Goal: Task Accomplishment & Management: Complete application form

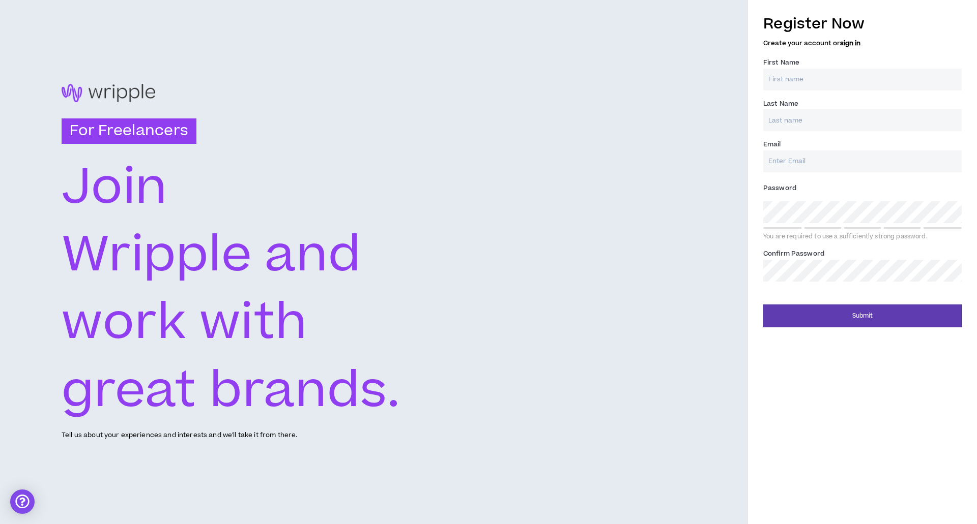
click at [813, 80] on input "First Name *" at bounding box center [862, 80] width 198 height 22
type input "[PERSON_NAME]"
type input "Godhat"
type input "[EMAIL_ADDRESS][DOMAIN_NAME]"
type input "Godhat"
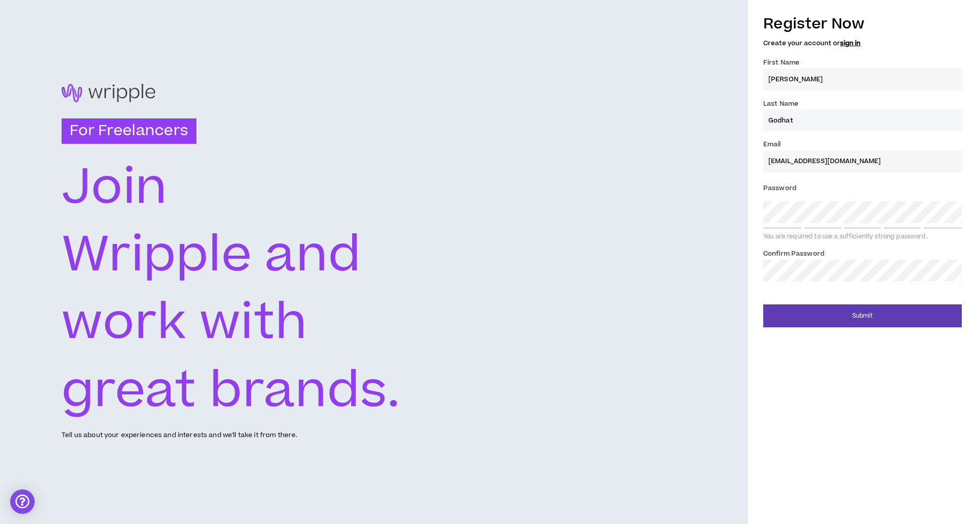
type input "[EMAIL_ADDRESS][DOMAIN_NAME]"
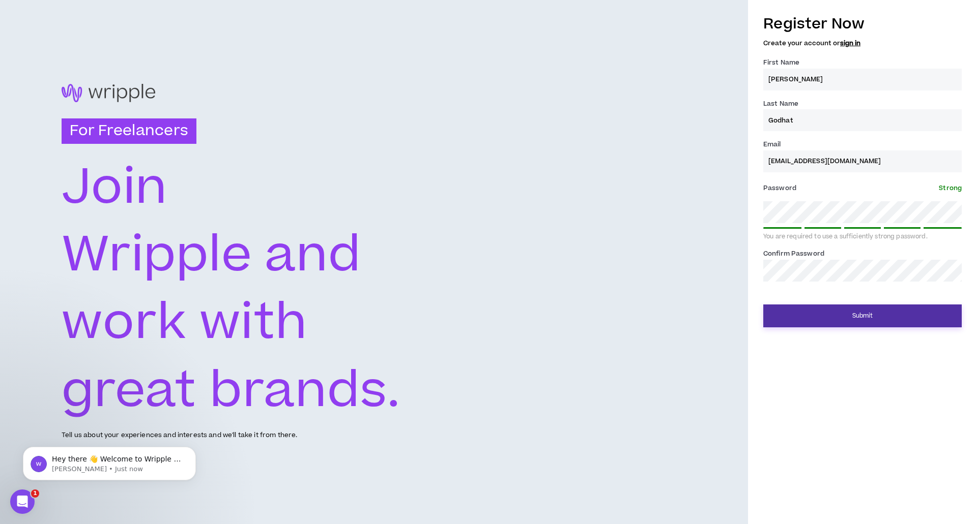
click at [856, 319] on button "Submit" at bounding box center [862, 316] width 198 height 23
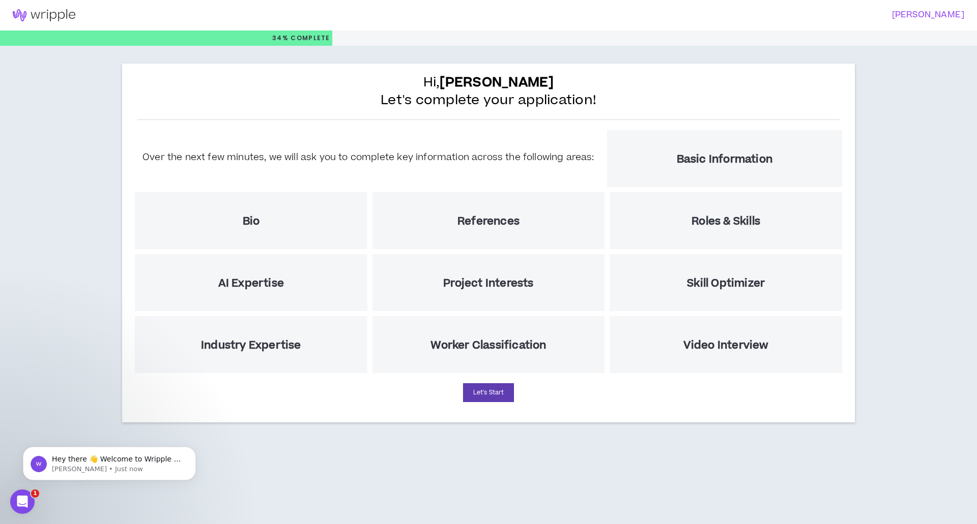
click at [286, 270] on div "AI Expertise" at bounding box center [251, 282] width 232 height 57
click at [266, 303] on div "AI Expertise" at bounding box center [251, 282] width 232 height 57
click at [245, 285] on h5 "AI Expertise" at bounding box center [251, 283] width 66 height 13
click at [498, 399] on button "Let's Start" at bounding box center [488, 393] width 51 height 19
select select "US"
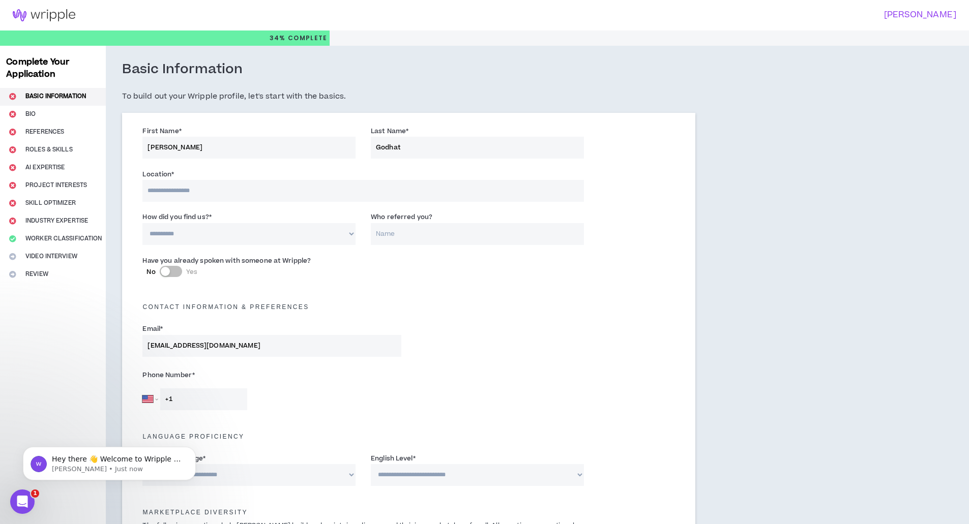
click at [320, 194] on input at bounding box center [362, 191] width 441 height 22
type input "*******"
click at [250, 238] on select "**********" at bounding box center [248, 234] width 213 height 22
select select "*"
click at [142, 223] on select "**********" at bounding box center [248, 234] width 213 height 22
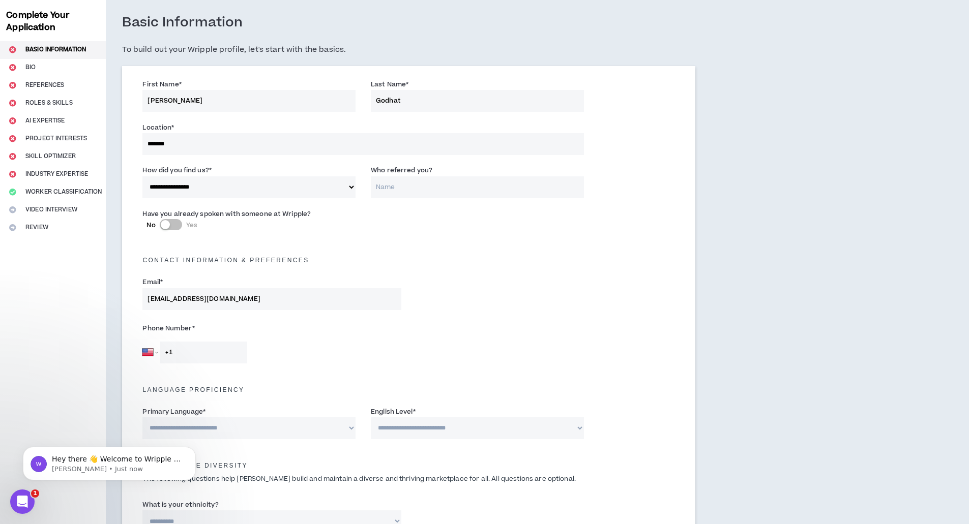
scroll to position [47, 0]
click at [196, 355] on input "+1" at bounding box center [203, 352] width 87 height 22
type input "[PHONE_NUMBER]"
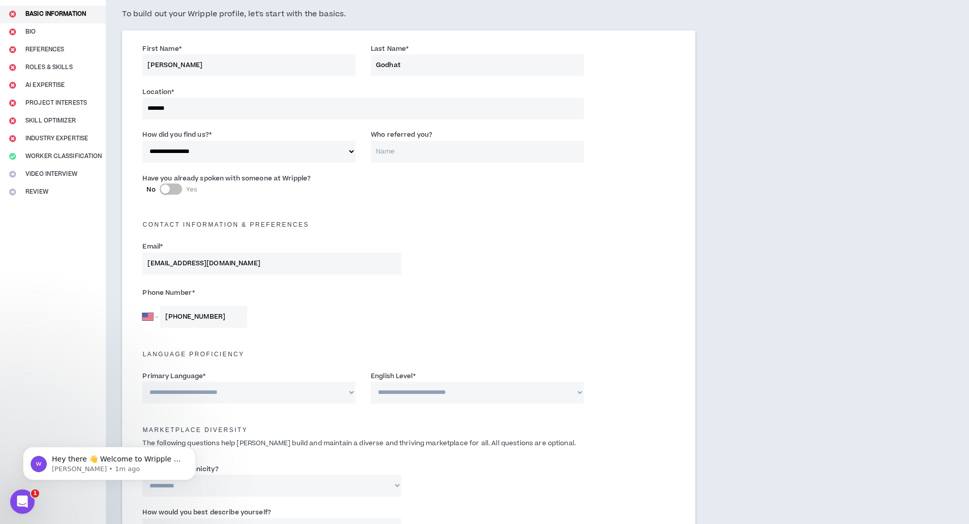
scroll to position [139, 0]
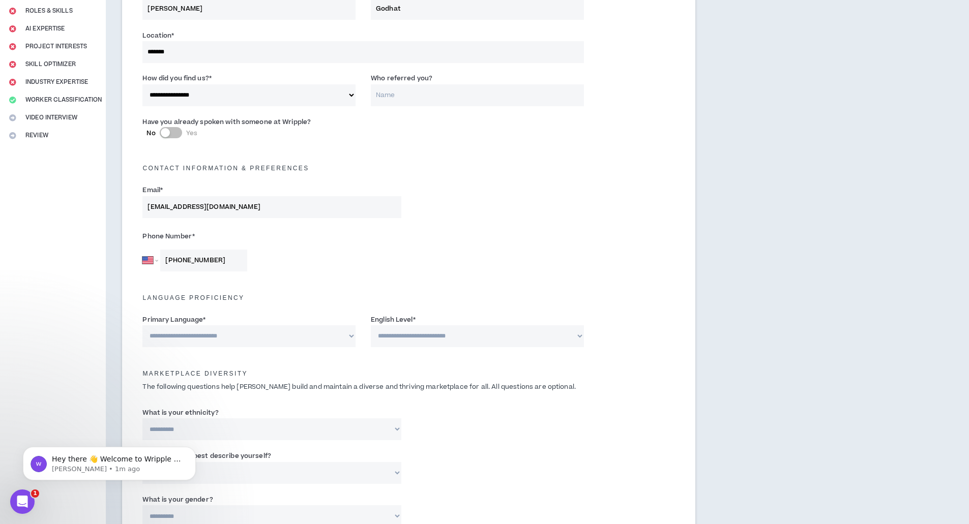
click at [314, 346] on select "**********" at bounding box center [248, 337] width 213 height 22
select select "*******"
click at [142, 326] on select "**********" at bounding box center [248, 337] width 213 height 22
click at [436, 337] on select "**********" at bounding box center [477, 337] width 213 height 22
select select "*"
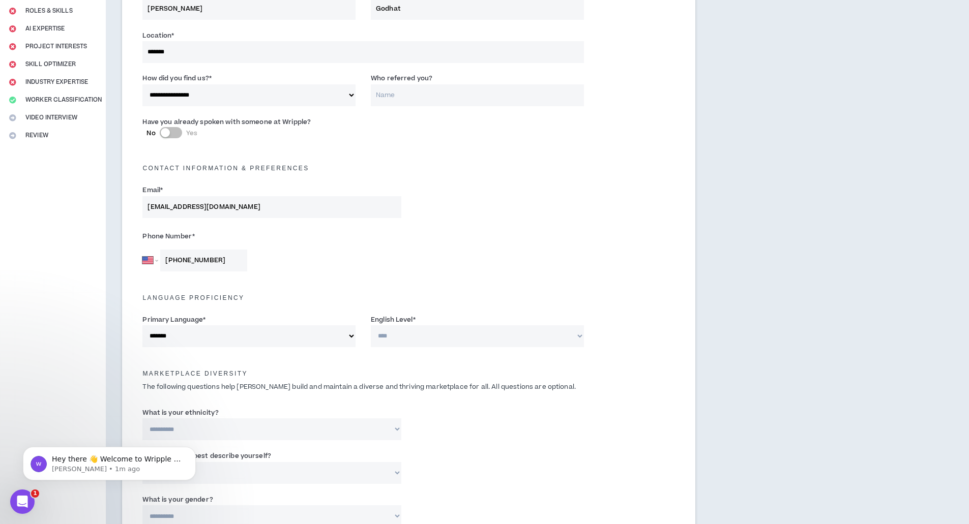
click at [371, 326] on select "**********" at bounding box center [477, 337] width 213 height 22
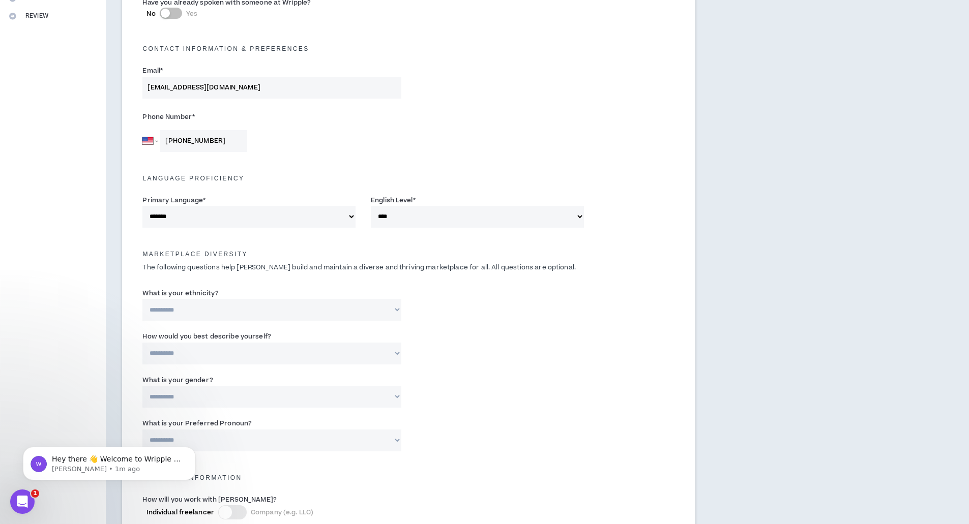
scroll to position [259, 0]
click at [354, 312] on select "**********" at bounding box center [271, 310] width 258 height 22
select select "**********"
click at [142, 299] on select "**********" at bounding box center [271, 310] width 258 height 22
click at [339, 358] on select "**********" at bounding box center [271, 353] width 258 height 22
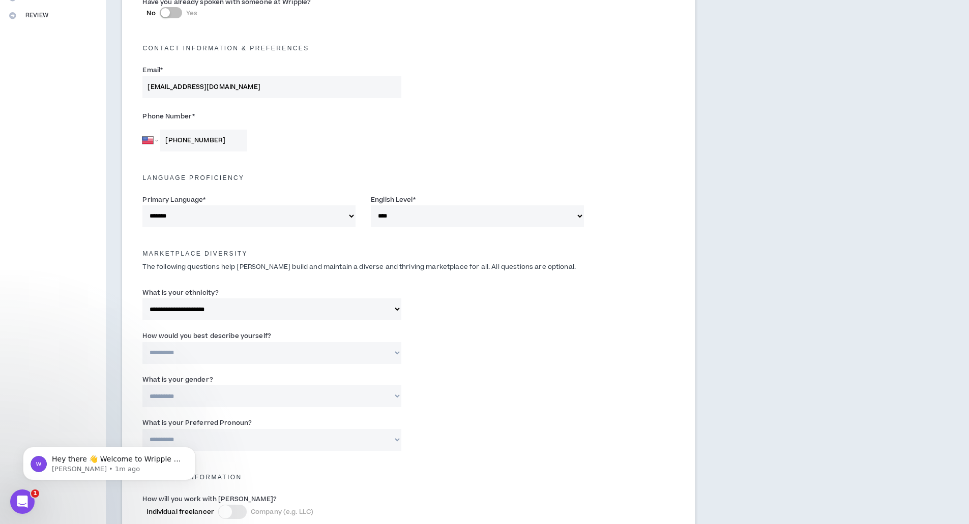
select select "*****"
click at [142, 342] on select "**********" at bounding box center [271, 353] width 258 height 22
click at [327, 395] on select "**********" at bounding box center [271, 397] width 258 height 22
select select "***"
click at [142, 386] on select "**********" at bounding box center [271, 397] width 258 height 22
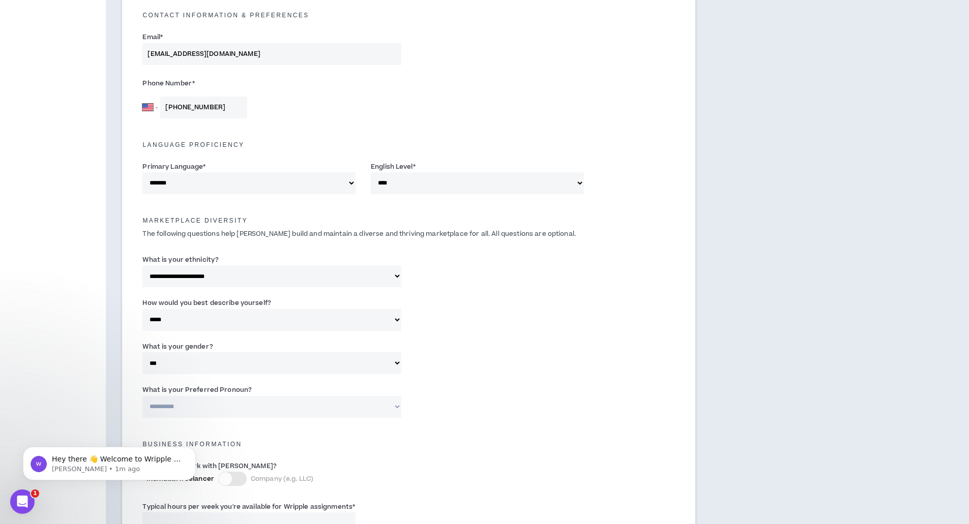
scroll to position [292, 0]
click at [330, 403] on select "**********" at bounding box center [271, 407] width 258 height 22
select select "**********"
click at [142, 396] on select "**********" at bounding box center [271, 407] width 258 height 22
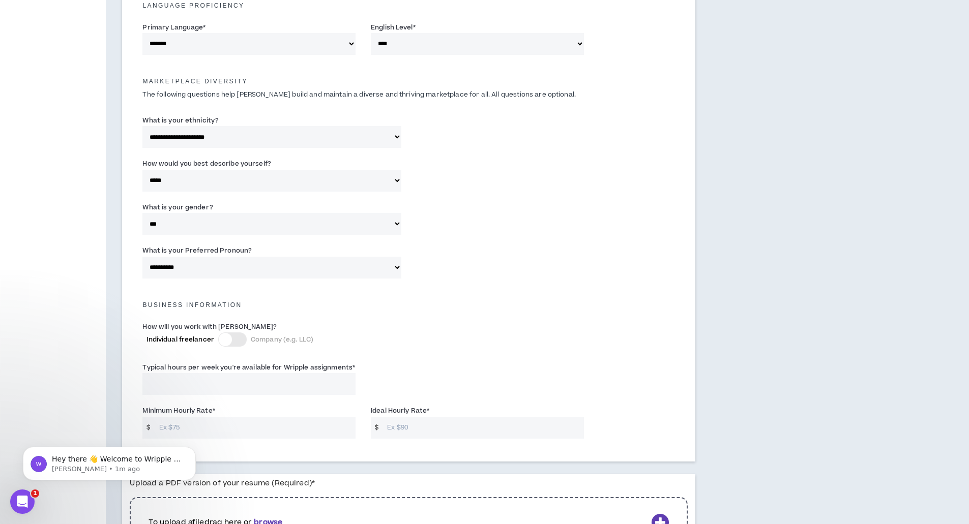
scroll to position [439, 0]
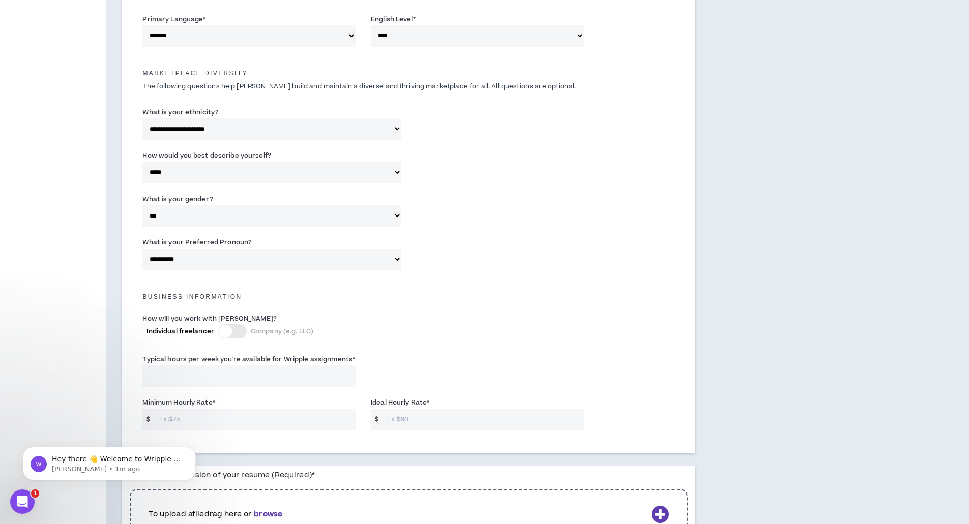
click at [195, 375] on input "Typical hours per week you're available for Wripple assignments *" at bounding box center [248, 376] width 213 height 22
type input "40"
click at [201, 413] on input "Minimum Hourly Rate *" at bounding box center [254, 420] width 201 height 22
type input "2"
type input "15"
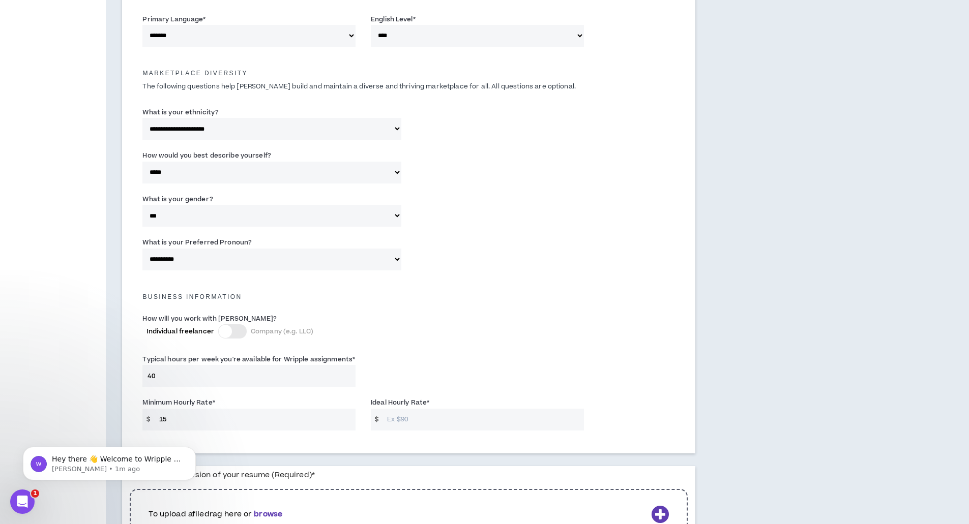
click at [411, 421] on input "Ideal Hourly Rate *" at bounding box center [482, 420] width 201 height 22
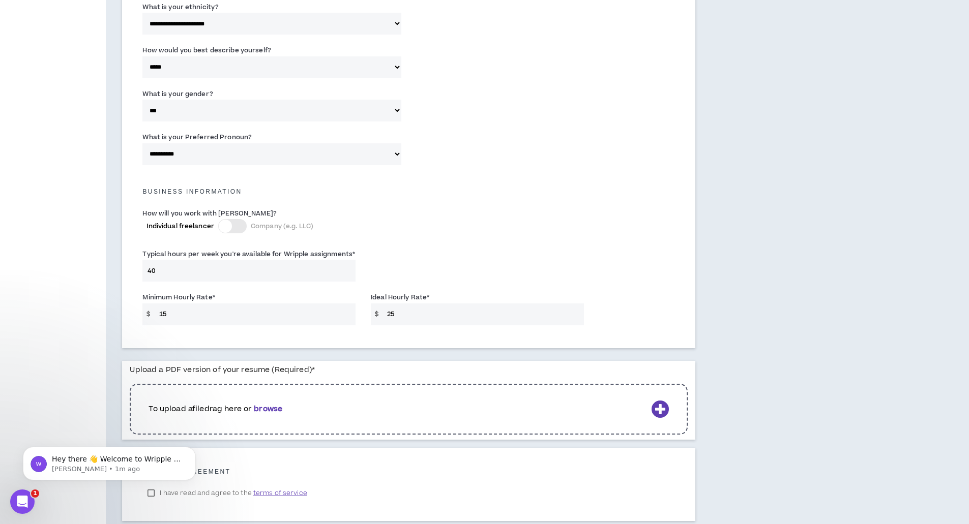
scroll to position [546, 0]
type input "25"
click at [661, 399] on div "To upload a file drag here or browse" at bounding box center [409, 408] width 558 height 51
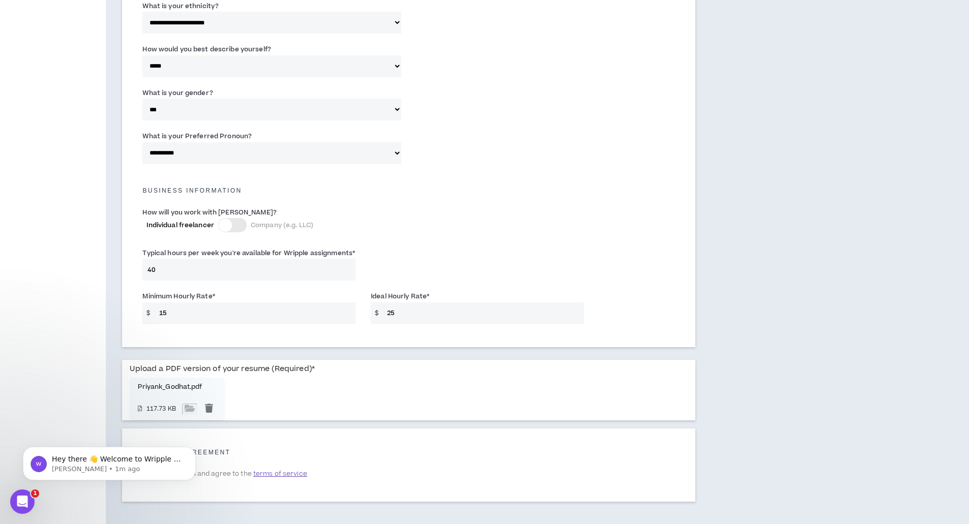
scroll to position [589, 0]
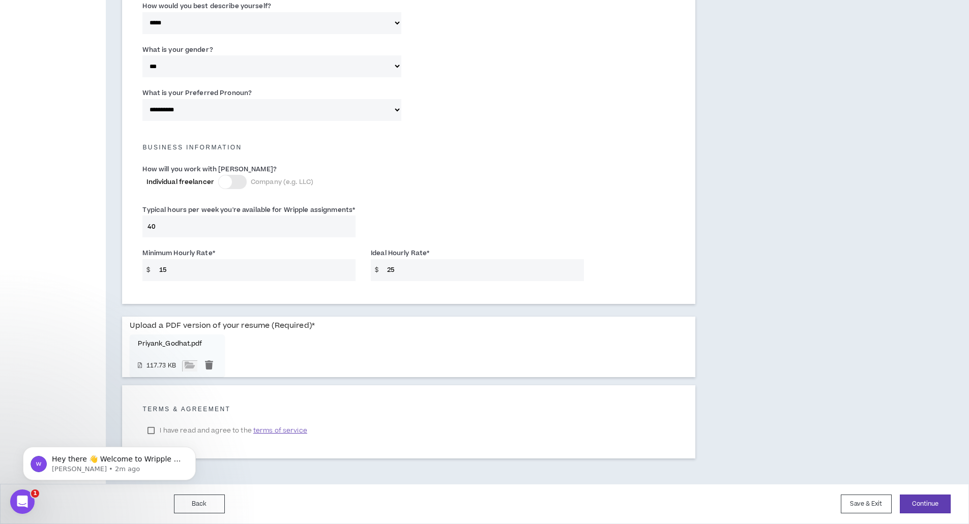
click html "Hey there 👋 Welcome to Wripple 🙌 Take a look around! If you have any questions,…"
click at [154, 428] on div "Hey there 👋 Welcome to Wripple 🙌 Take a look around! If you have any questions,…" at bounding box center [109, 417] width 187 height 127
click at [149, 431] on div "Hey there 👋 Welcome to Wripple 🙌 Take a look around! If you have any questions,…" at bounding box center [109, 417] width 187 height 127
click at [194, 430] on div "Hey there 👋 Welcome to Wripple 🙌 Take a look around! If you have any questions,…" at bounding box center [109, 417] width 187 height 127
click at [269, 426] on span "terms of service" at bounding box center [280, 431] width 54 height 10
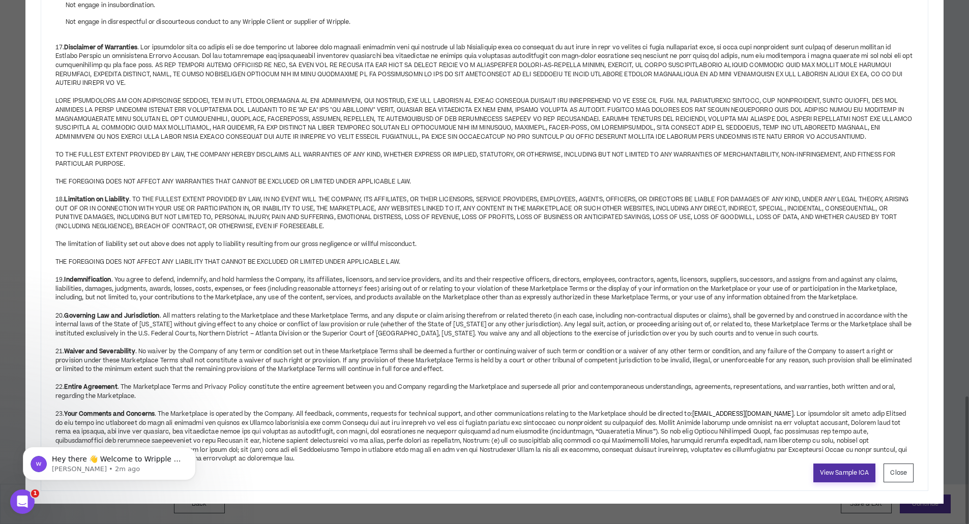
click at [862, 475] on link "View Sample ICA" at bounding box center [844, 473] width 63 height 19
click at [894, 473] on button "Close" at bounding box center [899, 473] width 30 height 19
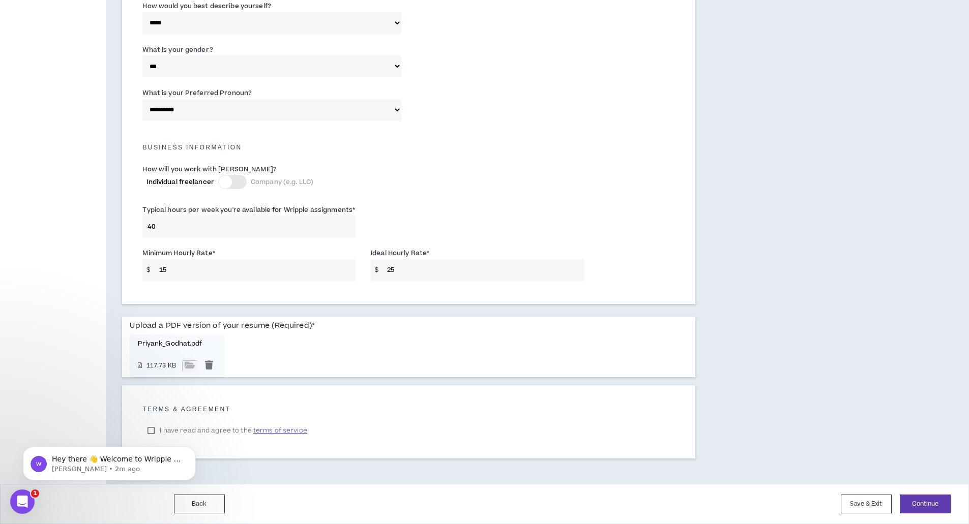
click at [153, 430] on div "Hey there 👋 Welcome to Wripple 🙌 Take a look around! If you have any questions,…" at bounding box center [109, 417] width 187 height 127
click html "Hey there 👋 Welcome to Wripple 🙌 Take a look around! If you have any questions,…"
click at [274, 432] on span "terms of service" at bounding box center [280, 431] width 54 height 10
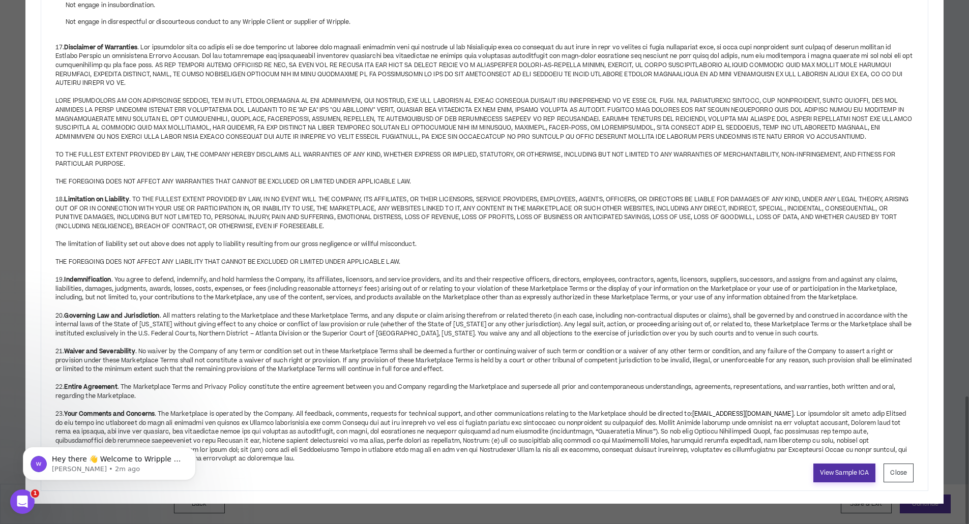
click at [865, 472] on link "View Sample ICA" at bounding box center [844, 473] width 63 height 19
click at [897, 467] on button "Close" at bounding box center [899, 473] width 30 height 19
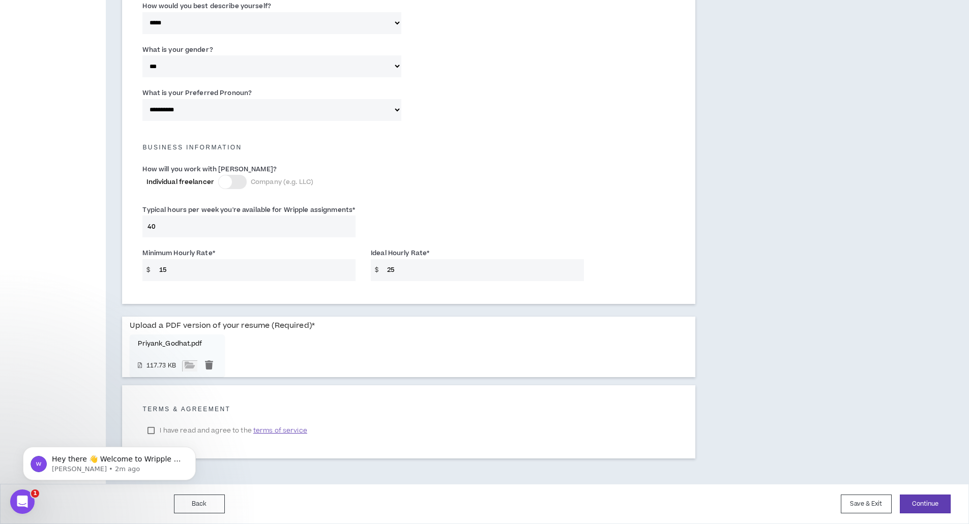
click at [151, 431] on div "Hey there 👋 Welcome to Wripple 🙌 Take a look around! If you have any questions,…" at bounding box center [109, 417] width 187 height 127
click at [912, 504] on button "Continue" at bounding box center [925, 504] width 51 height 19
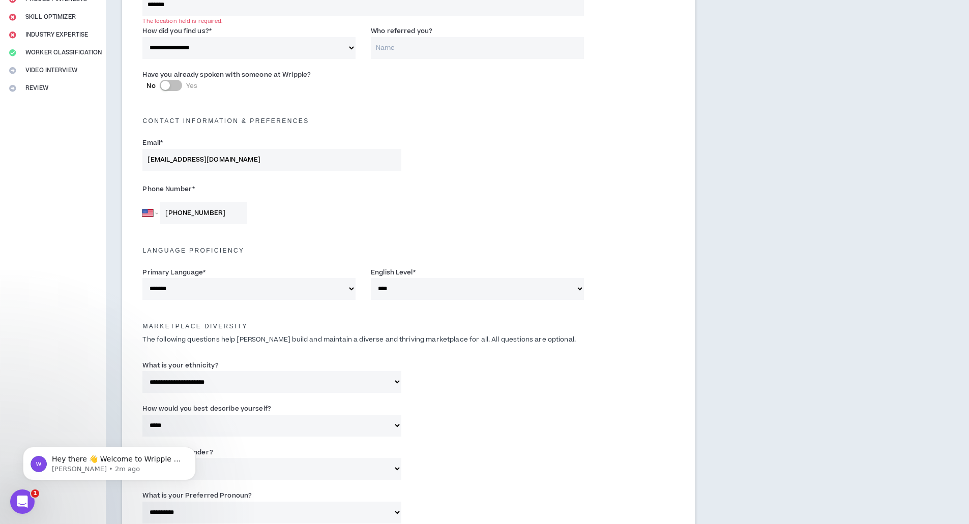
scroll to position [169, 0]
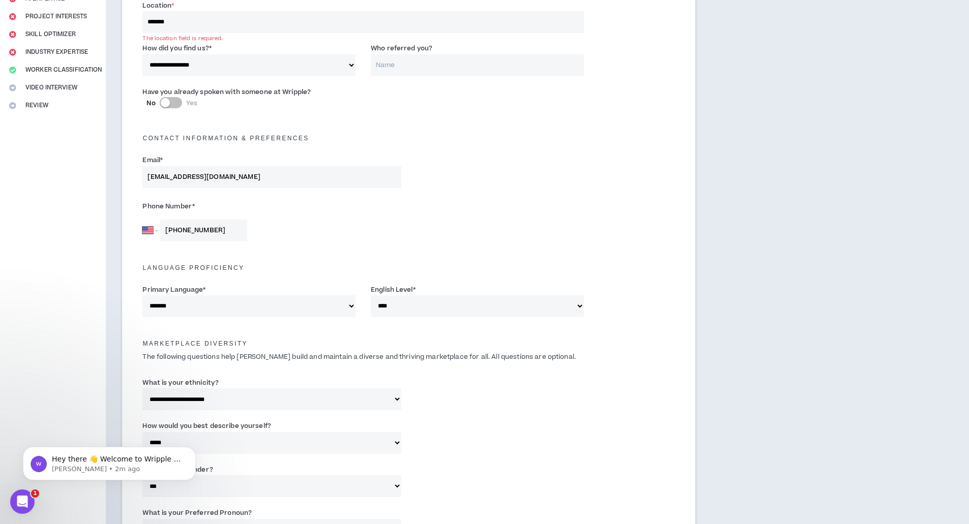
click at [237, 21] on input "*******" at bounding box center [362, 22] width 441 height 22
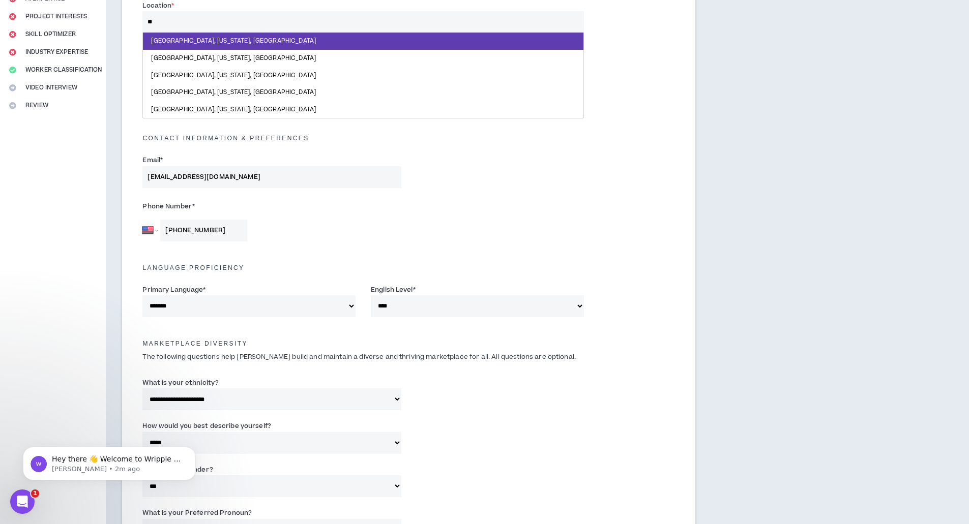
type input "*"
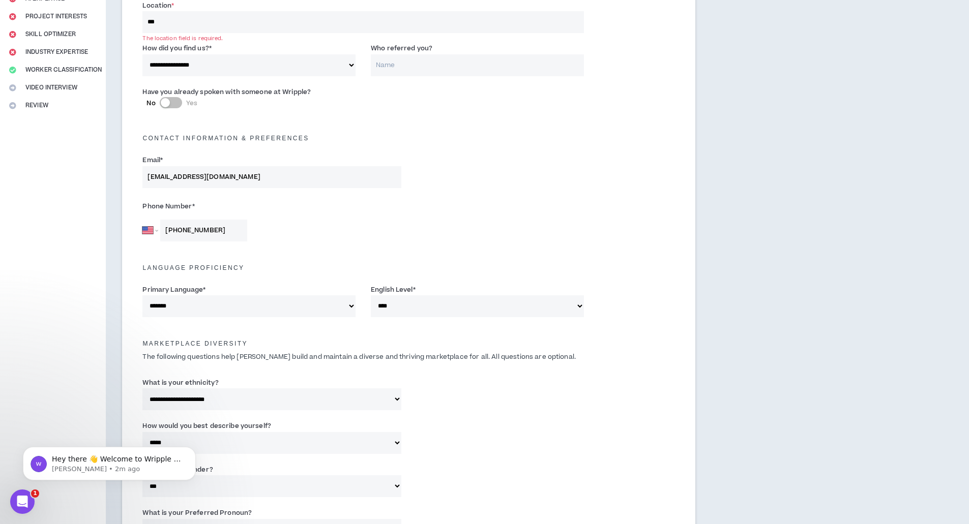
type input "****"
click at [425, 65] on input "Who referred you?" at bounding box center [477, 66] width 213 height 22
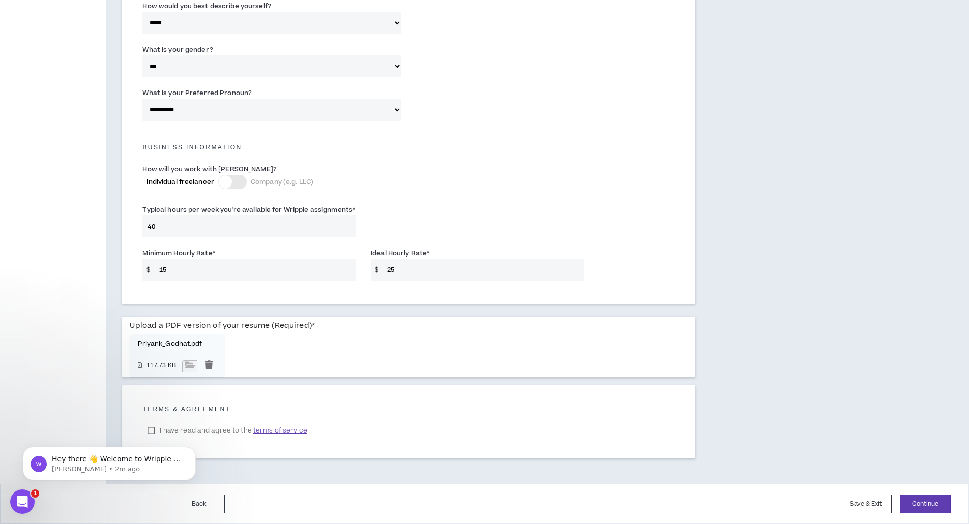
click at [152, 430] on body "Hey there 👋 Welcome to Wripple 🙌 Take a look around! If you have any questions,…" at bounding box center [109, 461] width 195 height 63
click at [229, 424] on label "I have read and agree to the terms of service" at bounding box center [226, 430] width 169 height 15
click at [922, 513] on button "Continue" at bounding box center [925, 504] width 51 height 19
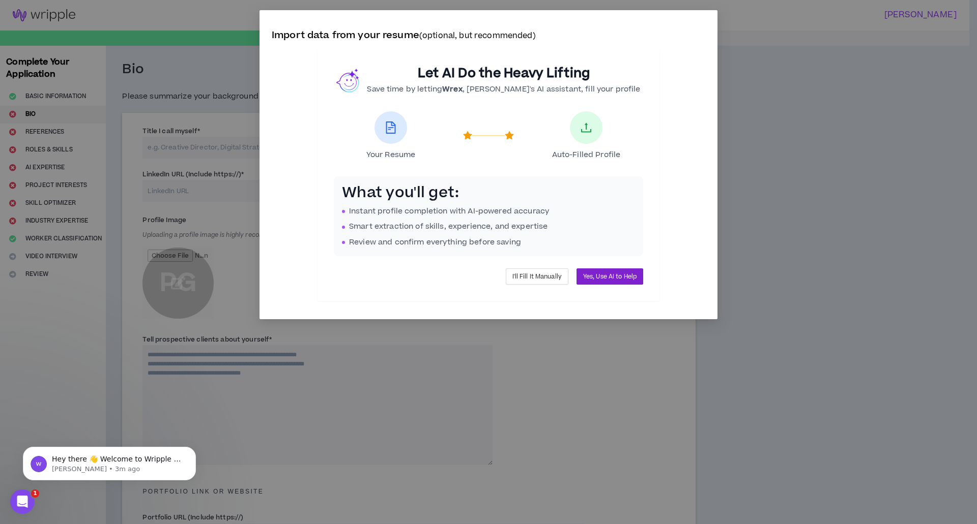
click at [594, 278] on span "Yes, Use AI to Help" at bounding box center [609, 277] width 53 height 10
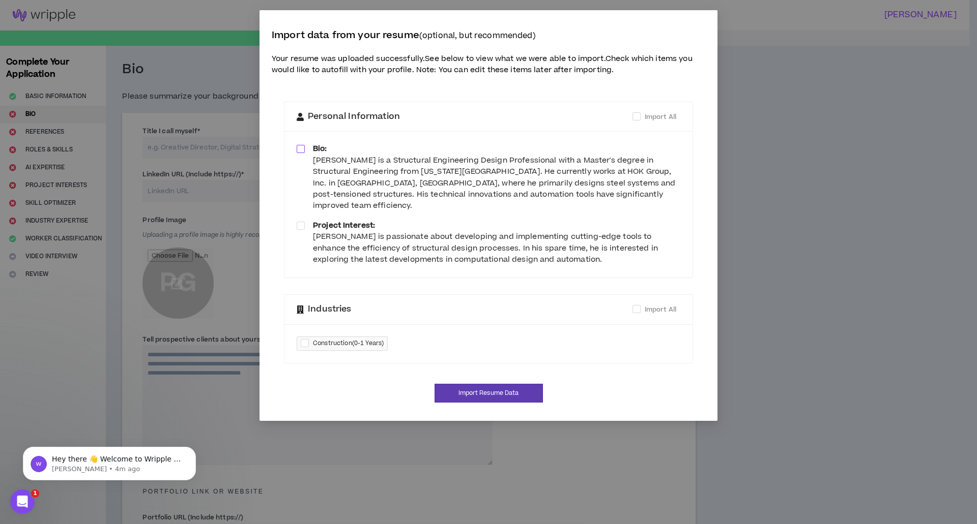
click at [297, 145] on span at bounding box center [301, 149] width 8 height 8
click at [304, 222] on span at bounding box center [301, 226] width 8 height 8
click at [642, 119] on span "Import All" at bounding box center [660, 116] width 40 height 11
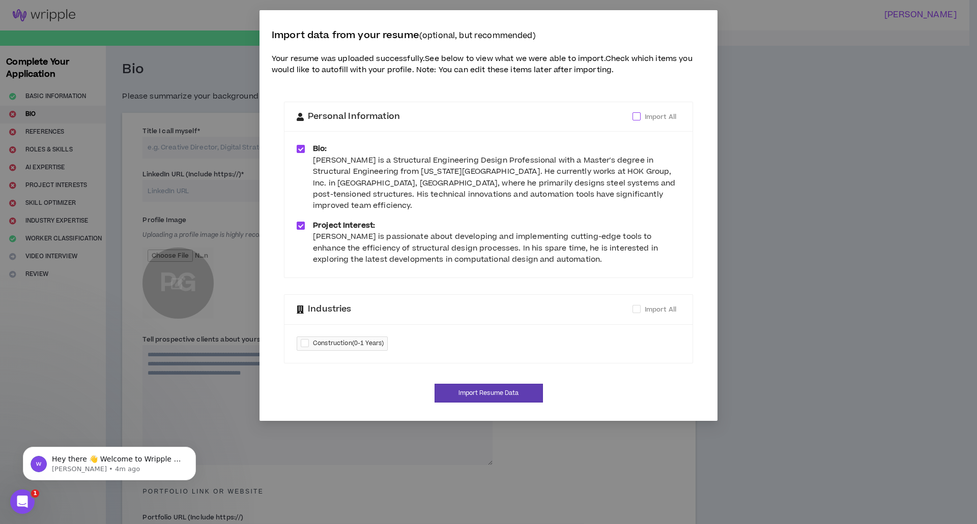
drag, startPoint x: 343, startPoint y: 331, endPoint x: 350, endPoint y: 331, distance: 7.6
click at [350, 339] on span "Construction ( 0-1 Years )" at bounding box center [348, 344] width 71 height 10
click at [332, 339] on span "Construction ( 0-1 Years )" at bounding box center [348, 344] width 71 height 10
checkbox input "*****"
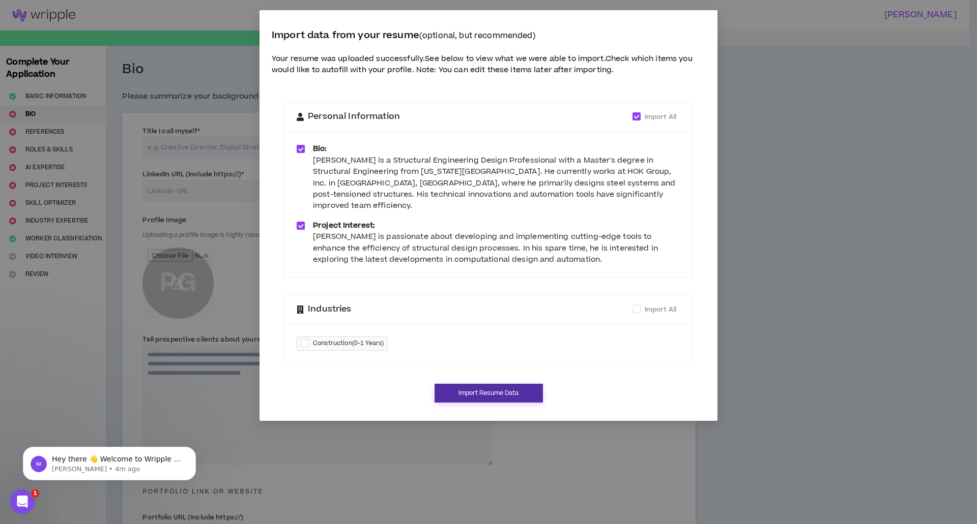
click at [482, 384] on button "Import Resume Data" at bounding box center [488, 393] width 108 height 19
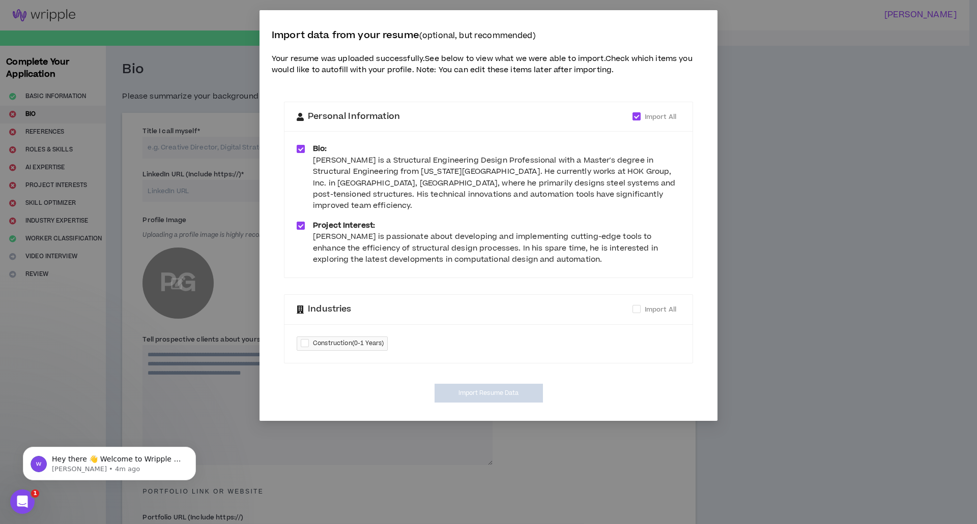
type textarea "**********"
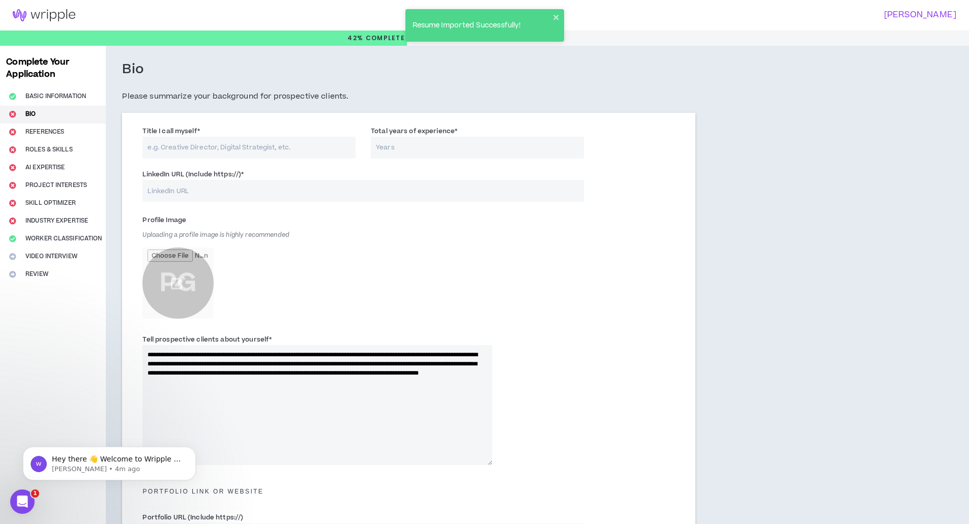
click at [262, 156] on input "Title I call myself *" at bounding box center [248, 148] width 213 height 22
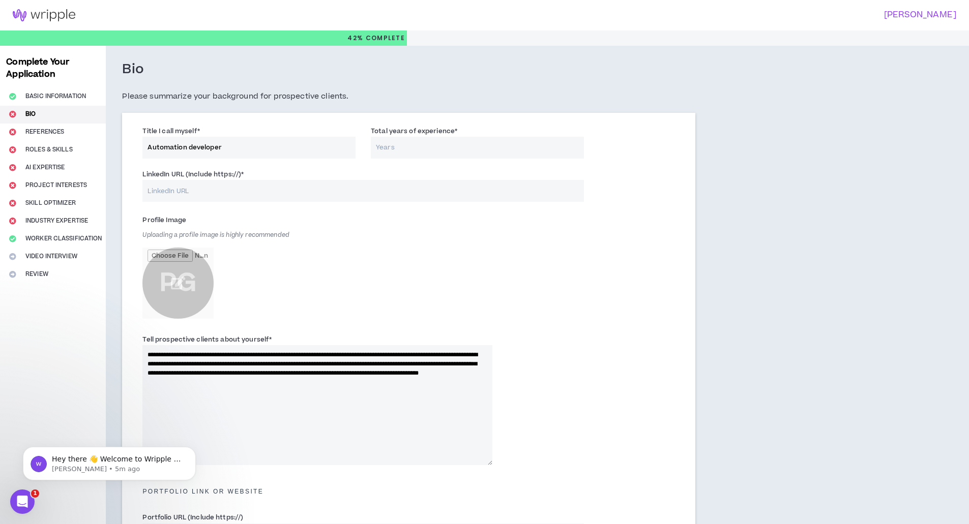
type input "Automation developer"
click at [417, 142] on input "Total years of experience *" at bounding box center [477, 148] width 213 height 22
type input "3"
click at [338, 196] on input "LinkedIn URL (Include https://) *" at bounding box center [362, 191] width 441 height 22
paste input "[URL][DOMAIN_NAME]"
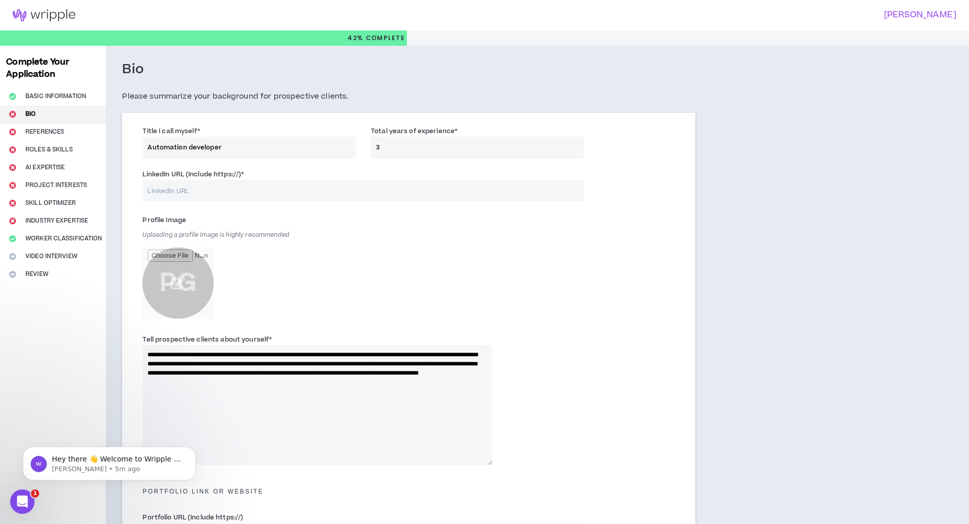
type input "[URL][DOMAIN_NAME]"
drag, startPoint x: 330, startPoint y: 189, endPoint x: 113, endPoint y: 205, distance: 217.3
click at [113, 205] on div "**********" at bounding box center [409, 419] width 606 height 747
click at [221, 195] on input "LinkedIn URL (Include https://) *" at bounding box center [362, 191] width 441 height 22
paste input "[URL][DOMAIN_NAME][PERSON_NAME]"
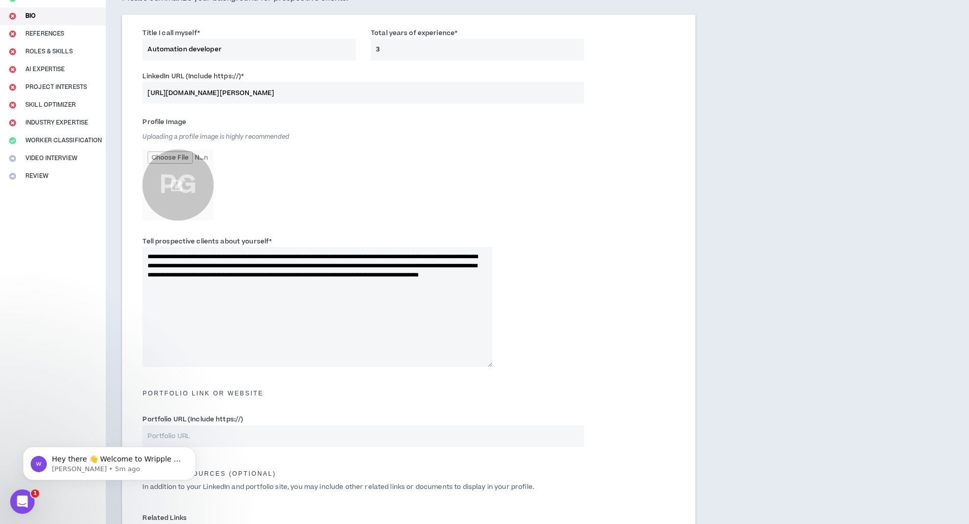
scroll to position [99, 0]
type input "[URL][DOMAIN_NAME][PERSON_NAME]"
click at [222, 301] on textarea "**********" at bounding box center [317, 307] width 350 height 120
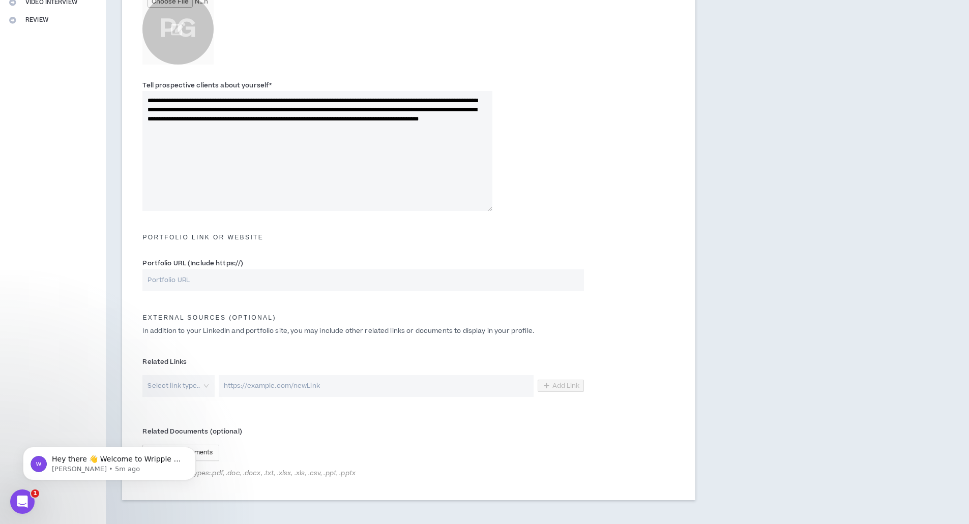
scroll to position [255, 0]
click at [230, 284] on input "Portfolio URL (Include https://)" at bounding box center [362, 280] width 441 height 22
paste input "[URL][DOMAIN_NAME][PERSON_NAME]"
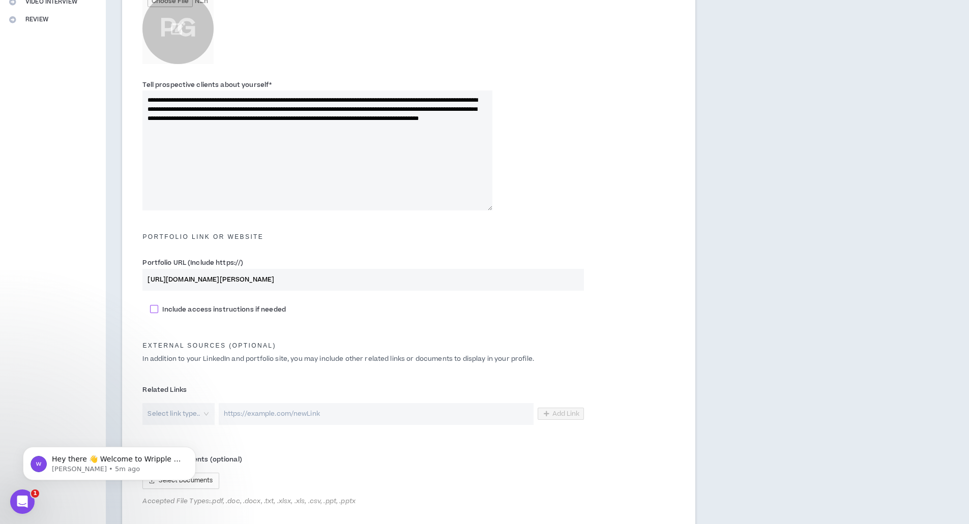
scroll to position [337, 0]
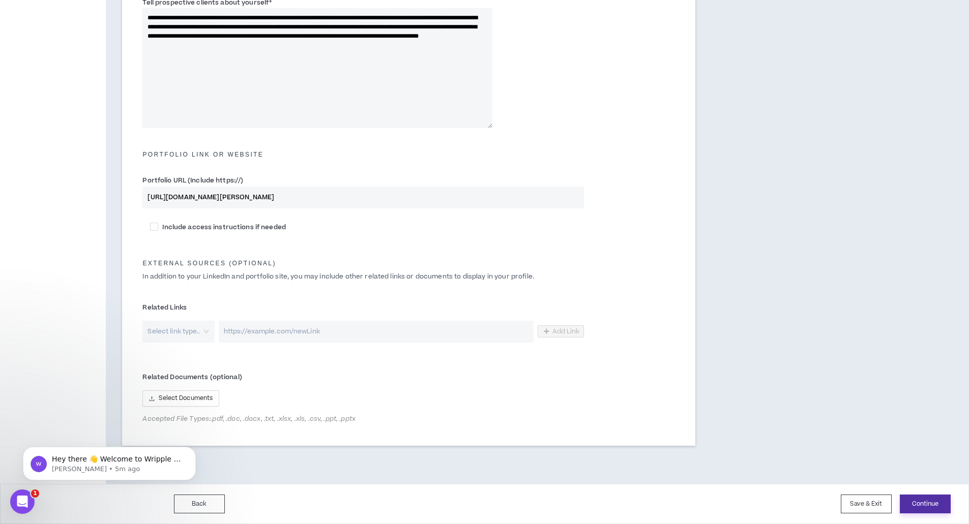
type input "[URL][DOMAIN_NAME][PERSON_NAME]"
click at [928, 505] on button "Continue" at bounding box center [925, 504] width 51 height 19
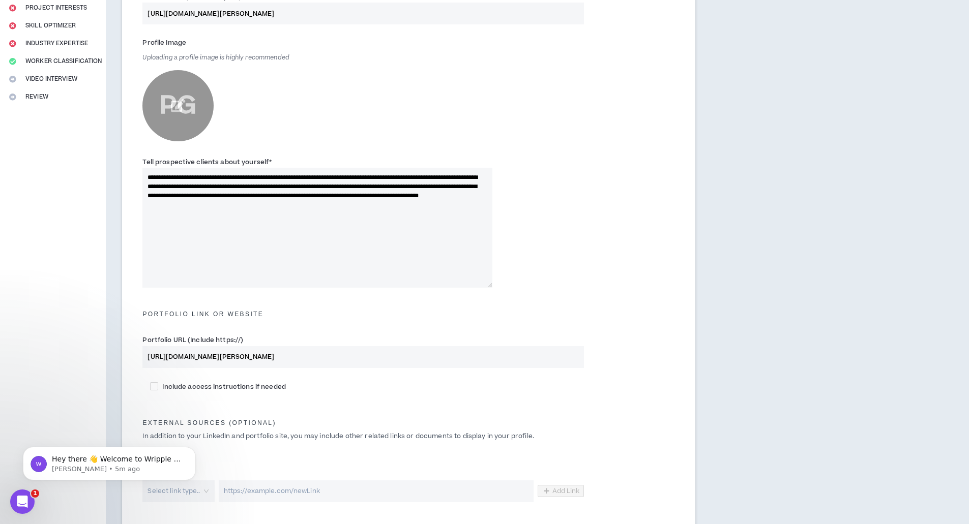
scroll to position [177, 0]
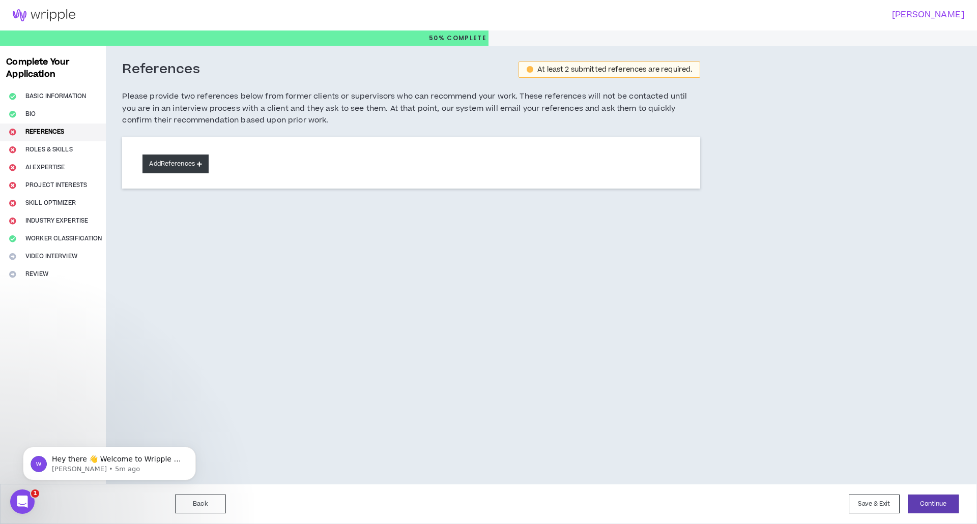
click at [181, 162] on button "Add References" at bounding box center [175, 164] width 66 height 19
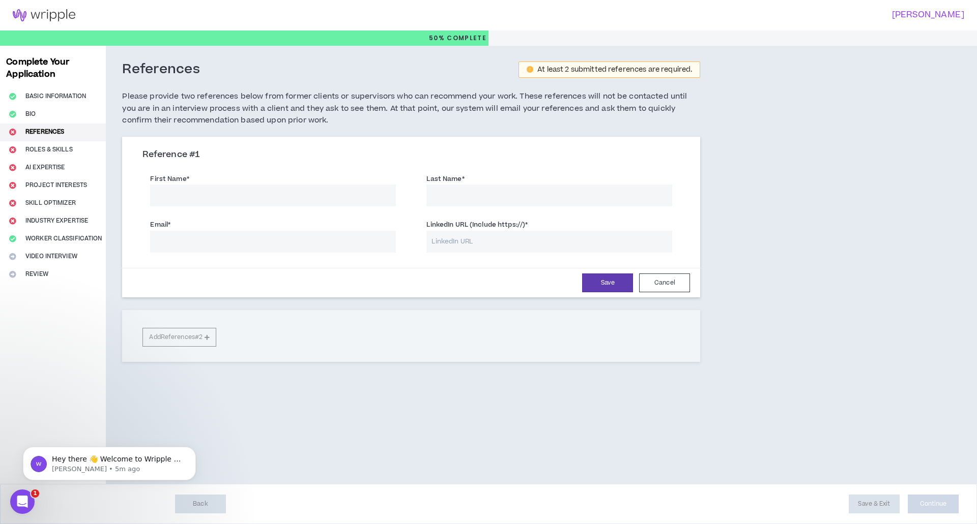
click at [308, 193] on input "First Name *" at bounding box center [273, 196] width 246 height 22
click at [335, 189] on input "First Name *" at bounding box center [273, 196] width 246 height 22
click at [309, 197] on input "First Name *" at bounding box center [273, 196] width 246 height 22
click at [682, 117] on h5 "Please provide two references below from former clients or supervisors who can …" at bounding box center [411, 109] width 578 height 36
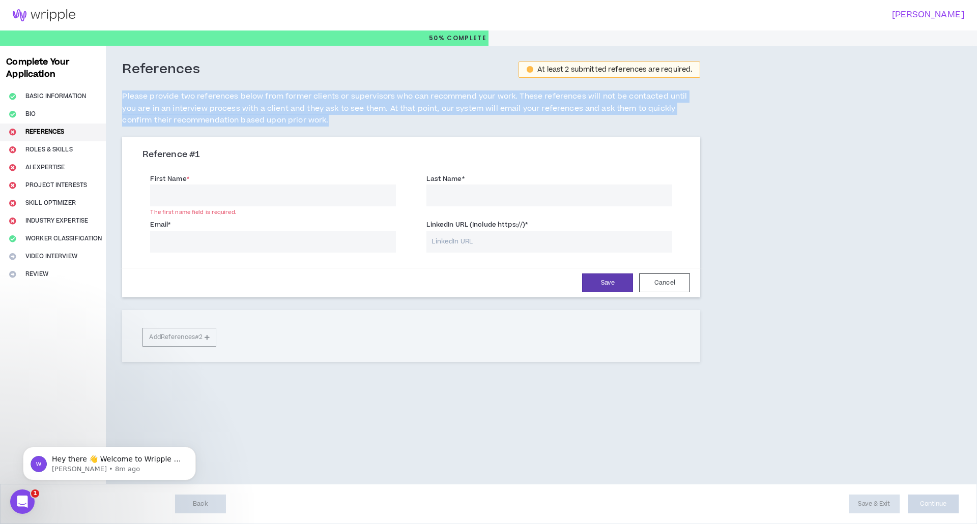
drag, startPoint x: 343, startPoint y: 125, endPoint x: 120, endPoint y: 97, distance: 224.6
click at [120, 97] on div "References At least 2 submitted references are required. Please provide two ref…" at bounding box center [411, 229] width 610 height 367
click at [125, 97] on h5 "Please provide two references below from former clients or supervisors who can …" at bounding box center [411, 109] width 578 height 36
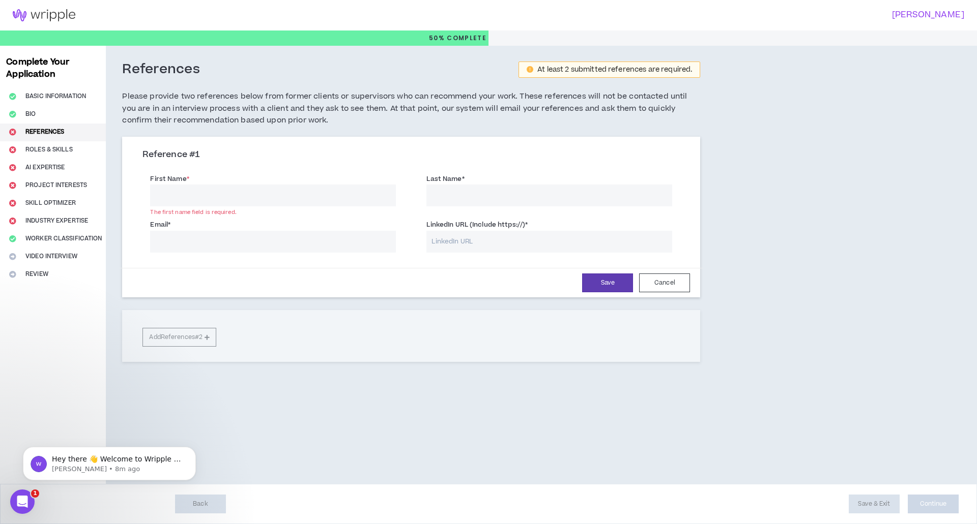
click at [197, 195] on input "First Name *" at bounding box center [273, 196] width 246 height 22
type input "Khushi"
type input "Godhat"
type input "[EMAIL_ADDRESS][DOMAIN_NAME]"
paste input "[URL][DOMAIN_NAME]"
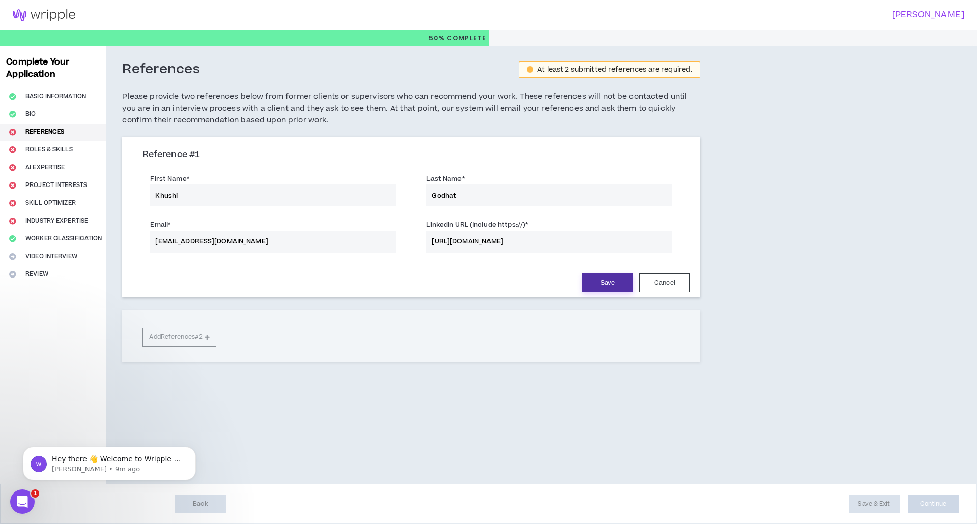
type input "[URL][DOMAIN_NAME]"
click at [609, 289] on button "Save" at bounding box center [607, 283] width 51 height 19
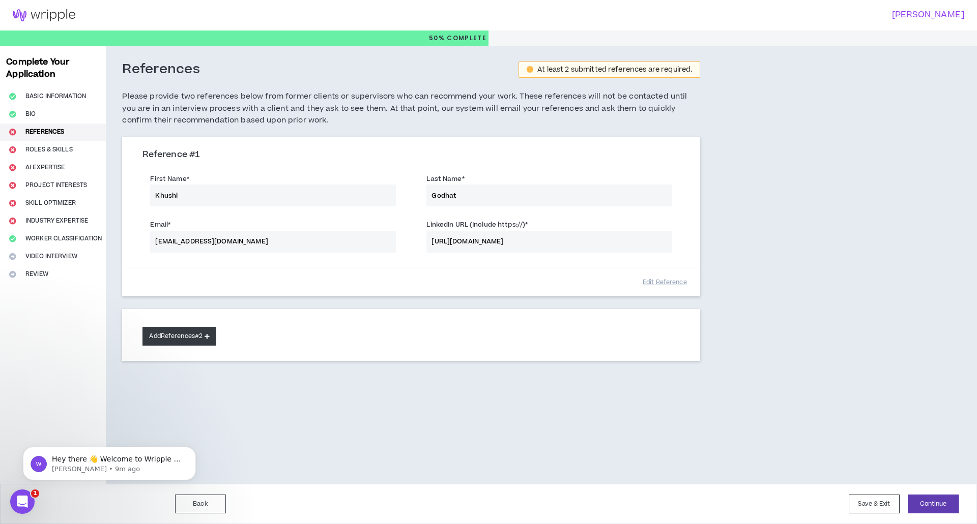
click at [202, 330] on button "Add References #2" at bounding box center [179, 336] width 74 height 19
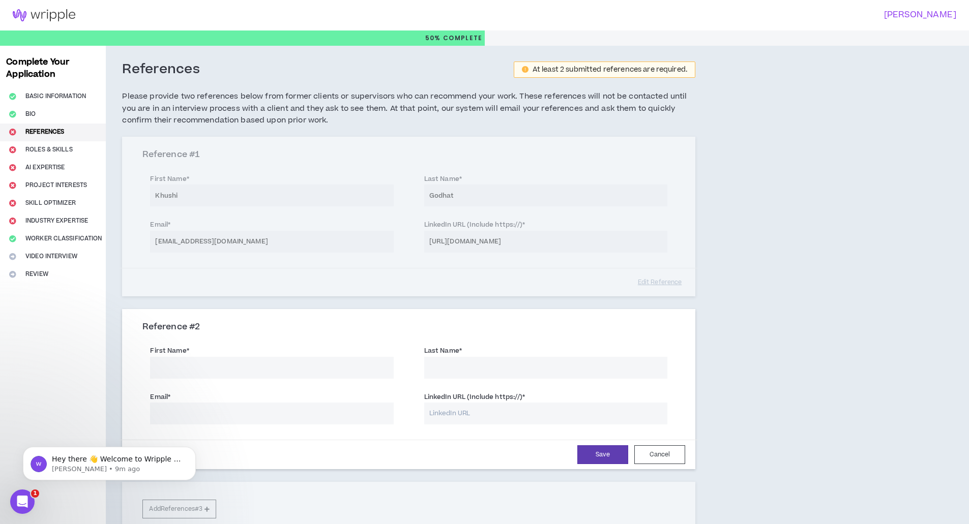
click at [201, 362] on input "First Name *" at bounding box center [271, 368] width 243 height 22
type input "[PERSON_NAME]"
click at [245, 415] on input "Email *" at bounding box center [271, 414] width 243 height 22
type input "[EMAIL_ADDRESS][DOMAIN_NAME]"
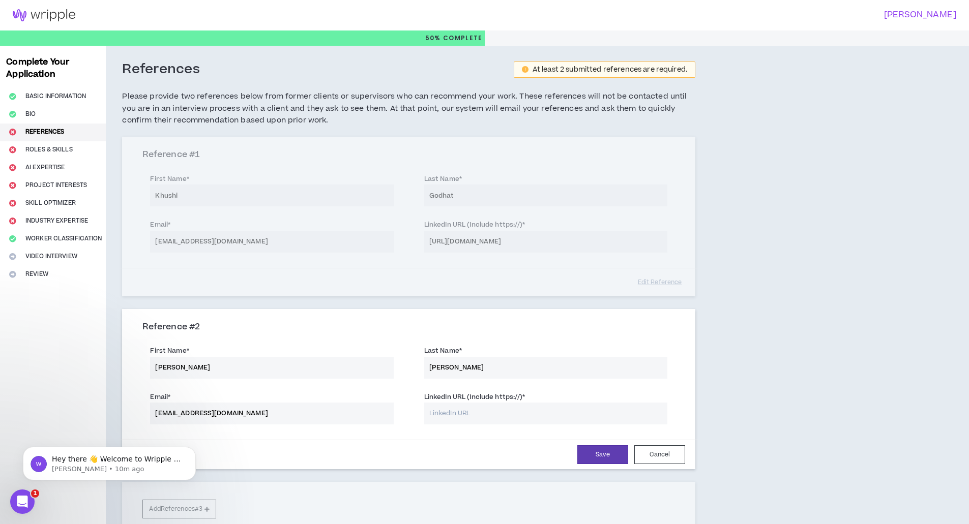
click at [480, 402] on label "LinkedIn URL (Include https://) *" at bounding box center [474, 397] width 101 height 16
click at [480, 253] on input "[URL][DOMAIN_NAME]" at bounding box center [545, 242] width 243 height 22
click at [475, 410] on input "LinkedIn URL (Include https://) *" at bounding box center [545, 414] width 243 height 22
paste input "[URL][DOMAIN_NAME]"
type input "[URL][DOMAIN_NAME]"
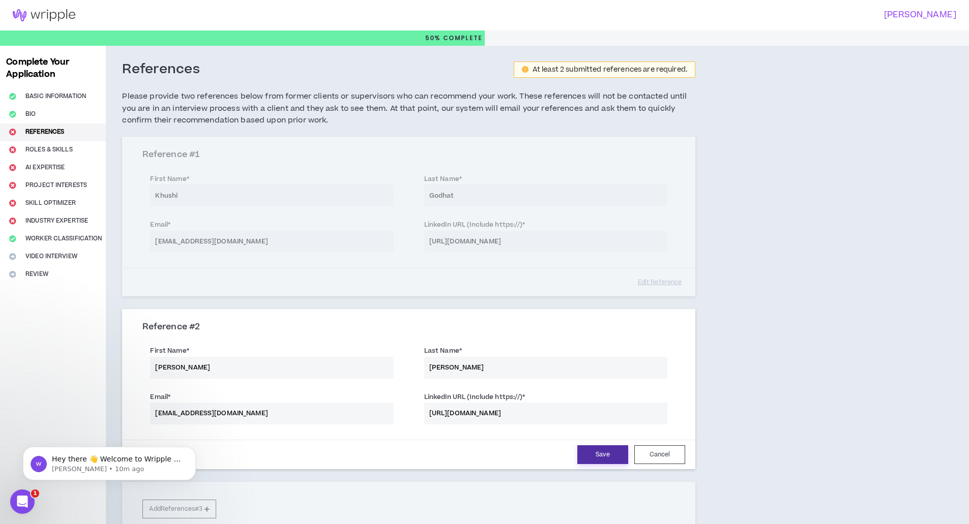
click at [596, 452] on button "Save" at bounding box center [602, 455] width 51 height 19
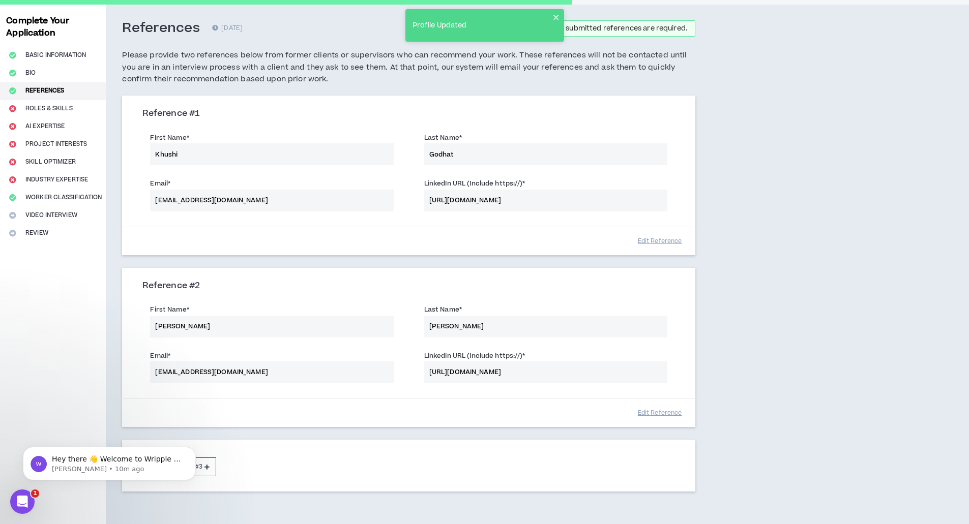
scroll to position [99, 0]
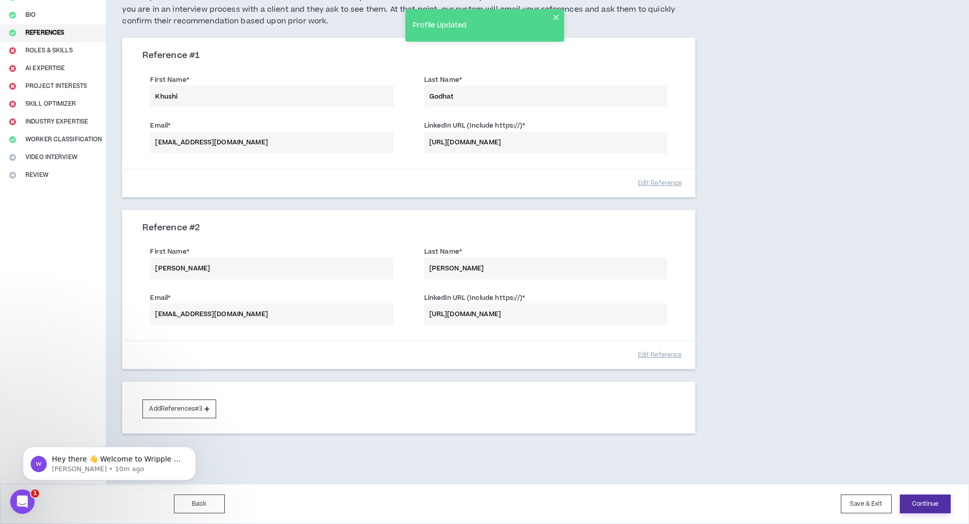
click at [935, 508] on button "Continue" at bounding box center [925, 504] width 51 height 19
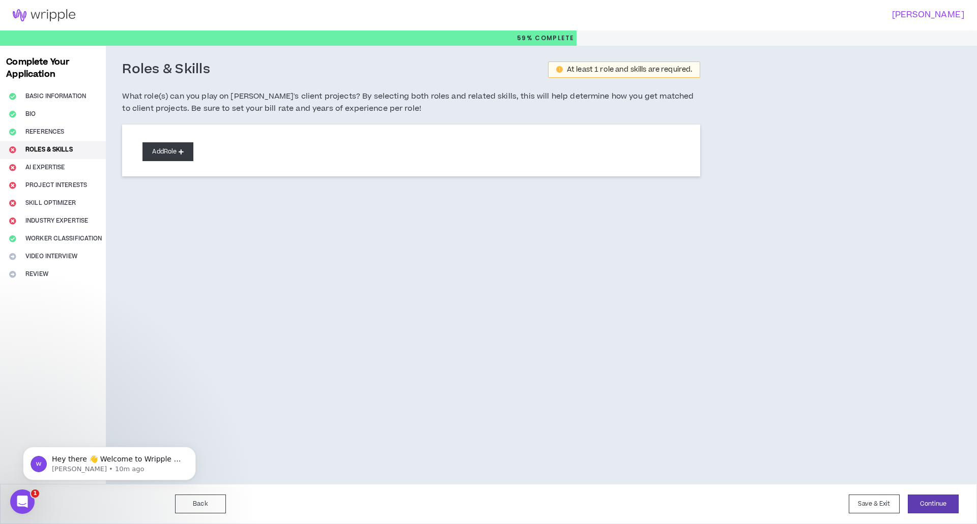
click at [157, 148] on button "Add Role" at bounding box center [167, 151] width 51 height 19
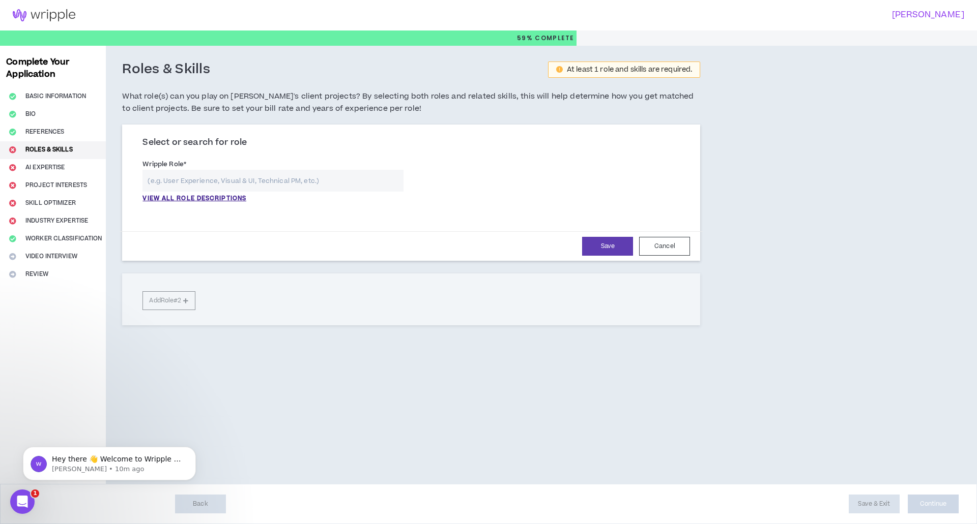
click at [195, 181] on input "text" at bounding box center [272, 181] width 261 height 22
click at [186, 199] on p "VIEW ALL ROLE DESCRIPTIONS" at bounding box center [194, 198] width 104 height 9
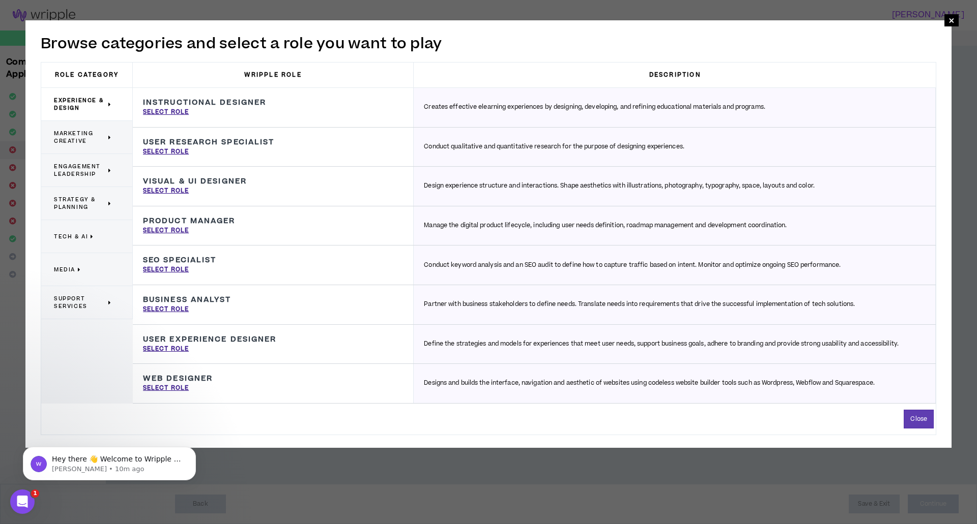
click at [101, 242] on p "Tech & AI" at bounding box center [83, 236] width 58 height 22
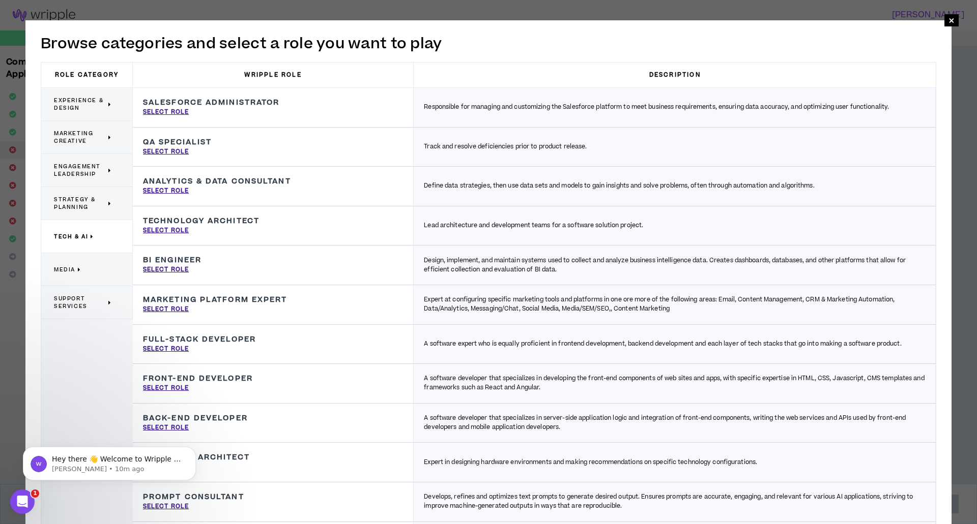
click at [91, 111] on span "Experience & Design" at bounding box center [80, 104] width 52 height 15
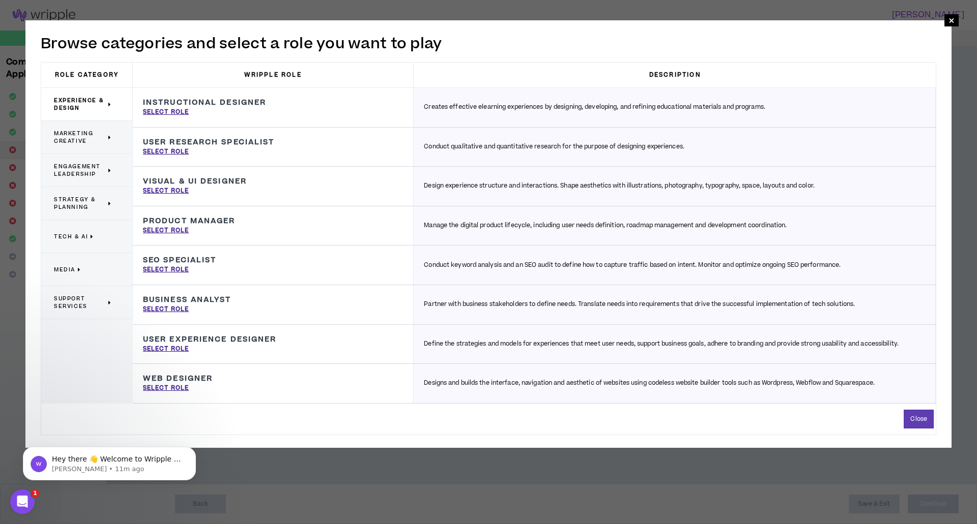
click at [99, 207] on span "Strategy & Planning" at bounding box center [80, 203] width 52 height 15
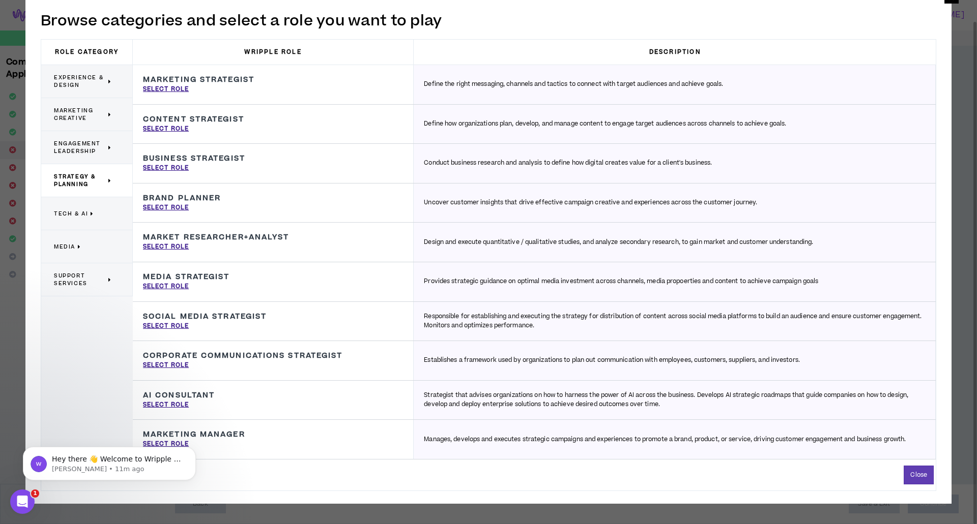
click at [113, 213] on div "Tech & AI" at bounding box center [87, 213] width 92 height 33
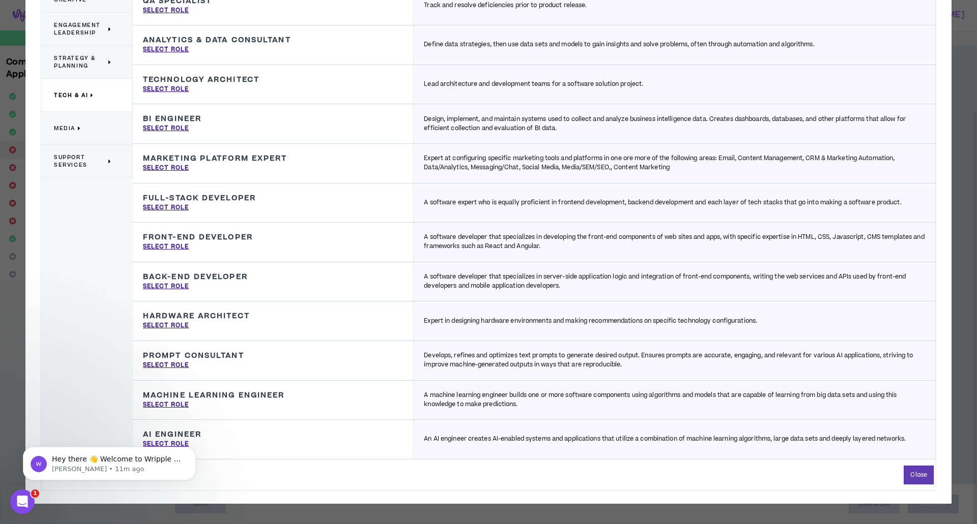
click at [166, 442] on body "Hey there 👋 Welcome to Wripple 🙌 Take a look around! If you have any questions,…" at bounding box center [109, 461] width 195 height 63
click at [192, 453] on button "Dismiss notification" at bounding box center [192, 450] width 13 height 13
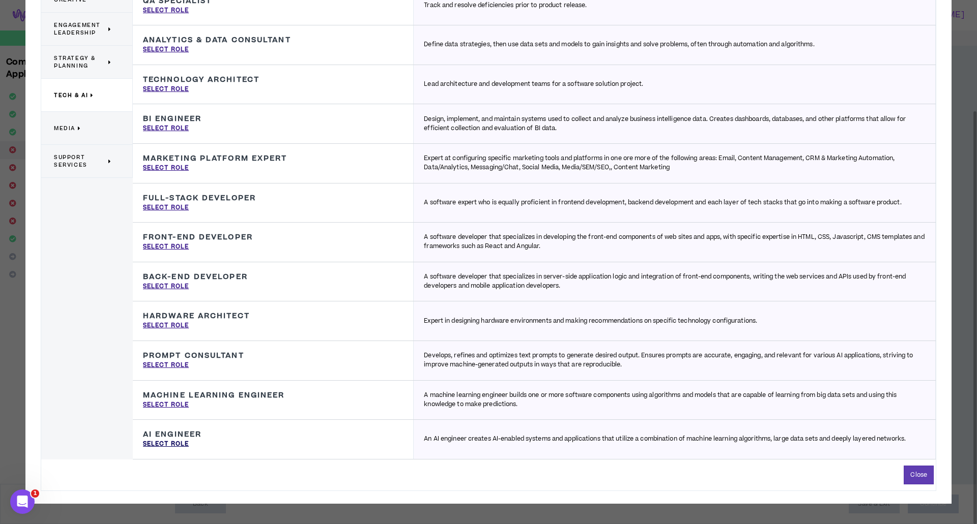
click at [178, 445] on p "Select Role" at bounding box center [166, 444] width 46 height 9
type input "AI Engineer"
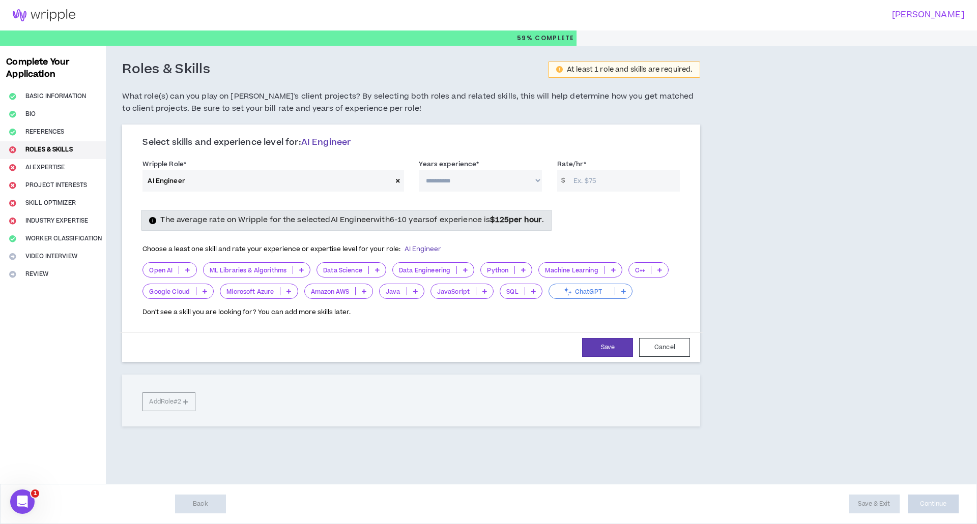
click at [494, 183] on select "**********" at bounding box center [480, 181] width 123 height 22
select select "**"
click at [419, 170] on select "**********" at bounding box center [480, 181] width 123 height 22
click at [621, 178] on input "Rate/hr *" at bounding box center [623, 181] width 111 height 22
drag, startPoint x: 597, startPoint y: 178, endPoint x: 542, endPoint y: 182, distance: 55.1
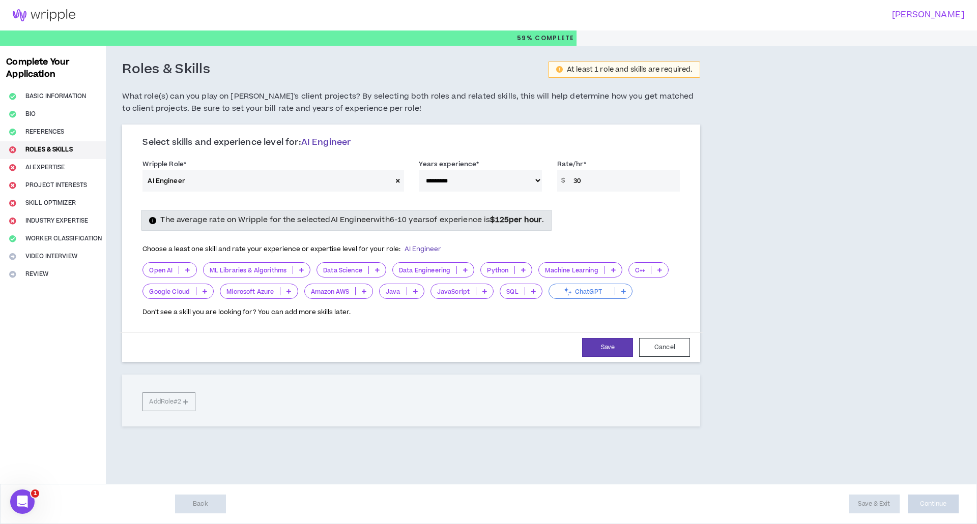
click at [542, 182] on div "**********" at bounding box center [411, 177] width 552 height 43
type input "25"
click at [245, 246] on span "Choose a least one skill and rate your experience or expertise level for your r…" at bounding box center [291, 249] width 299 height 9
click at [524, 272] on icon at bounding box center [523, 270] width 5 height 5
click at [507, 298] on span "2-5 Years" at bounding box center [507, 303] width 40 height 11
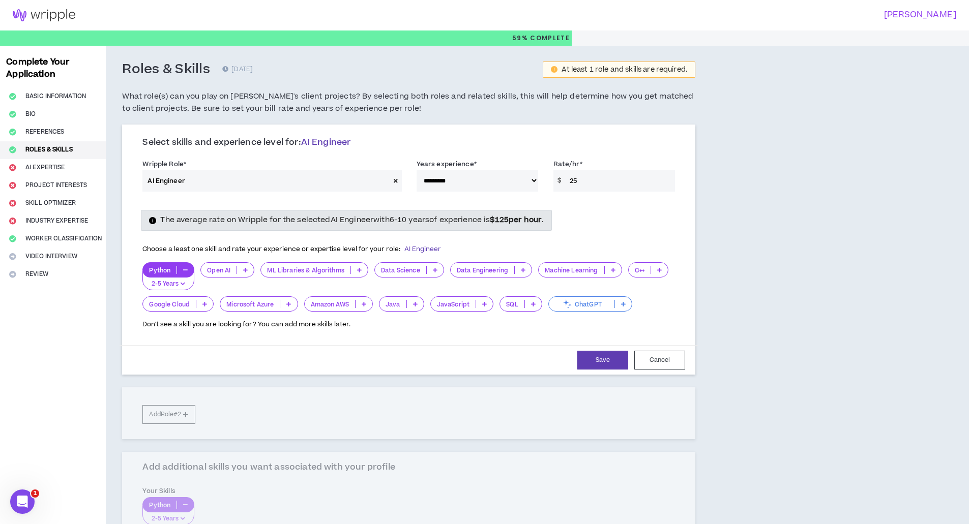
click at [247, 273] on p at bounding box center [245, 270] width 17 height 8
click at [237, 295] on li "0-1 Years" at bounding box center [227, 286] width 53 height 17
click at [622, 304] on icon at bounding box center [623, 304] width 5 height 5
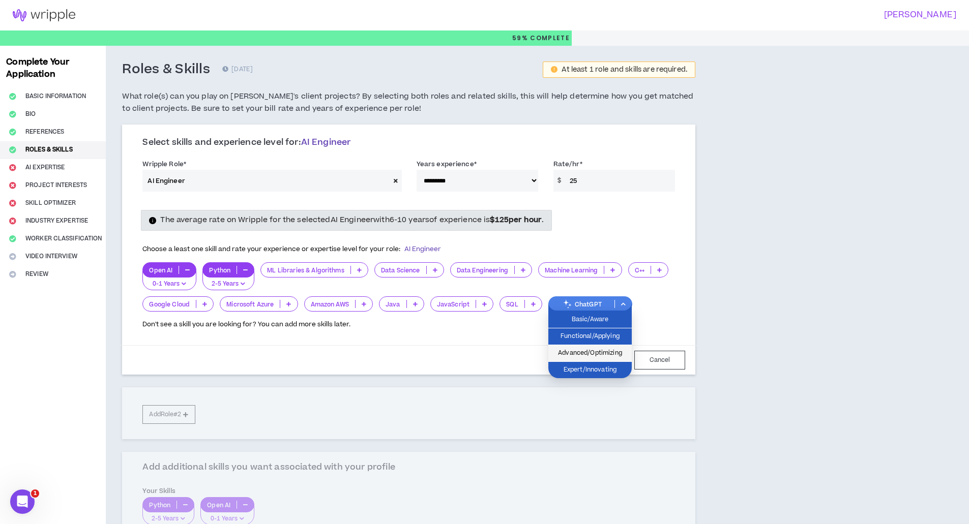
click at [609, 352] on span "Advanced/Optimizing" at bounding box center [589, 353] width 71 height 11
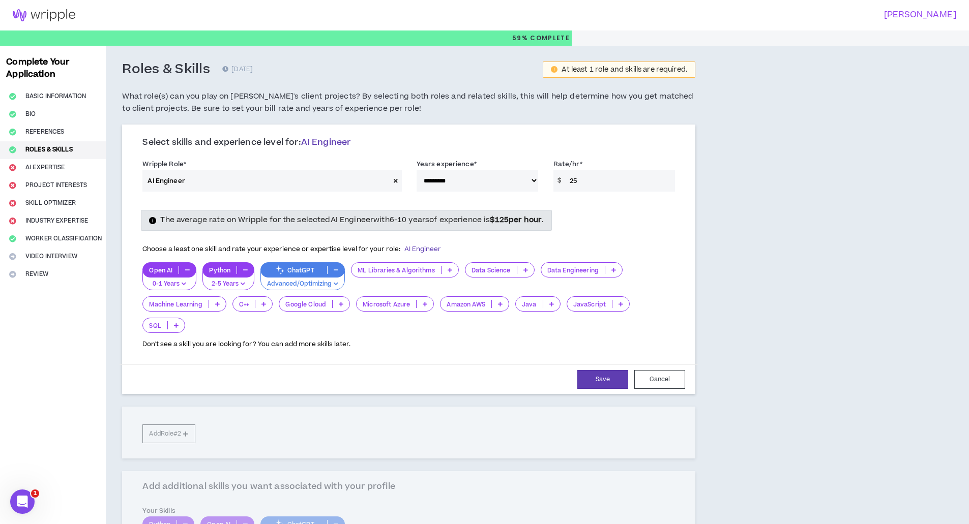
click at [621, 305] on icon at bounding box center [621, 304] width 5 height 5
click at [610, 323] on span "0-1 Years" at bounding box center [599, 319] width 50 height 11
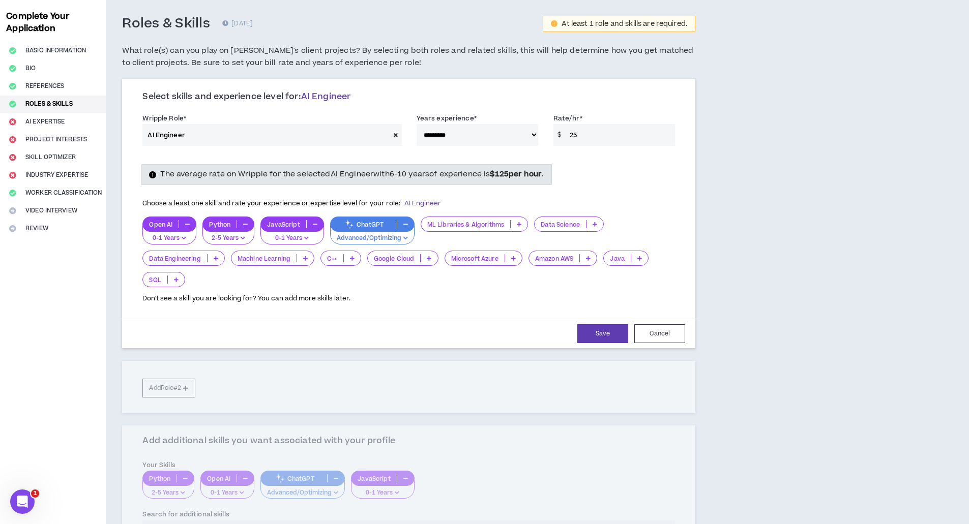
scroll to position [45, 0]
click at [509, 142] on select "**********" at bounding box center [478, 136] width 122 height 22
click at [417, 125] on select "**********" at bounding box center [478, 136] width 122 height 22
click at [491, 133] on select "**********" at bounding box center [478, 136] width 122 height 22
click at [417, 125] on select "**********" at bounding box center [478, 136] width 122 height 22
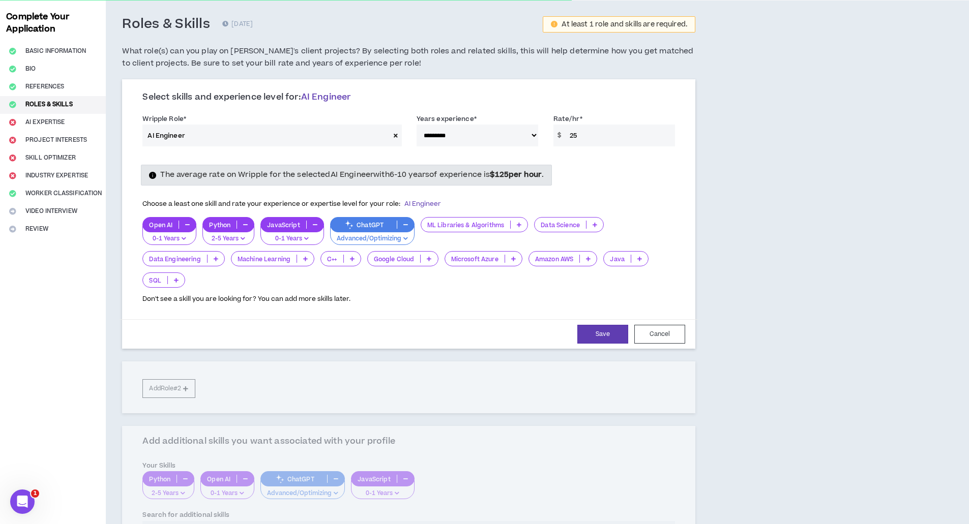
click at [494, 134] on select "**********" at bounding box center [478, 136] width 122 height 22
select select "**"
click at [417, 125] on select "**********" at bounding box center [478, 136] width 122 height 22
click at [598, 334] on button "Save" at bounding box center [602, 334] width 51 height 19
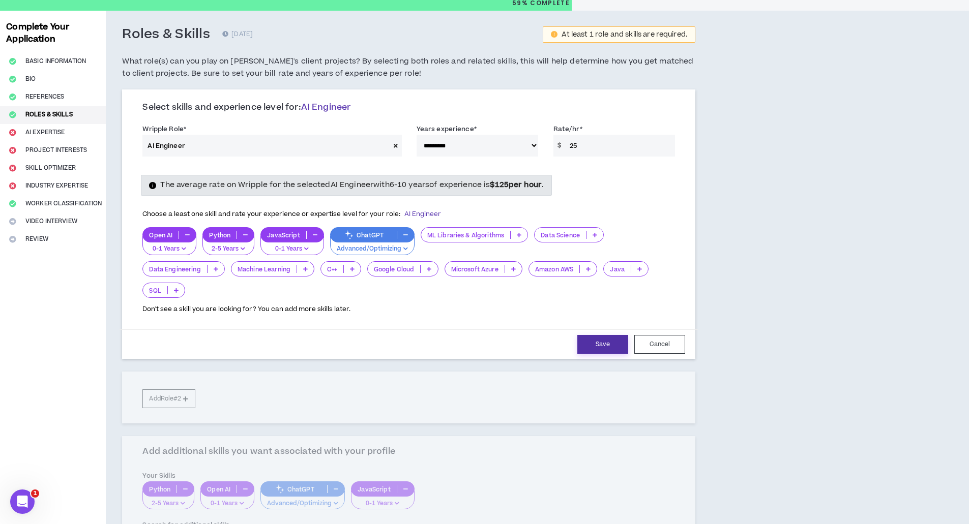
select select "**"
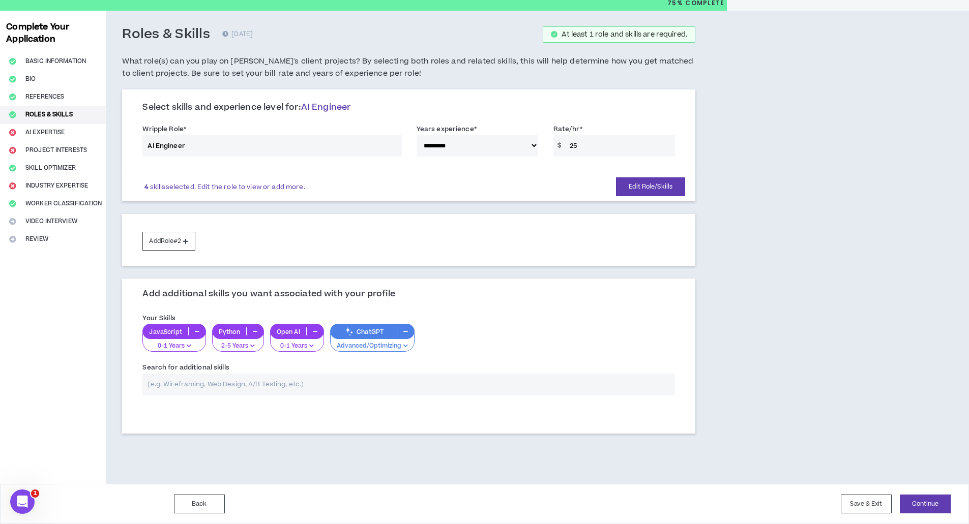
click at [597, 386] on input "text" at bounding box center [408, 385] width 533 height 22
type input "r"
type input "m"
type input "M"
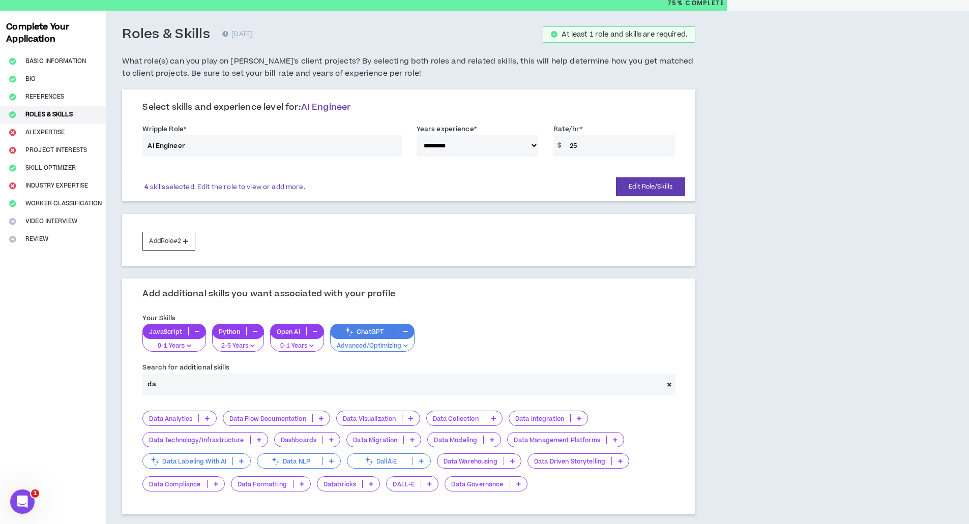
type input "d"
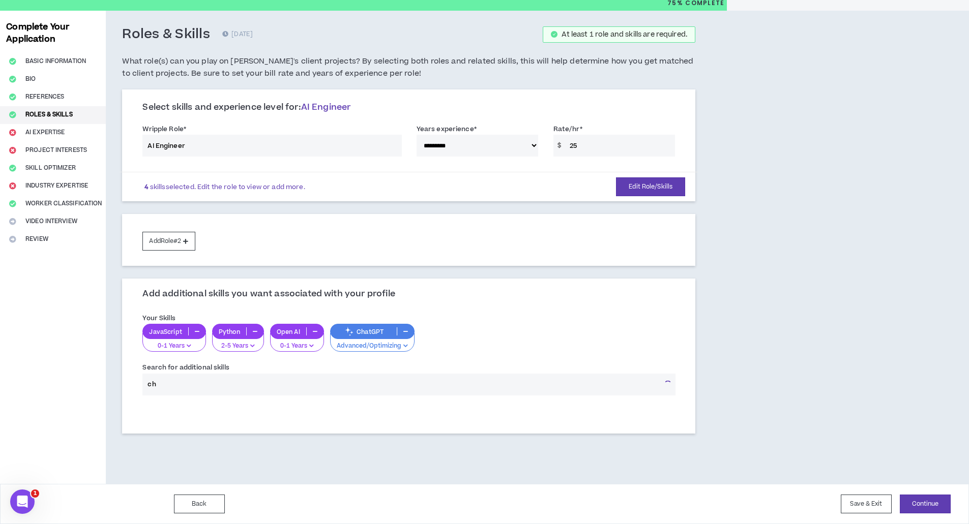
type input "c"
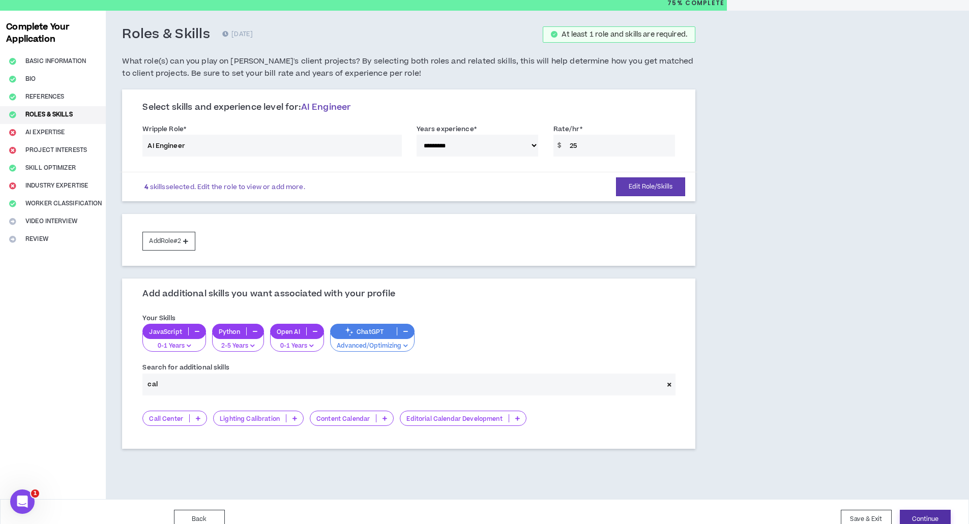
type input "cal"
click at [927, 514] on button "Continue" at bounding box center [925, 519] width 51 height 19
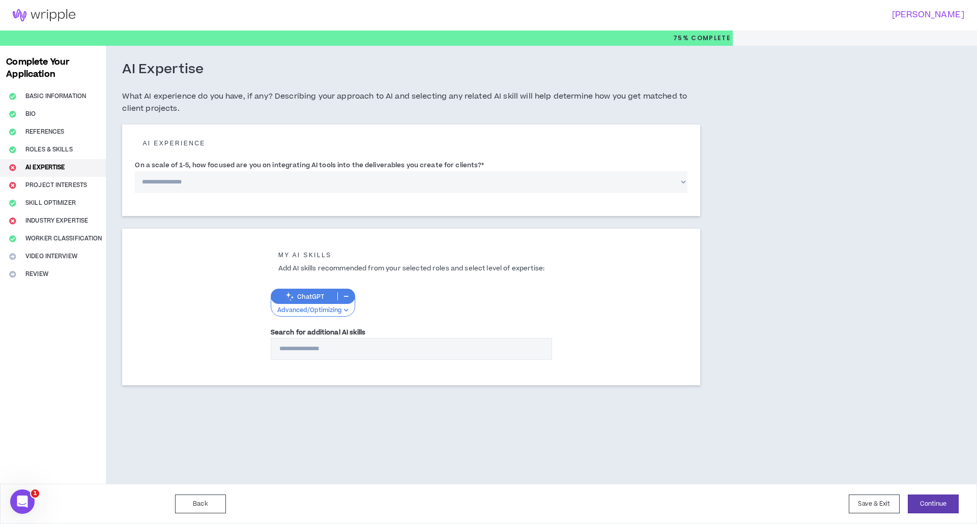
click at [488, 186] on select "**********" at bounding box center [411, 182] width 552 height 22
select select "*"
click at [135, 171] on select "**********" at bounding box center [411, 182] width 552 height 22
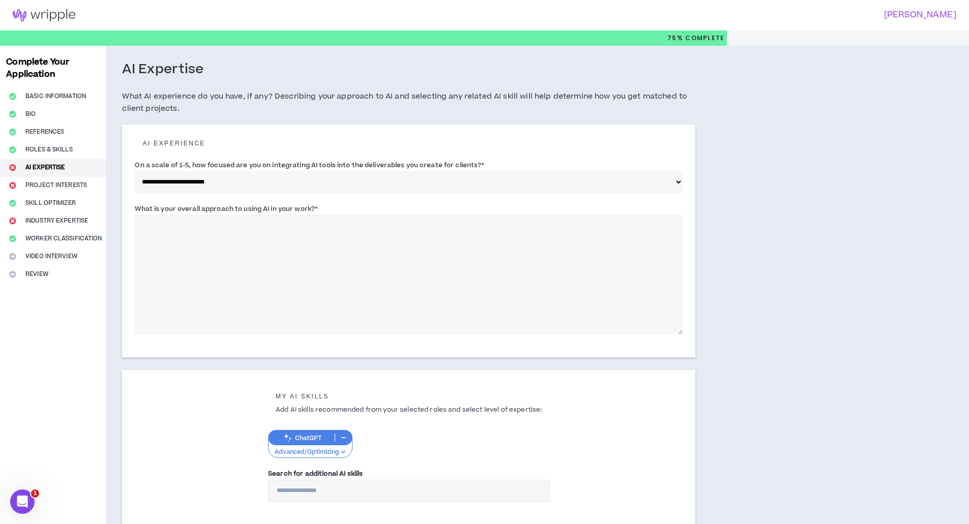
click at [388, 275] on textarea "What is your overall approach to using AI in your work? *" at bounding box center [409, 275] width 548 height 120
click at [437, 181] on select "**********" at bounding box center [409, 182] width 548 height 22
click at [135, 171] on select "**********" at bounding box center [409, 182] width 548 height 22
click at [326, 266] on textarea "What is your overall approach to using AI in your work? *" at bounding box center [409, 275] width 548 height 120
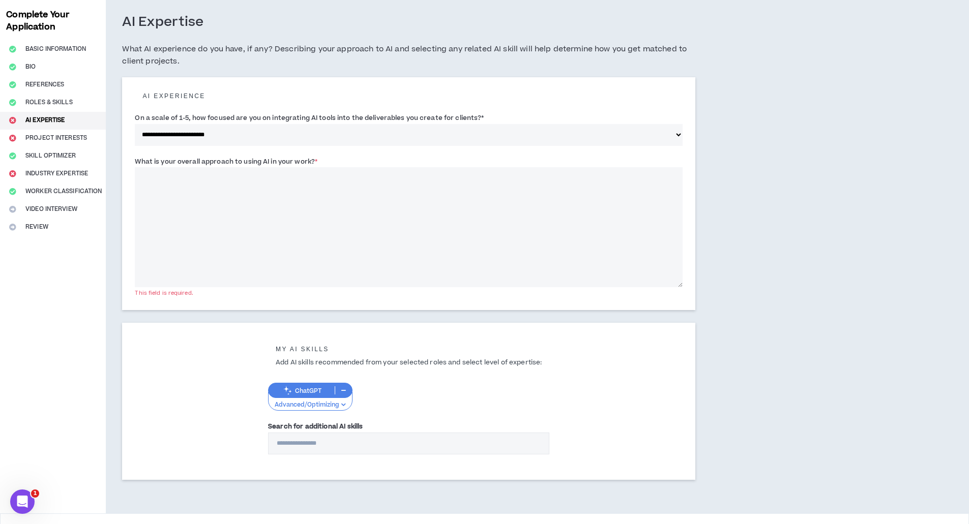
scroll to position [48, 0]
click at [320, 442] on input "Search for additional AI skills" at bounding box center [408, 443] width 281 height 22
type input "*"
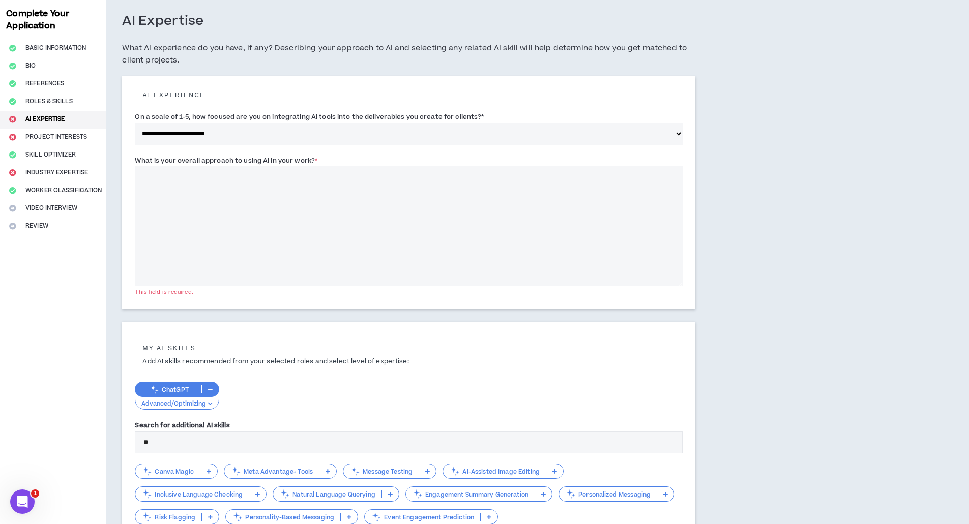
type input "*"
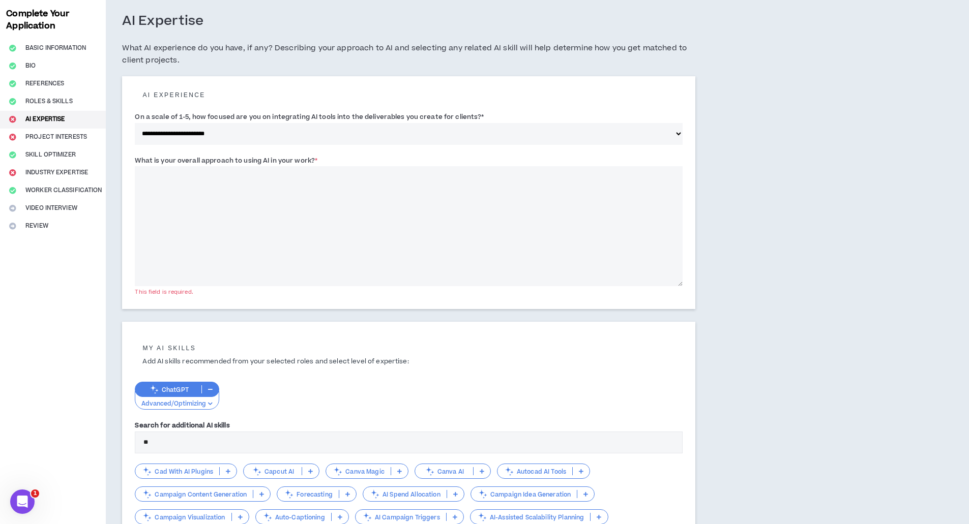
type input "*"
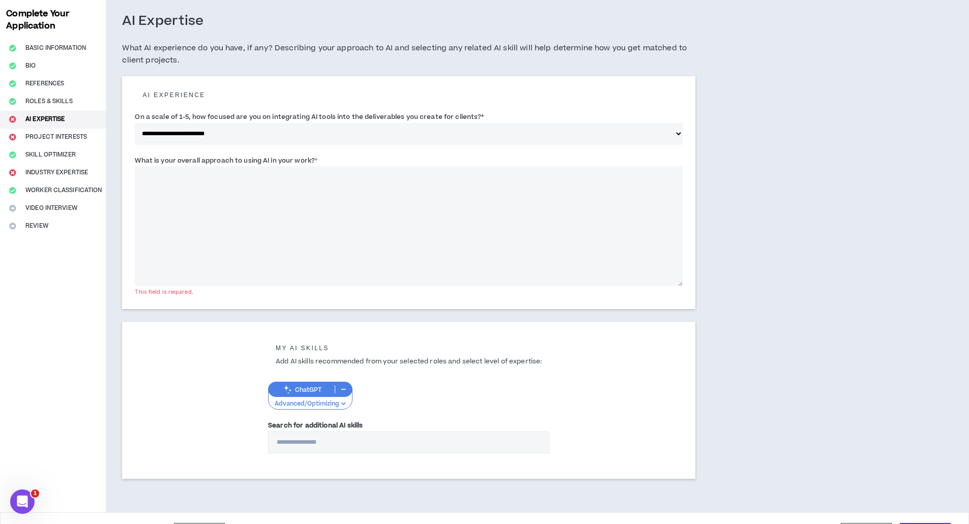
click at [292, 242] on textarea "What is your overall approach to using AI in your work? *" at bounding box center [409, 226] width 548 height 120
drag, startPoint x: 330, startPoint y: 161, endPoint x: 115, endPoint y: 156, distance: 214.7
click at [115, 156] on div "**********" at bounding box center [409, 254] width 606 height 515
copy label "What is your overall approach to using AI in your work? *"
click at [491, 194] on textarea "What is your overall approach to using AI in your work? *" at bounding box center [409, 226] width 548 height 120
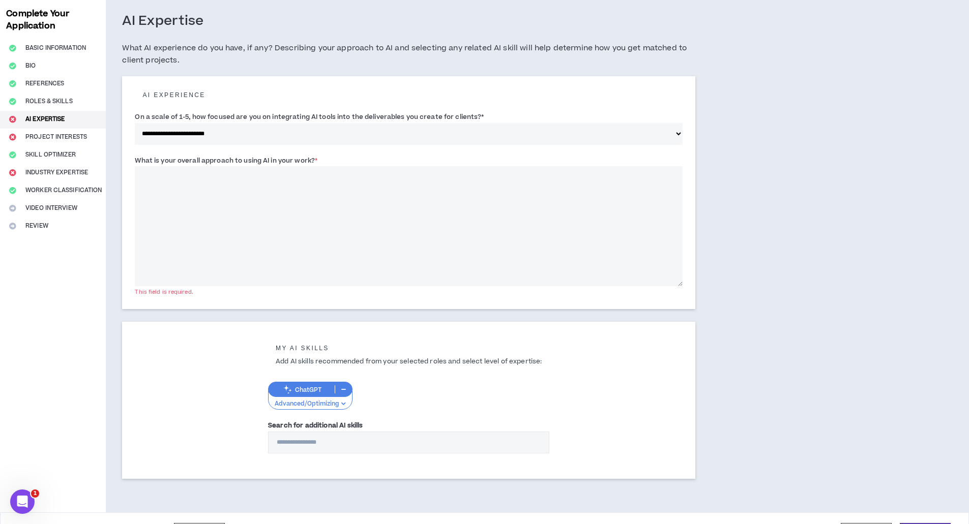
paste textarea "**********"
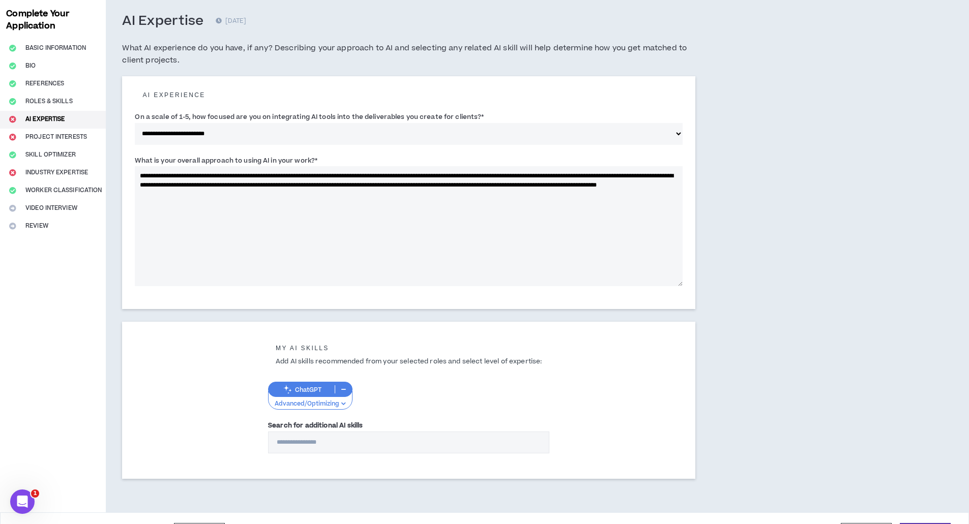
scroll to position [77, 0]
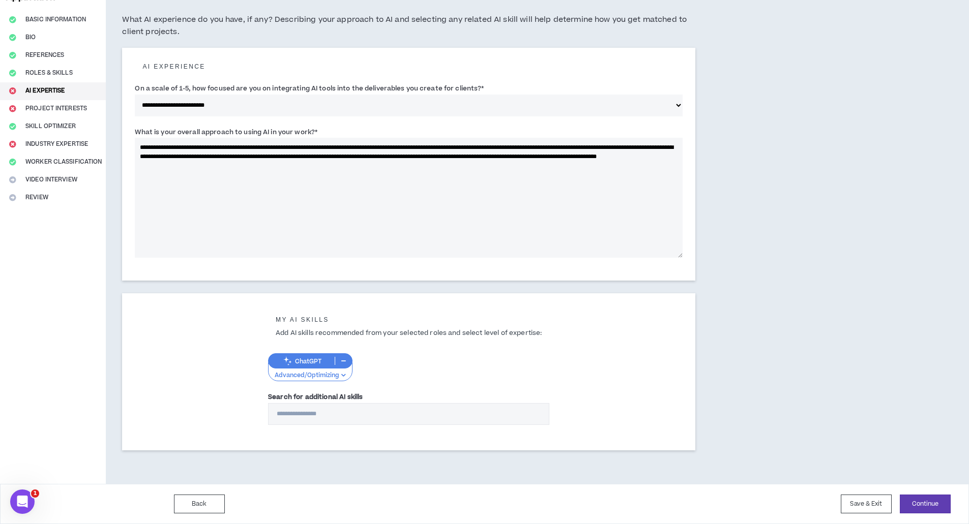
type textarea "**********"
click at [392, 416] on input "Search for additional AI skills" at bounding box center [408, 414] width 281 height 22
type input "*"
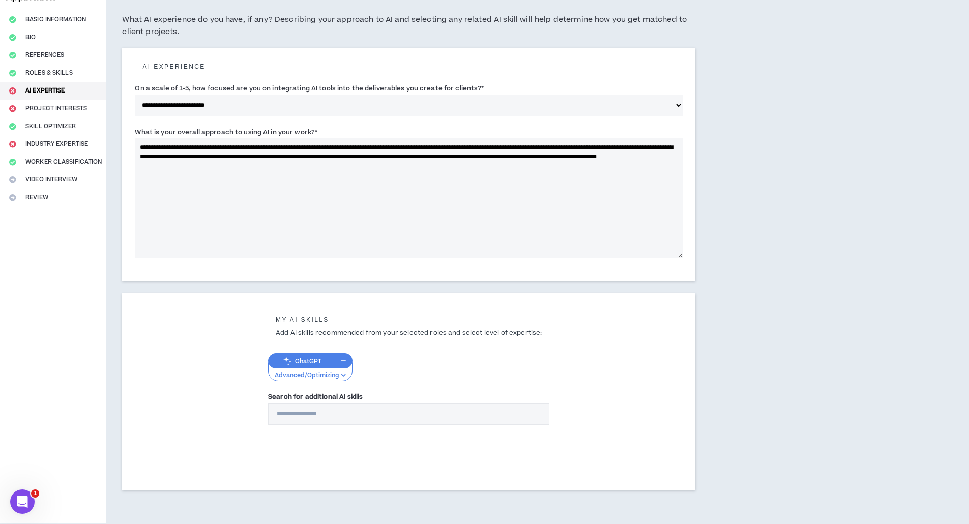
type input "*"
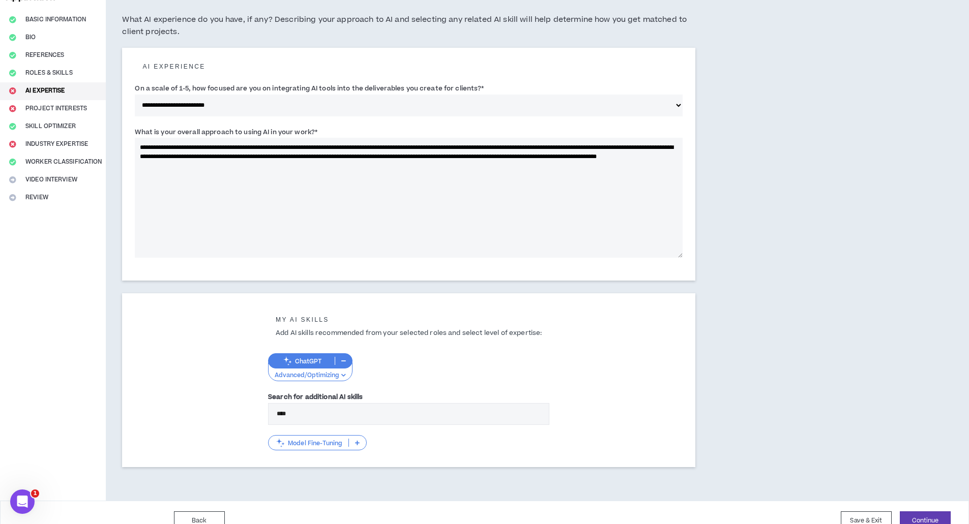
click at [356, 441] on p at bounding box center [357, 443] width 17 height 8
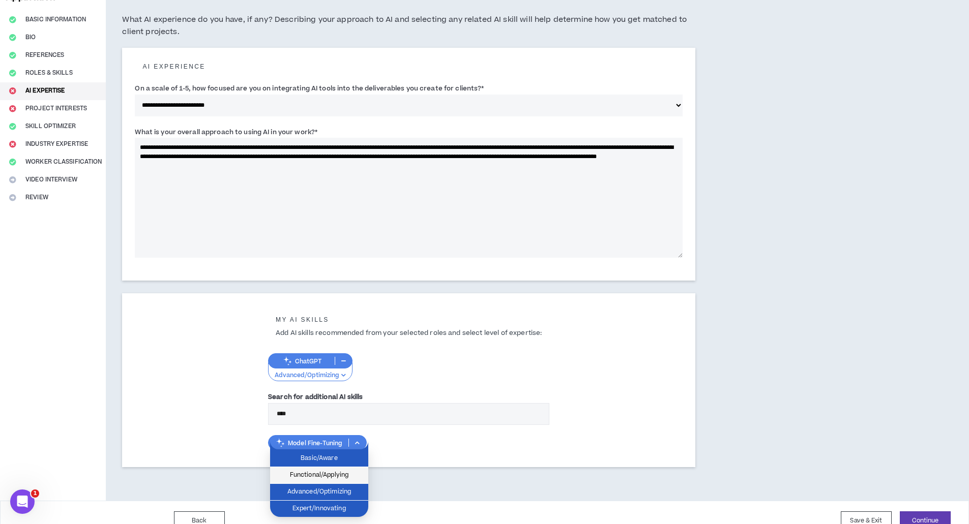
click at [330, 474] on span "Functional/Applying" at bounding box center [319, 475] width 86 height 11
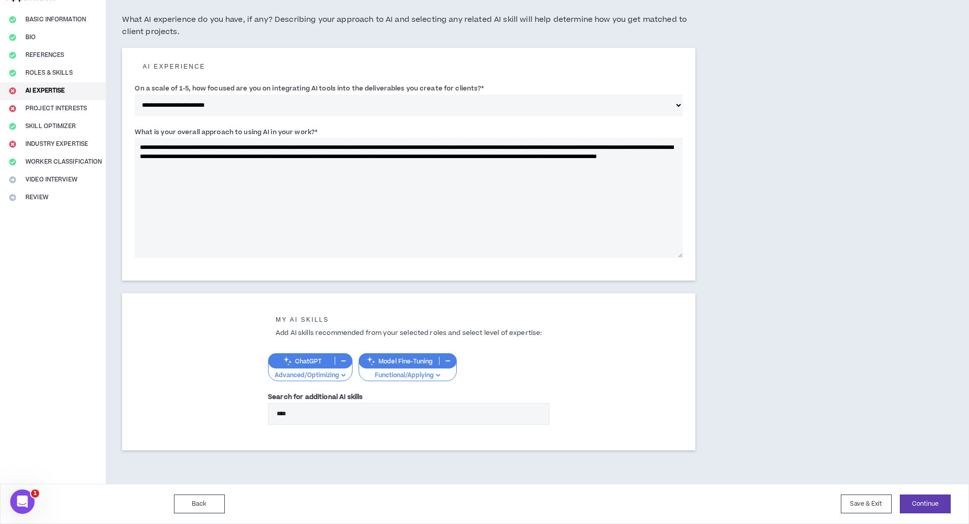
drag, startPoint x: 340, startPoint y: 416, endPoint x: 262, endPoint y: 401, distance: 79.1
click at [262, 401] on div "My AI skills Add AI skills recommended from your selected roles and select leve…" at bounding box center [408, 371] width 573 height 157
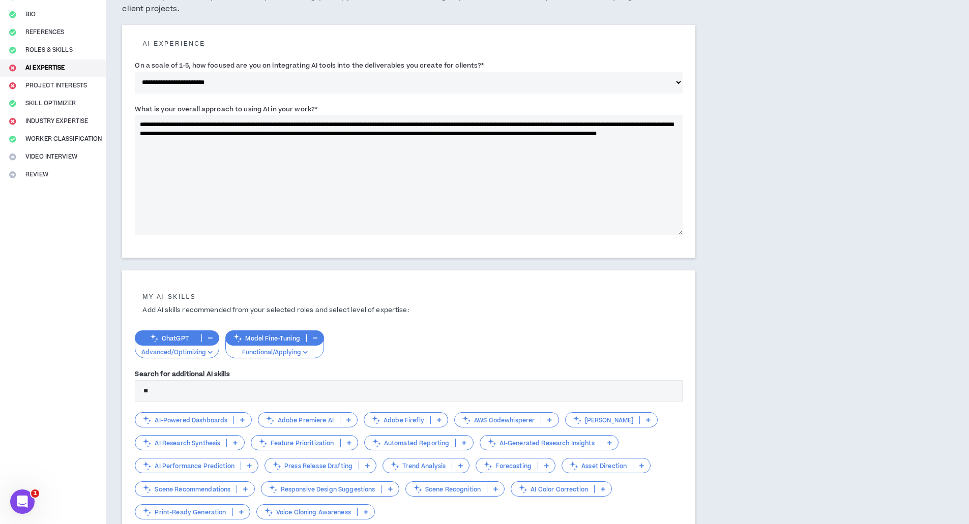
scroll to position [101, 0]
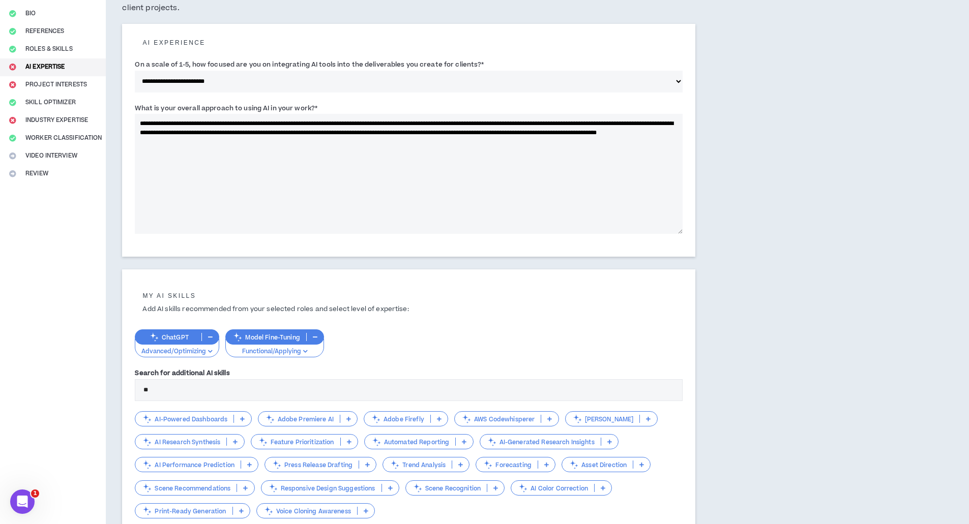
click at [244, 418] on icon at bounding box center [242, 419] width 5 height 5
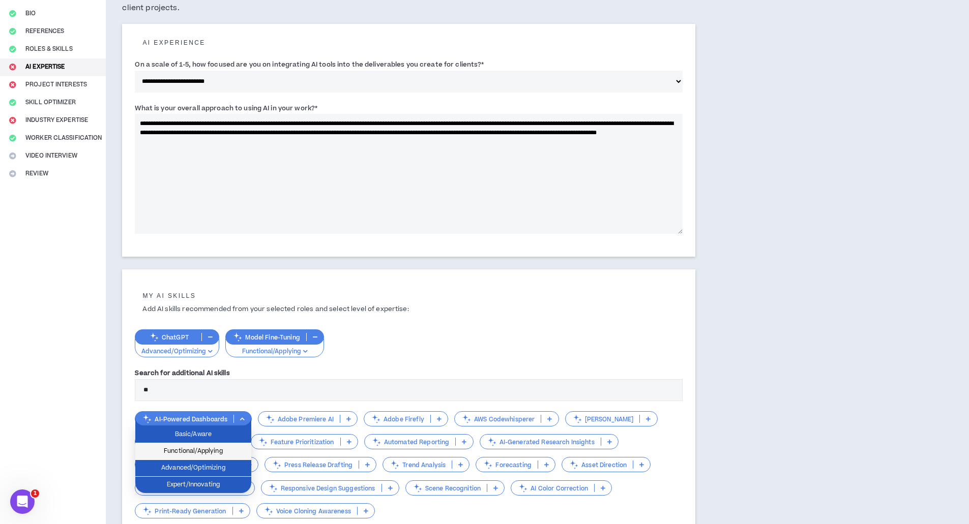
click at [242, 453] on span "Functional/Applying" at bounding box center [193, 451] width 104 height 11
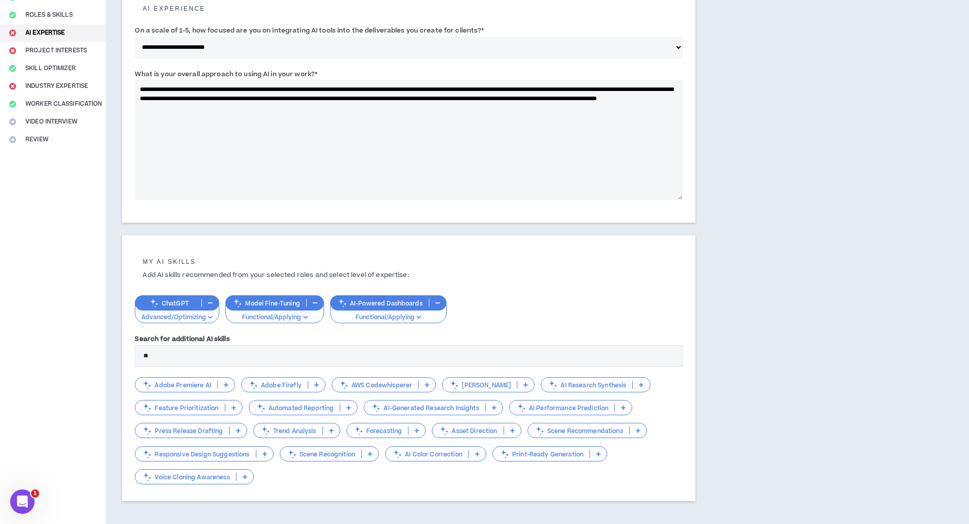
scroll to position [135, 0]
drag, startPoint x: 268, startPoint y: 357, endPoint x: 91, endPoint y: 355, distance: 177.5
click at [91, 355] on div "**********" at bounding box center [484, 222] width 969 height 624
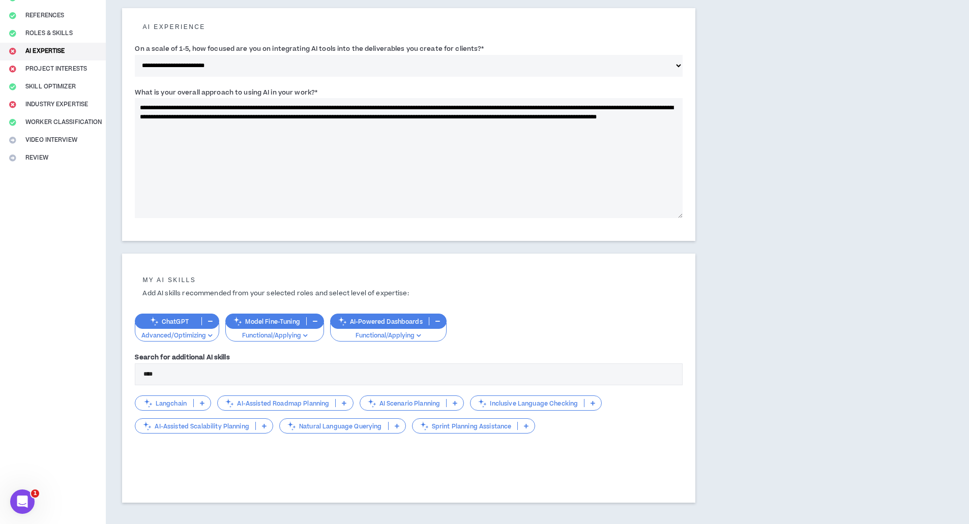
scroll to position [94, 0]
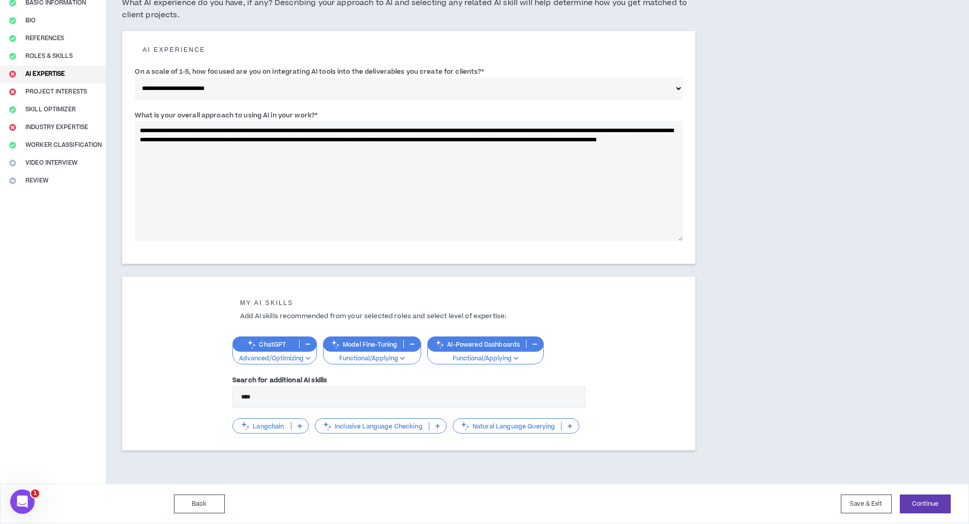
click at [303, 431] on div "Langchain" at bounding box center [270, 426] width 76 height 15
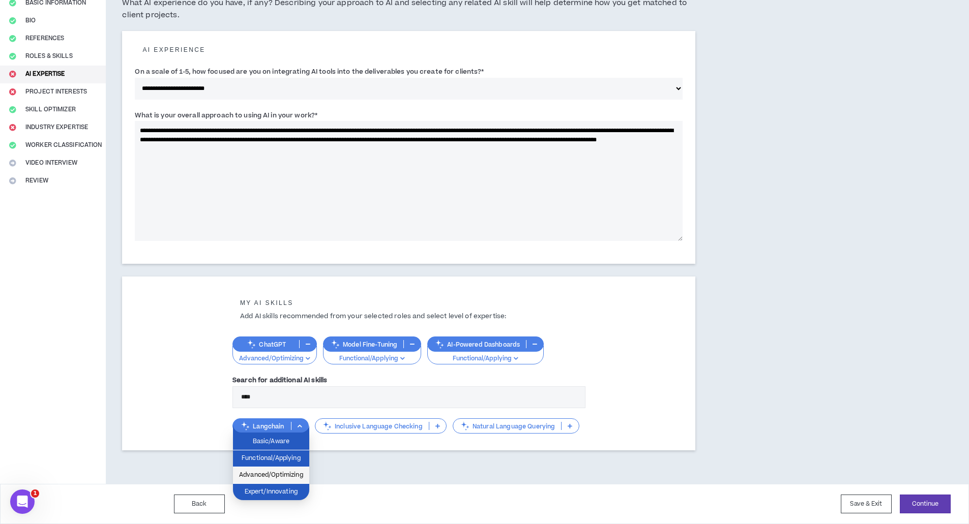
click at [268, 471] on span "Advanced/Optimizing" at bounding box center [271, 475] width 64 height 11
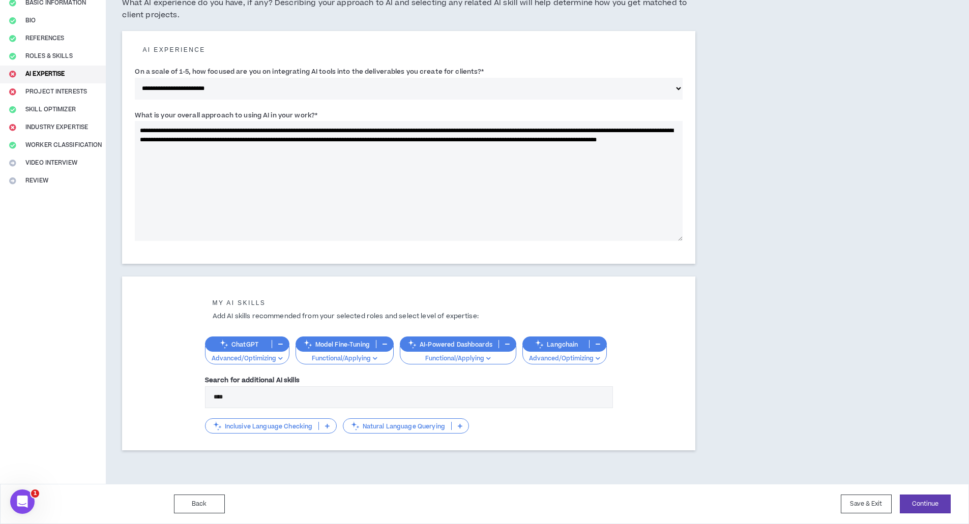
click at [455, 424] on p at bounding box center [460, 426] width 17 height 8
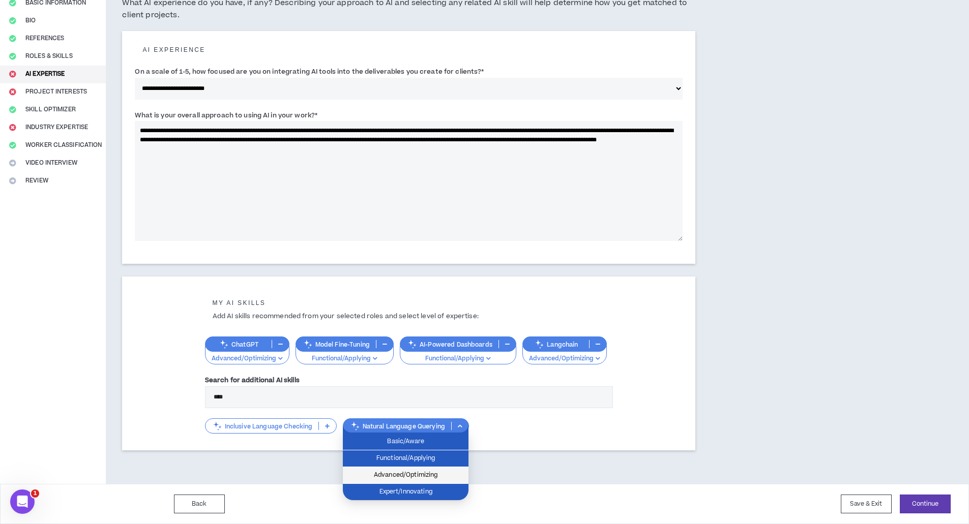
click at [441, 475] on span "Advanced/Optimizing" at bounding box center [405, 475] width 113 height 11
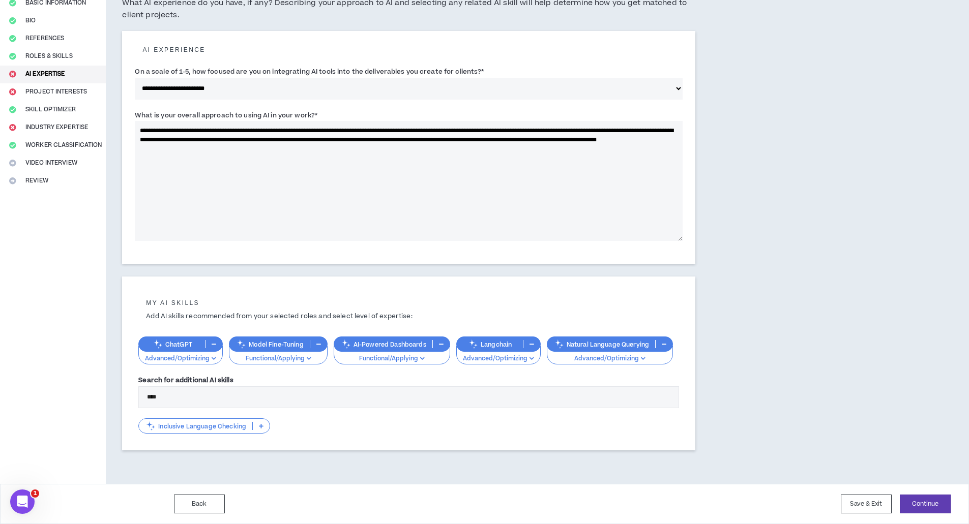
click at [414, 398] on input "****" at bounding box center [408, 398] width 541 height 22
drag, startPoint x: 388, startPoint y: 401, endPoint x: 113, endPoint y: 335, distance: 282.4
click at [113, 335] on div "**********" at bounding box center [409, 218] width 606 height 532
type input "***"
click at [212, 428] on p at bounding box center [206, 426] width 17 height 8
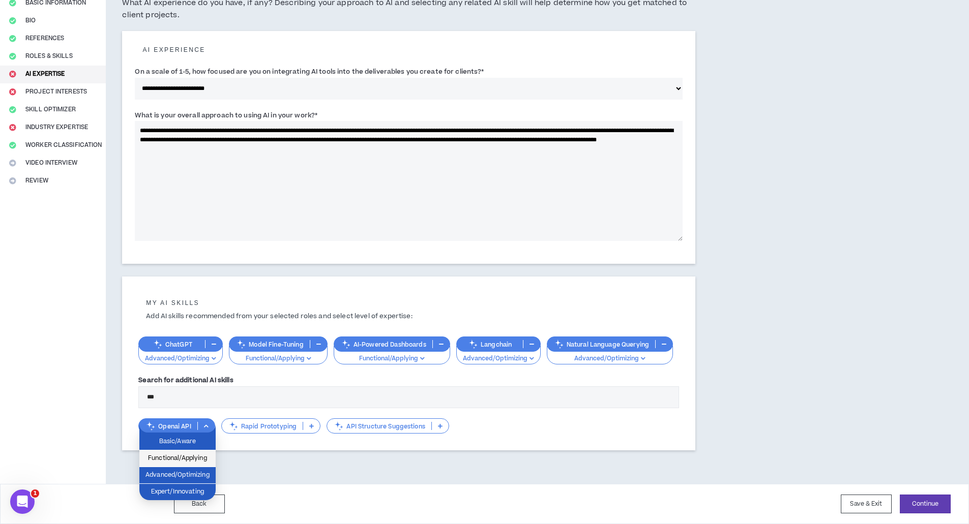
click at [188, 463] on span "Functional/Applying" at bounding box center [177, 458] width 64 height 11
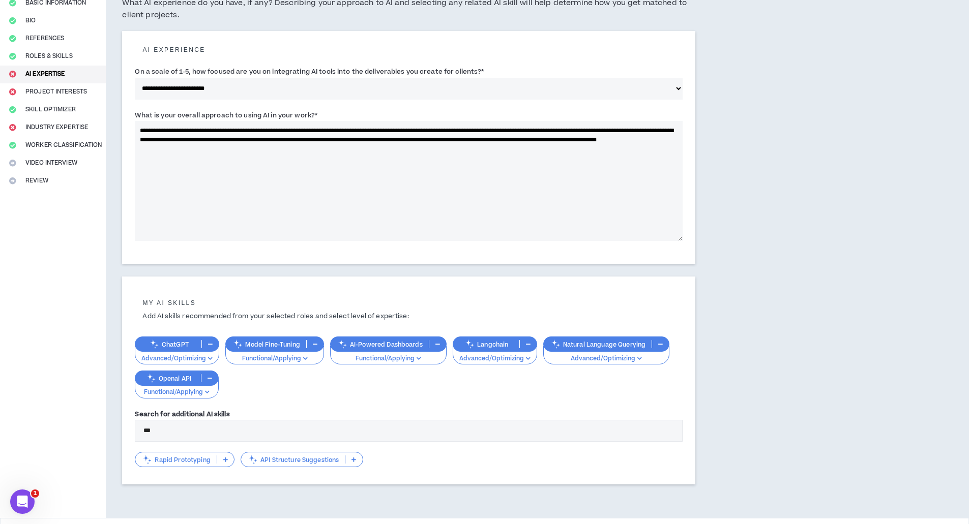
scroll to position [128, 0]
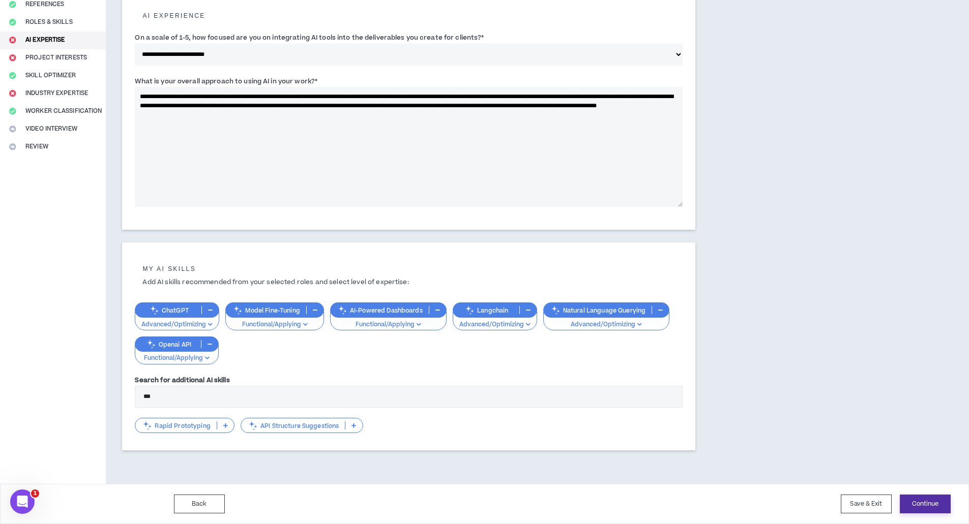
click at [934, 503] on button "Continue" at bounding box center [925, 504] width 51 height 19
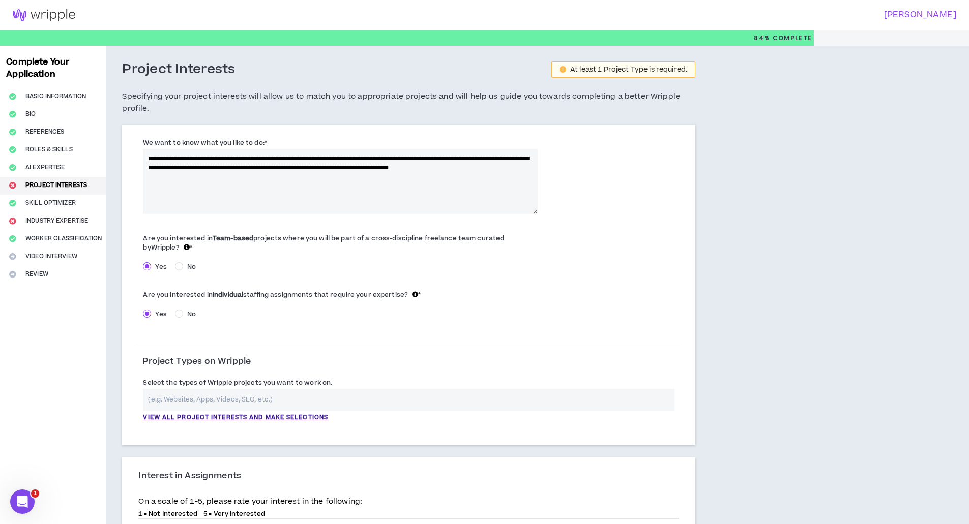
drag, startPoint x: 212, startPoint y: 163, endPoint x: 229, endPoint y: 176, distance: 21.5
click at [229, 176] on textarea "**********" at bounding box center [340, 181] width 394 height 65
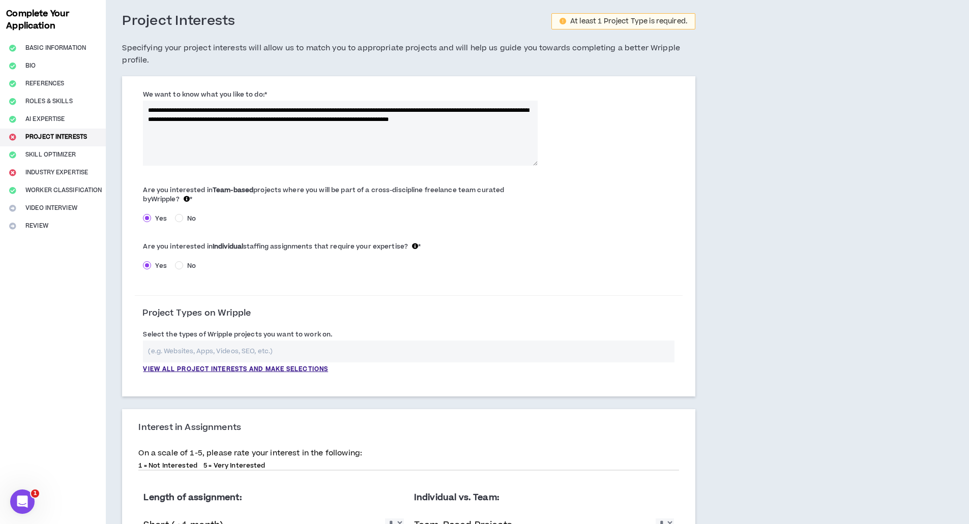
scroll to position [50, 0]
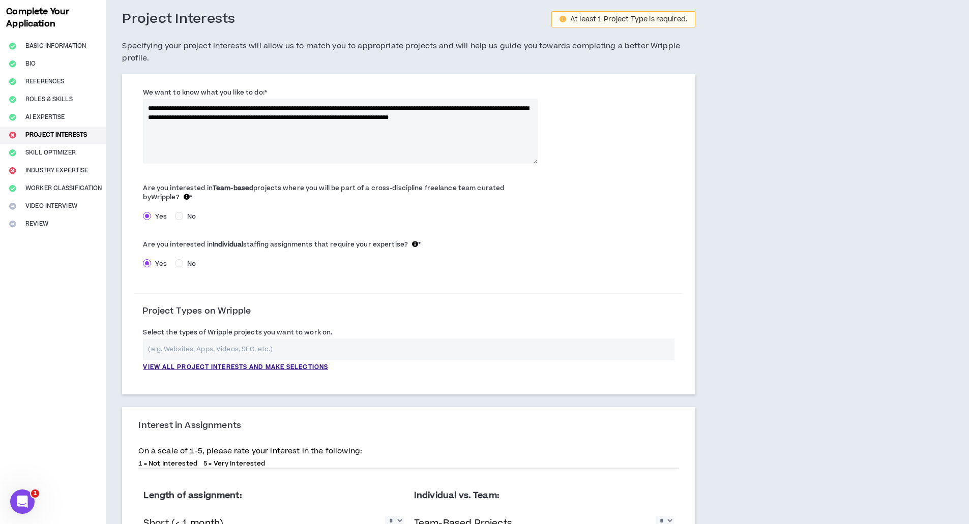
click at [190, 351] on input "text" at bounding box center [409, 350] width 532 height 22
click at [271, 368] on p "View all project interests and make selections" at bounding box center [235, 367] width 185 height 9
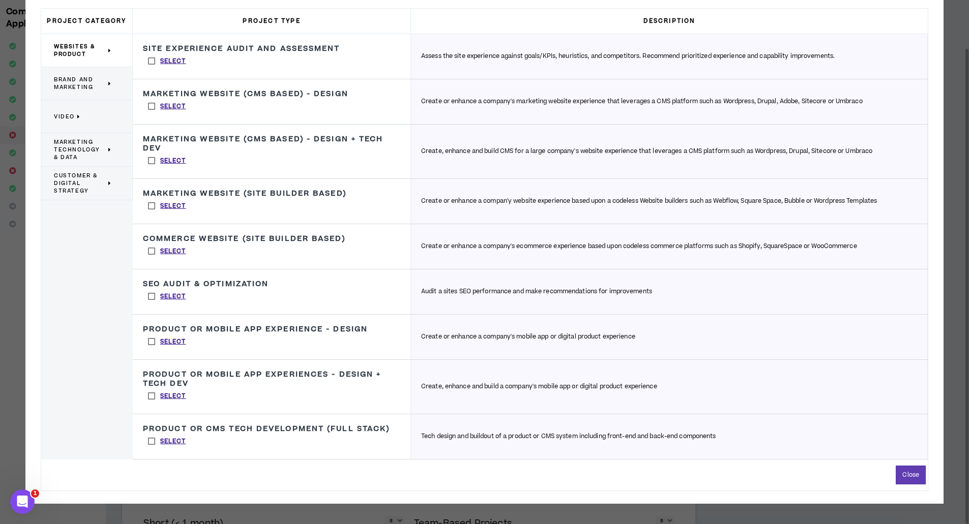
click at [100, 182] on span "Customer & Digital Strategy" at bounding box center [80, 183] width 52 height 23
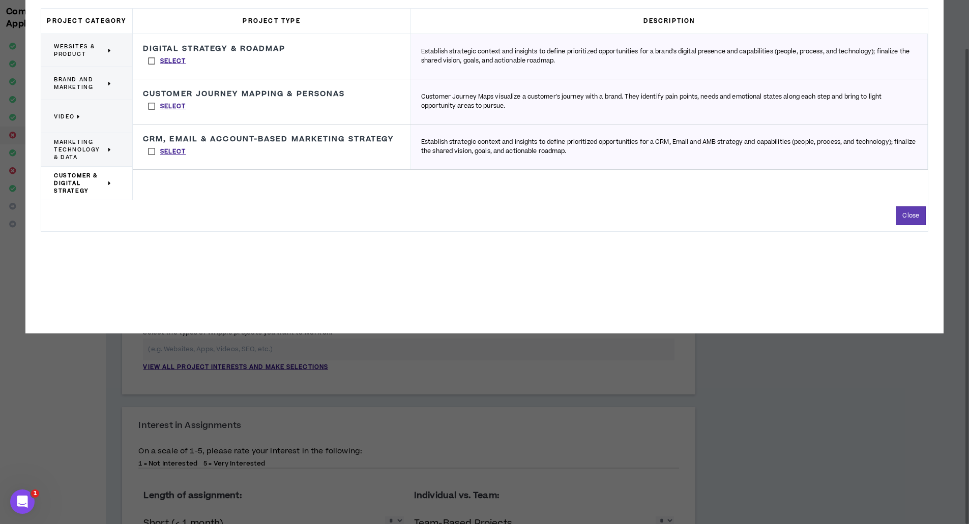
click at [149, 60] on label "Select" at bounding box center [167, 60] width 48 height 15
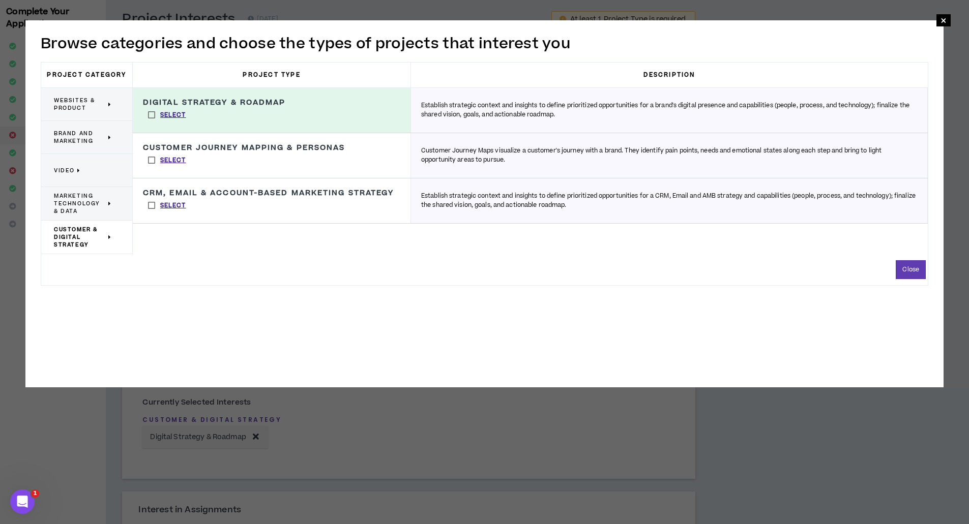
click at [153, 111] on label "Select" at bounding box center [167, 114] width 48 height 15
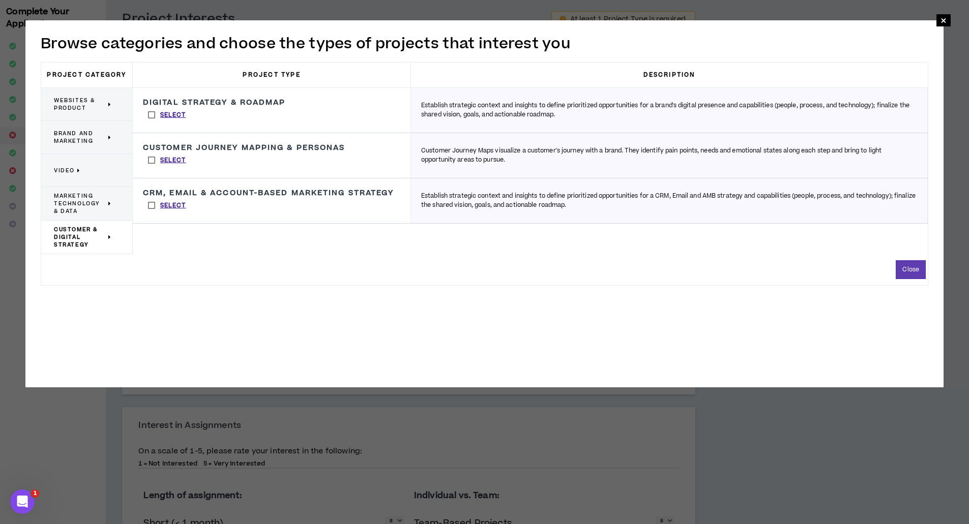
click at [110, 212] on p "Marketing Technology & Data" at bounding box center [83, 203] width 58 height 23
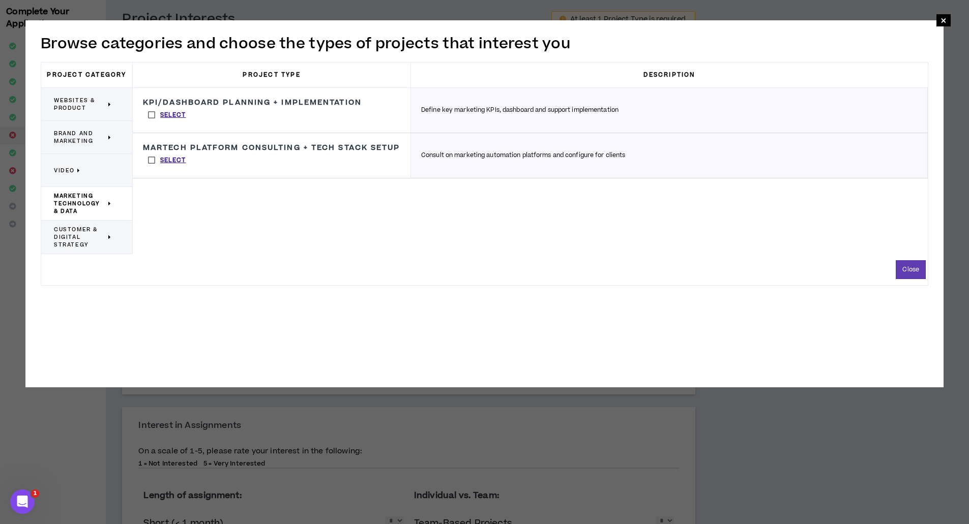
click at [98, 139] on span "Brand and Marketing" at bounding box center [80, 137] width 52 height 15
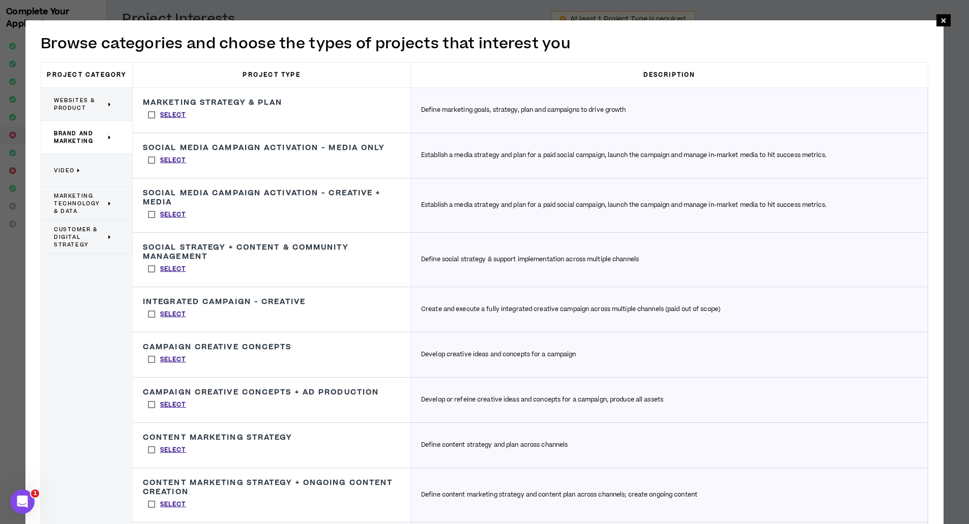
click at [93, 168] on p "Video" at bounding box center [83, 170] width 58 height 22
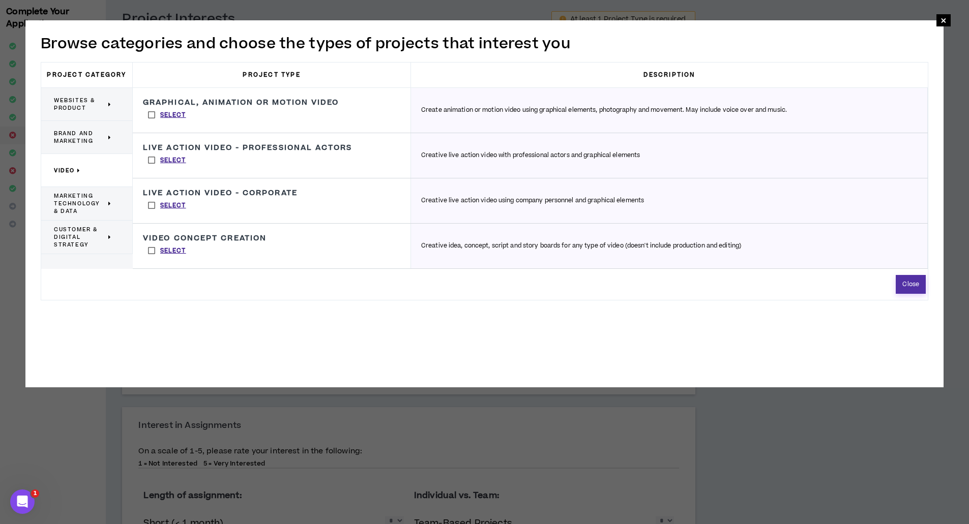
click at [910, 289] on button "Close" at bounding box center [911, 284] width 30 height 19
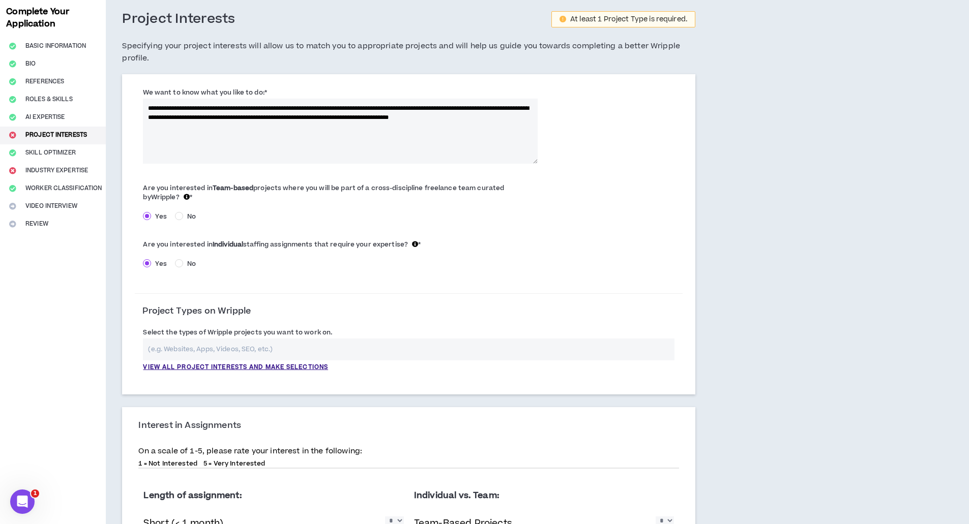
click at [283, 341] on input "text" at bounding box center [409, 350] width 532 height 22
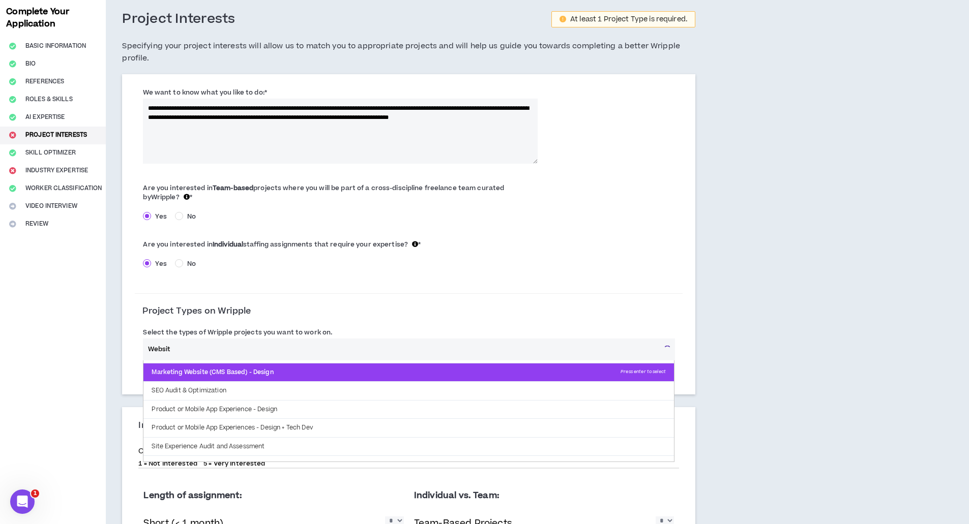
scroll to position [0, 0]
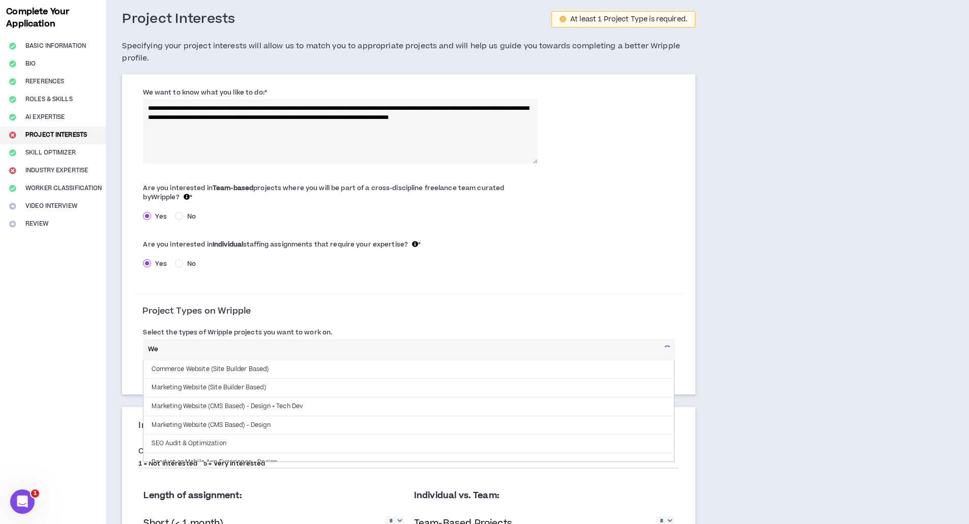
type input "W"
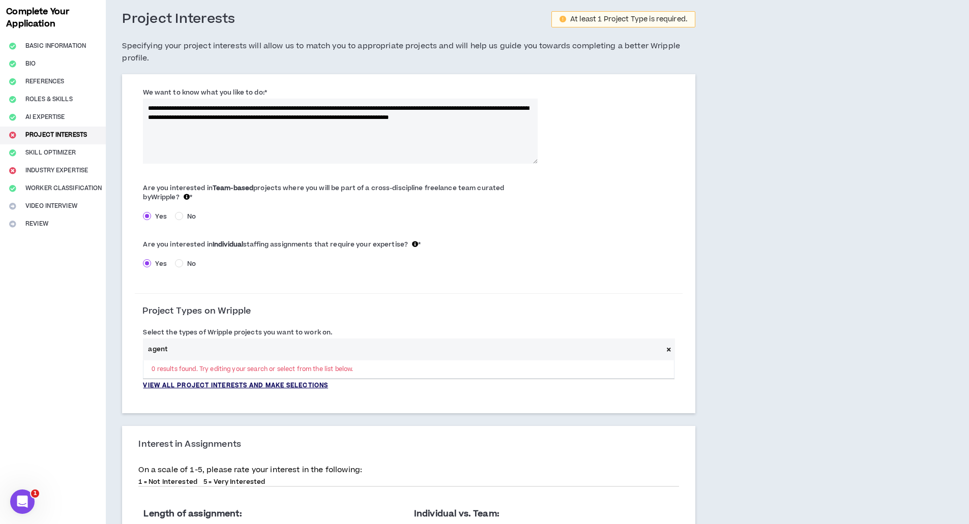
type input "agent"
click at [282, 388] on p "View all project interests and make selections" at bounding box center [235, 385] width 185 height 9
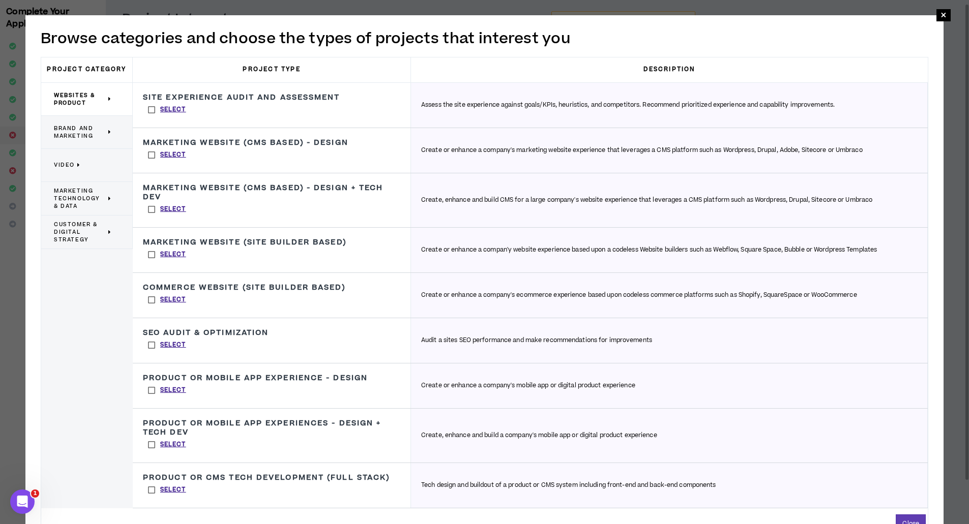
click at [148, 209] on label "Select" at bounding box center [167, 209] width 48 height 15
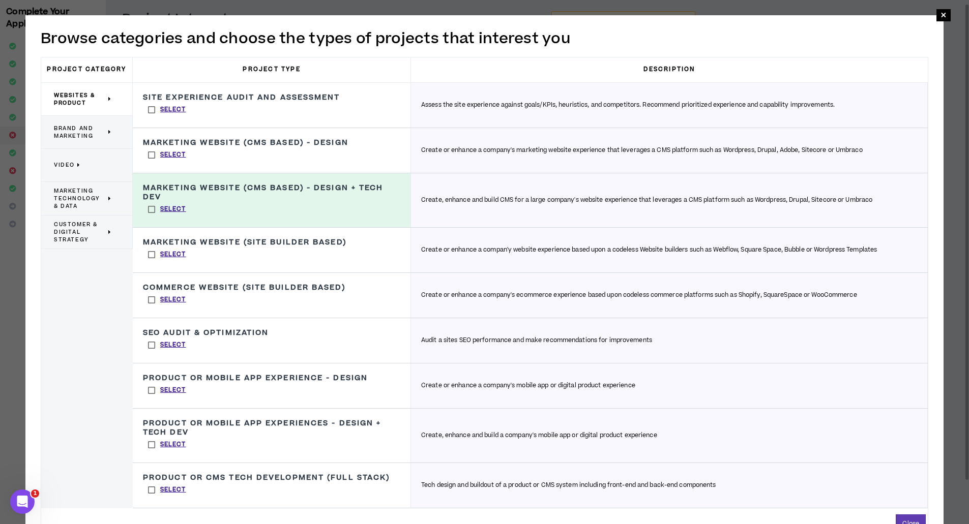
click at [144, 259] on label "Select" at bounding box center [167, 254] width 48 height 15
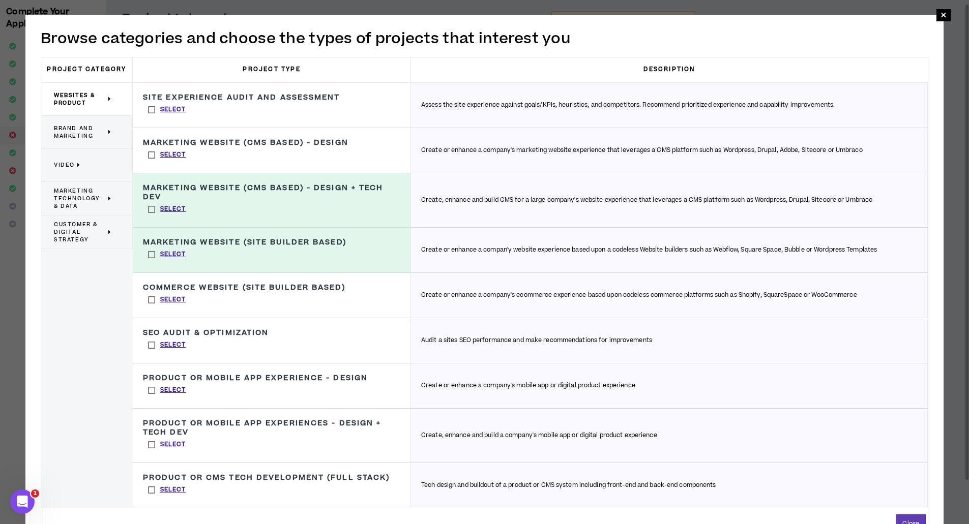
click at [147, 298] on label "Select" at bounding box center [167, 299] width 48 height 15
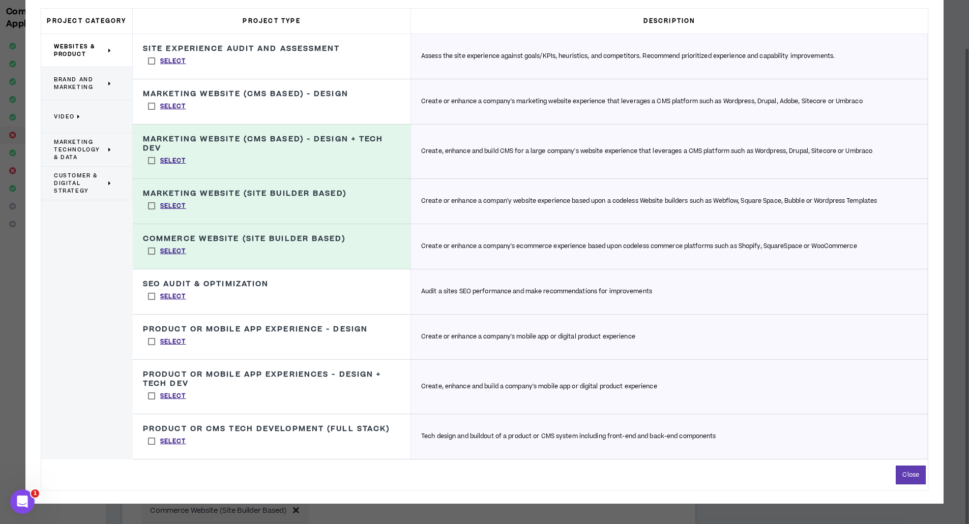
click at [86, 87] on span "Brand and Marketing" at bounding box center [80, 83] width 52 height 15
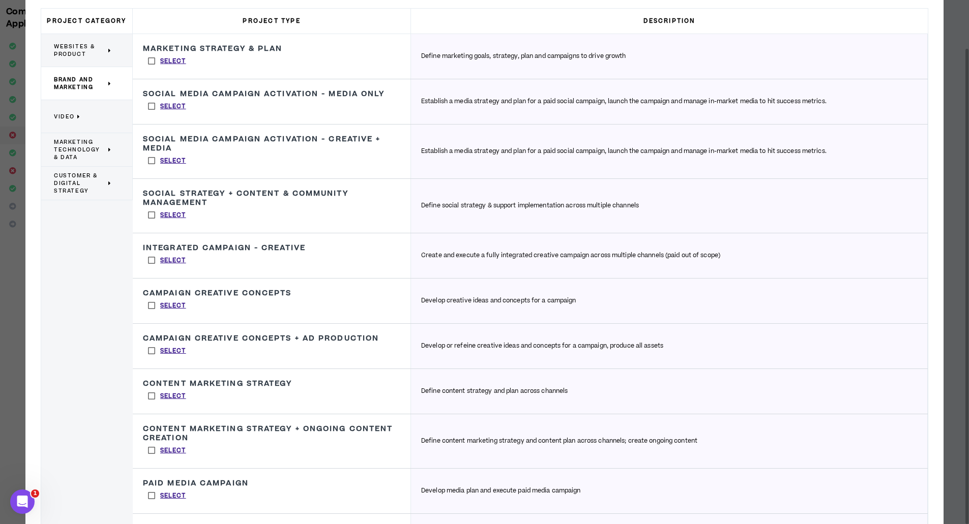
click at [83, 155] on span "Marketing Technology & Data" at bounding box center [80, 149] width 52 height 23
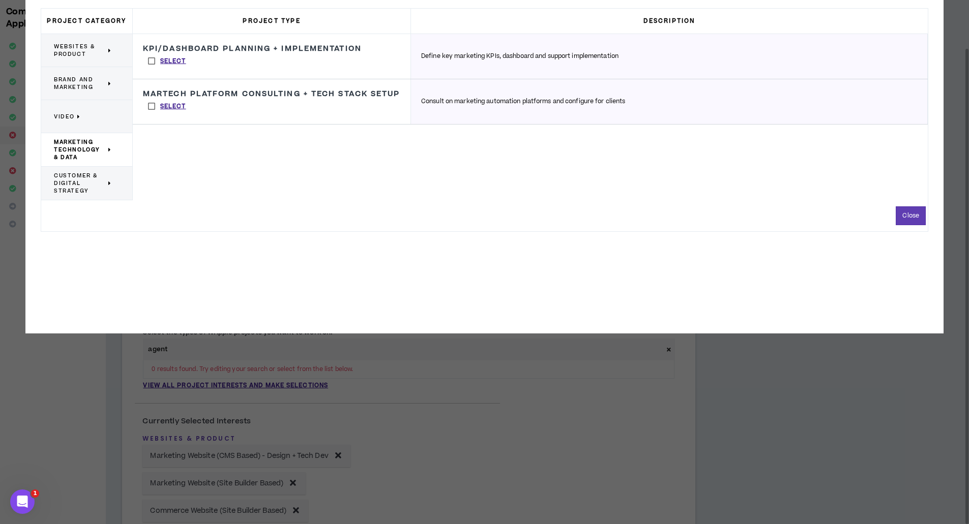
click at [93, 190] on span "Customer & Digital Strategy" at bounding box center [80, 183] width 52 height 23
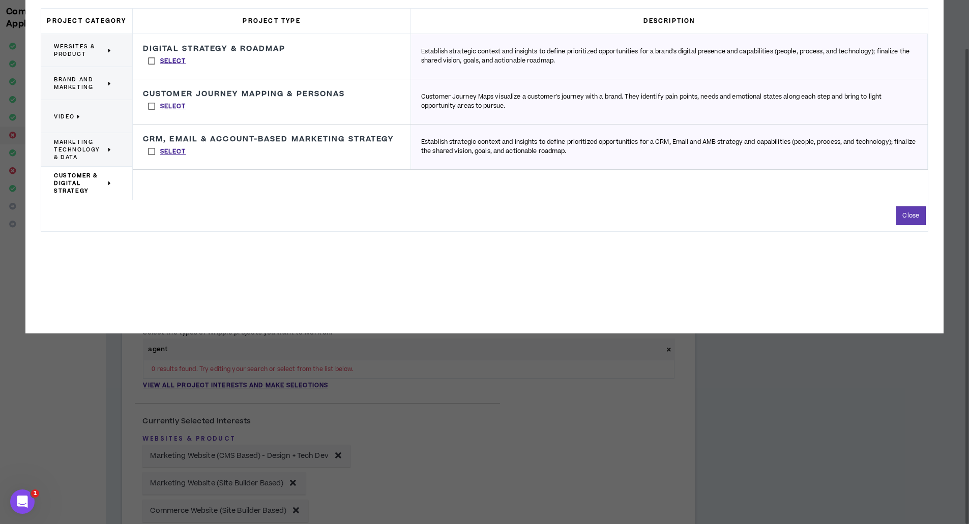
click at [144, 68] on label "Select" at bounding box center [167, 60] width 48 height 15
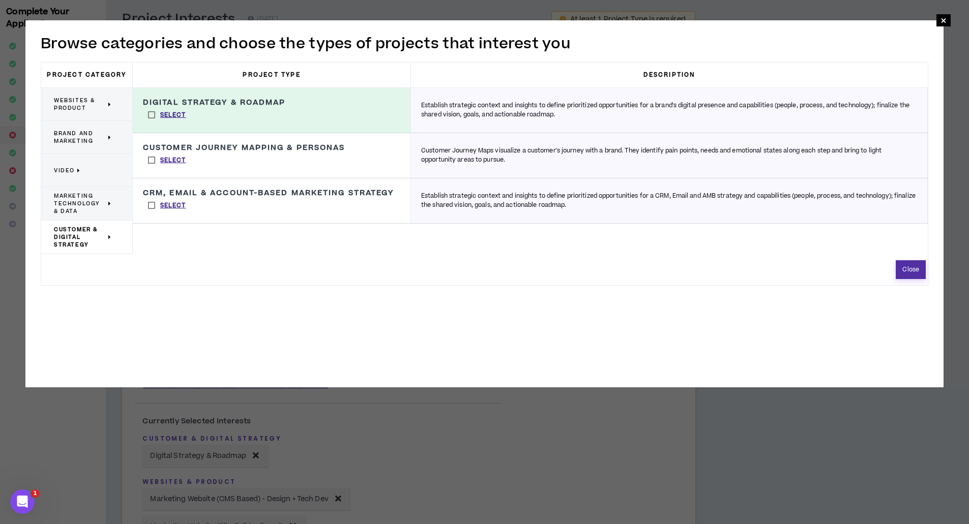
click at [923, 269] on button "Close" at bounding box center [911, 269] width 30 height 19
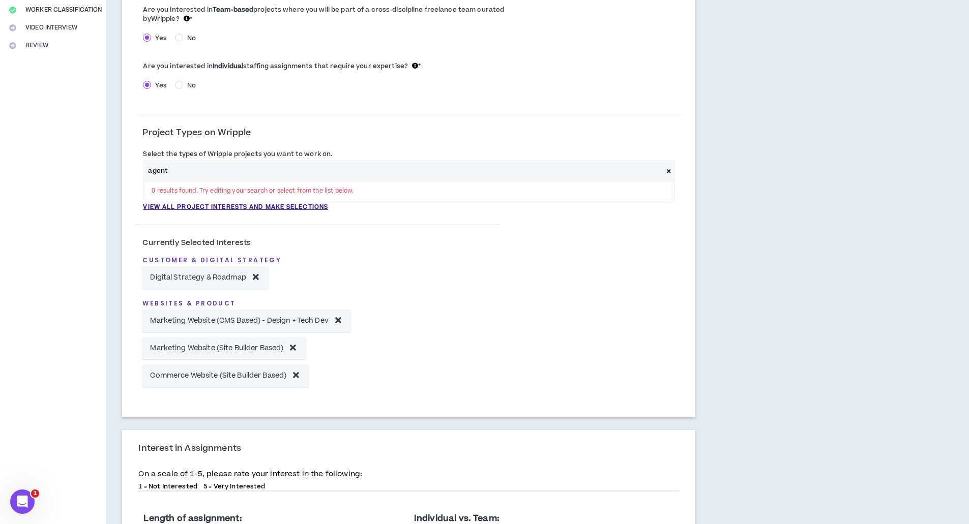
scroll to position [228, 0]
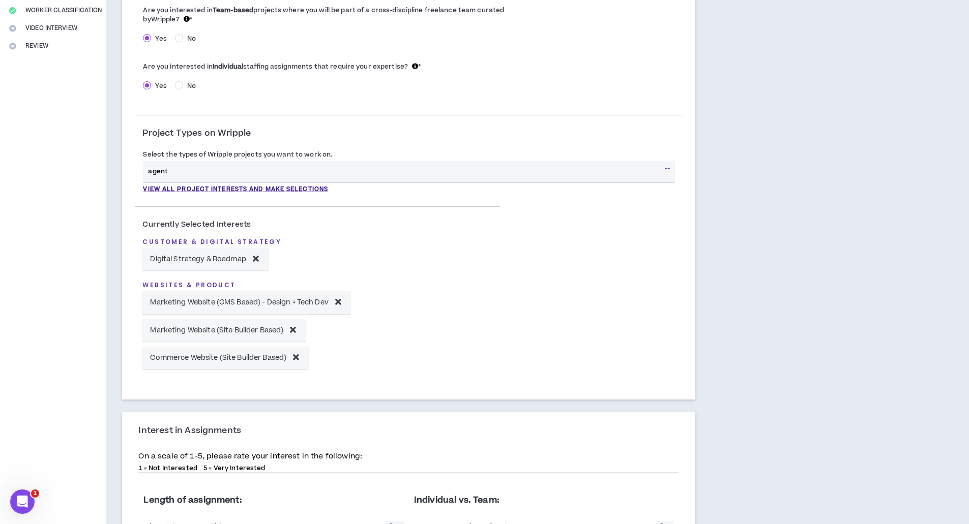
drag, startPoint x: 231, startPoint y: 179, endPoint x: 110, endPoint y: 193, distance: 121.4
click at [110, 193] on div "**********" at bounding box center [409, 299] width 606 height 965
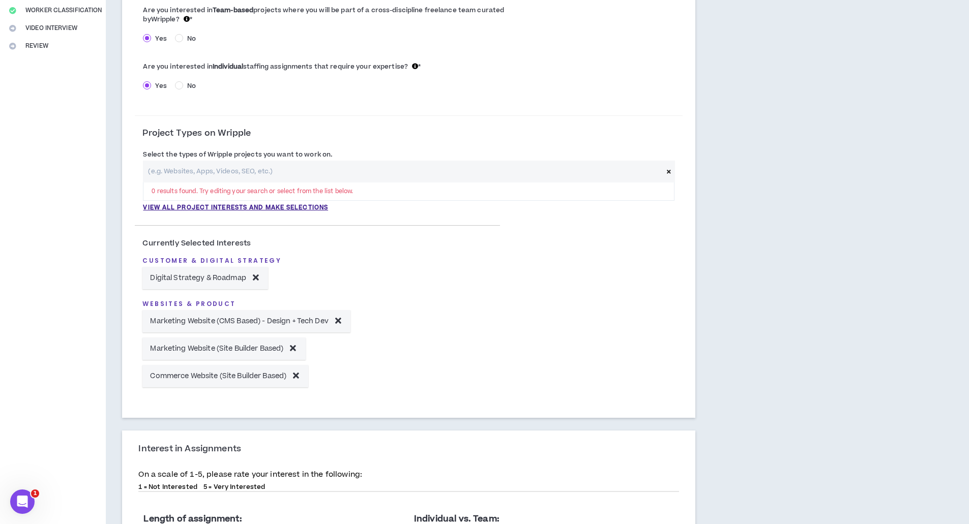
click at [179, 203] on div "0 results found. Try editing your search or select from the list below. View al…" at bounding box center [409, 187] width 532 height 52
click at [177, 212] on p "View all project interests and make selections" at bounding box center [235, 207] width 185 height 9
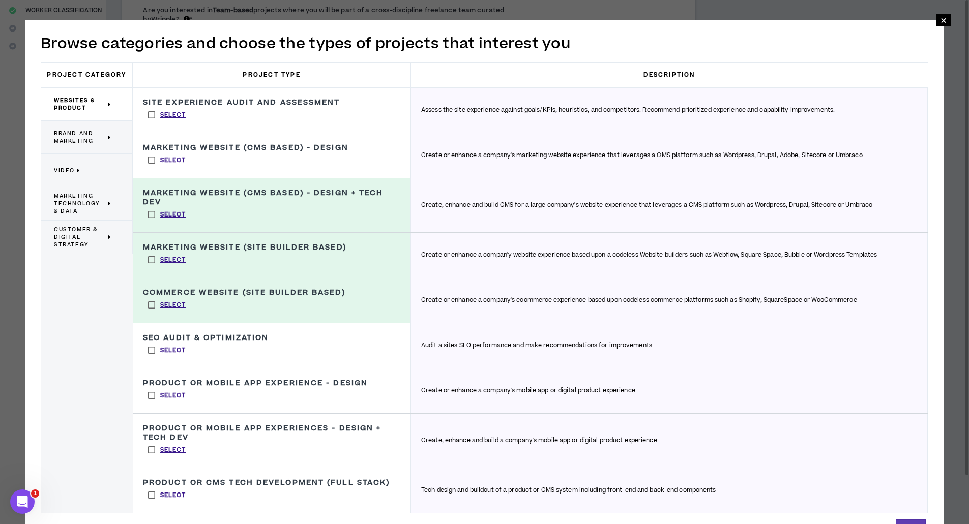
click at [79, 240] on span "Customer & Digital Strategy" at bounding box center [80, 237] width 52 height 23
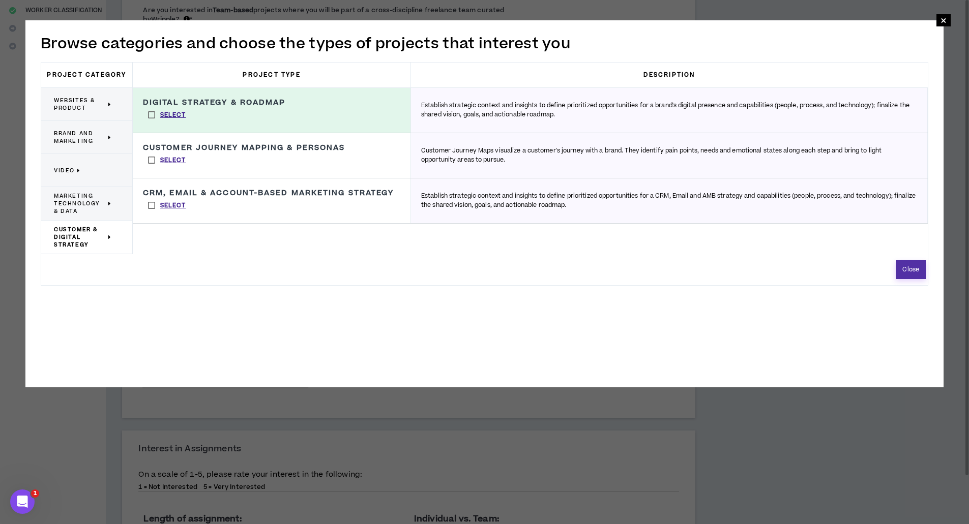
click at [905, 271] on button "Close" at bounding box center [911, 269] width 30 height 19
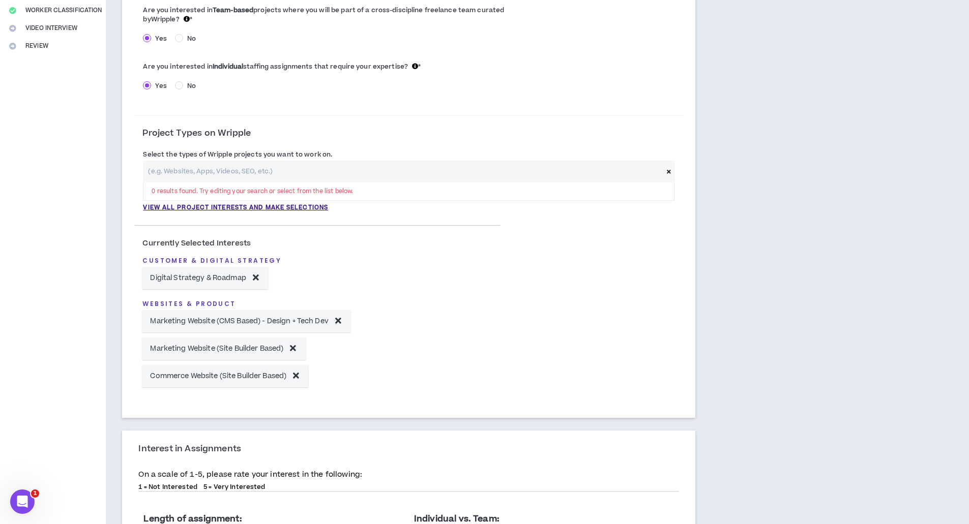
click at [670, 168] on span at bounding box center [669, 172] width 12 height 22
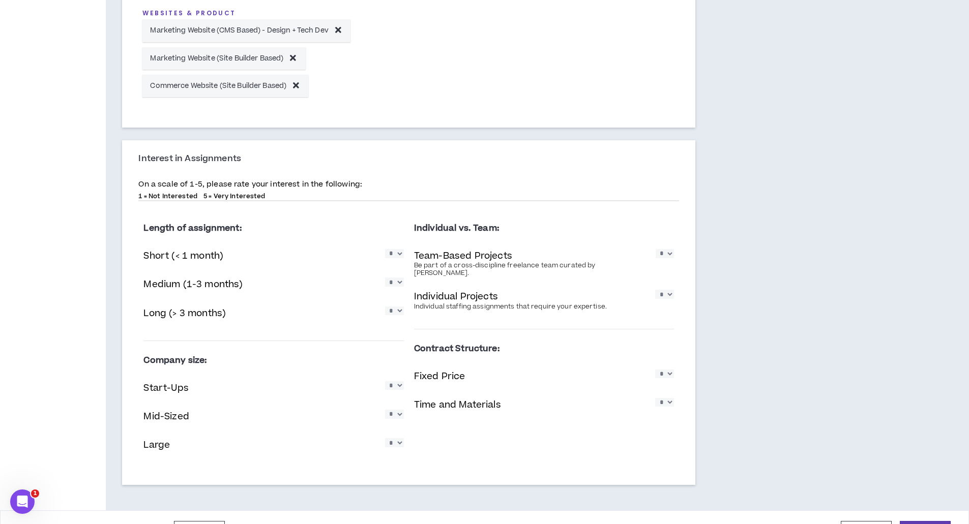
scroll to position [499, 0]
click at [400, 252] on select "* * * * *" at bounding box center [394, 255] width 19 height 9
select select "*"
click at [385, 251] on select "* * * * *" at bounding box center [394, 255] width 19 height 9
click at [393, 288] on select "* * * * *" at bounding box center [394, 283] width 19 height 9
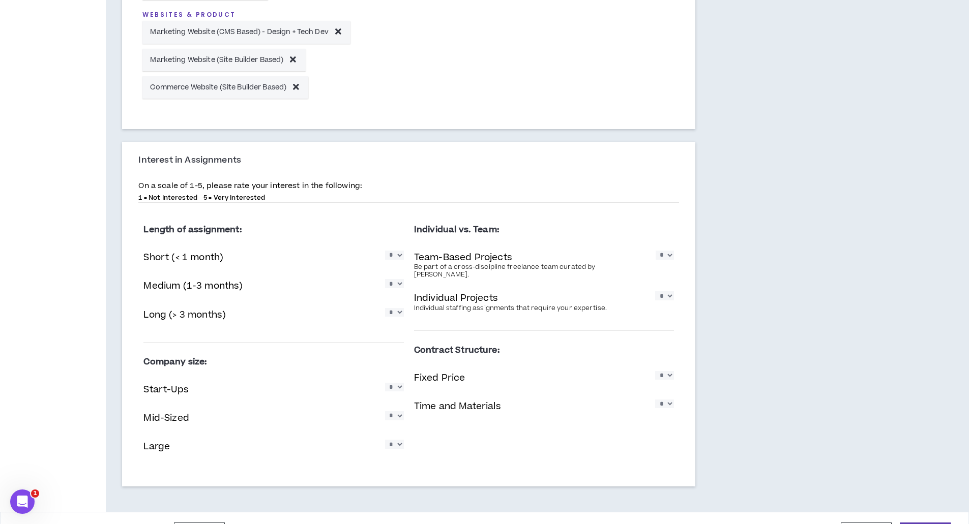
select select "*"
click at [385, 279] on select "* * * * *" at bounding box center [394, 283] width 19 height 9
click at [395, 317] on select "* * * * *" at bounding box center [394, 312] width 19 height 9
select select "*"
click at [385, 308] on select "* * * * *" at bounding box center [394, 312] width 19 height 9
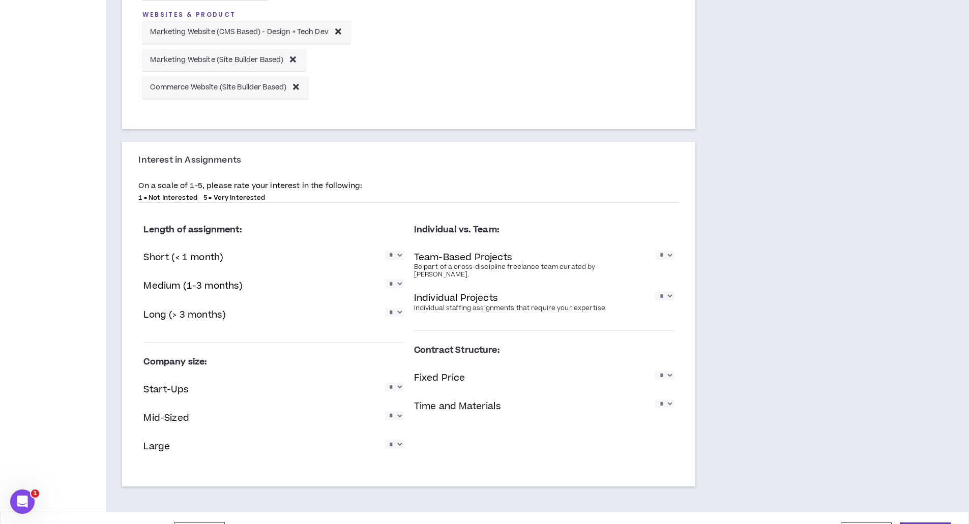
click at [392, 392] on select "* * * * *" at bounding box center [394, 387] width 19 height 9
select select "*"
click at [385, 383] on select "* * * * *" at bounding box center [394, 387] width 19 height 9
click at [397, 420] on select "* * * * *" at bounding box center [394, 415] width 19 height 9
select select "*"
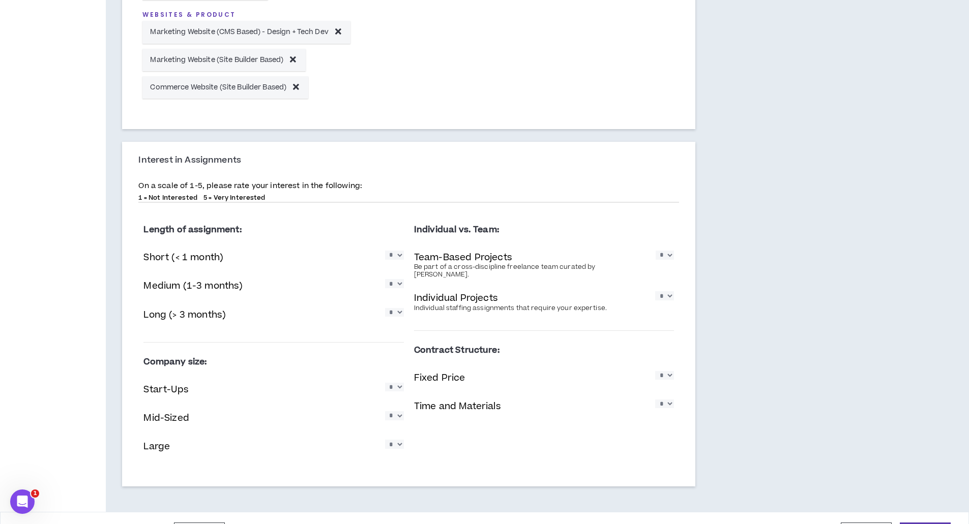
click at [385, 411] on select "* * * * *" at bounding box center [394, 415] width 19 height 9
click at [391, 446] on select "* * * * *" at bounding box center [394, 444] width 19 height 9
select select "*"
click at [385, 440] on select "* * * * *" at bounding box center [394, 444] width 19 height 9
click at [673, 257] on select "* * * * *" at bounding box center [665, 255] width 18 height 9
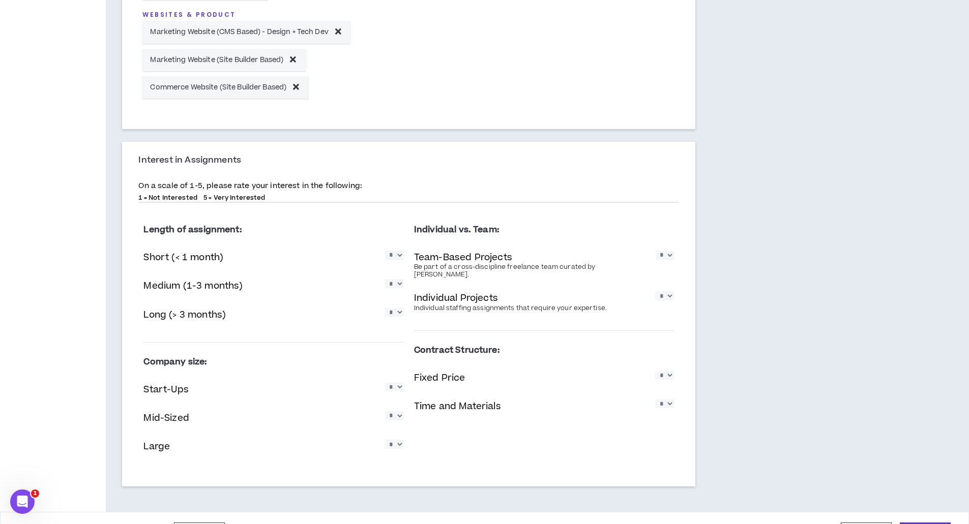
select select "*"
click at [656, 251] on select "* * * * *" at bounding box center [665, 255] width 18 height 9
click at [665, 292] on select "* * * * *" at bounding box center [664, 295] width 19 height 9
click at [662, 371] on select "* * * * *" at bounding box center [664, 375] width 19 height 9
drag, startPoint x: 663, startPoint y: 369, endPoint x: 643, endPoint y: 321, distance: 52.0
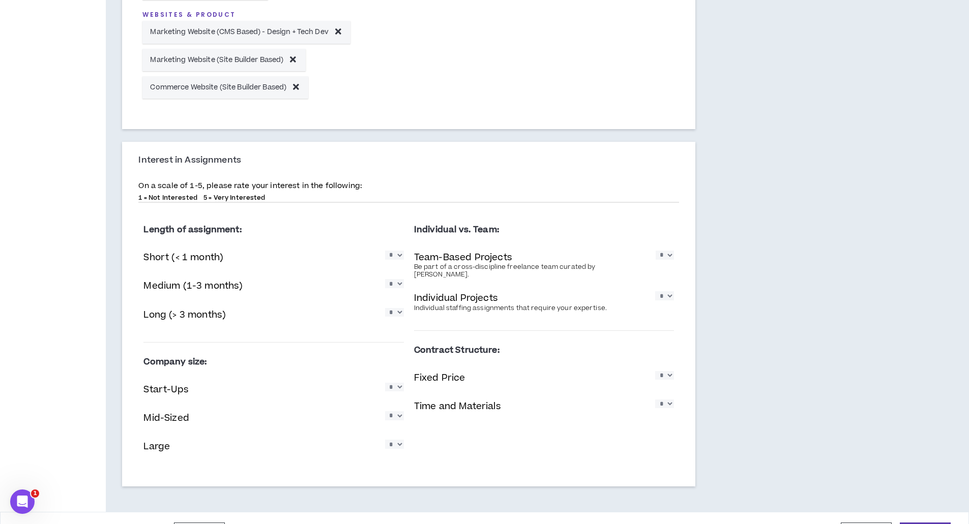
click at [643, 321] on div "Individual vs. Team: Team-Based Projects Be part of a cross-discipline freelanc…" at bounding box center [544, 271] width 260 height 121
click at [668, 297] on div "Individual Projects Individual staffing assignments that require your expertise…" at bounding box center [544, 301] width 260 height 25
click at [666, 291] on select "* * * * *" at bounding box center [664, 295] width 19 height 9
select select "*"
click at [655, 291] on select "* * * * *" at bounding box center [664, 295] width 19 height 9
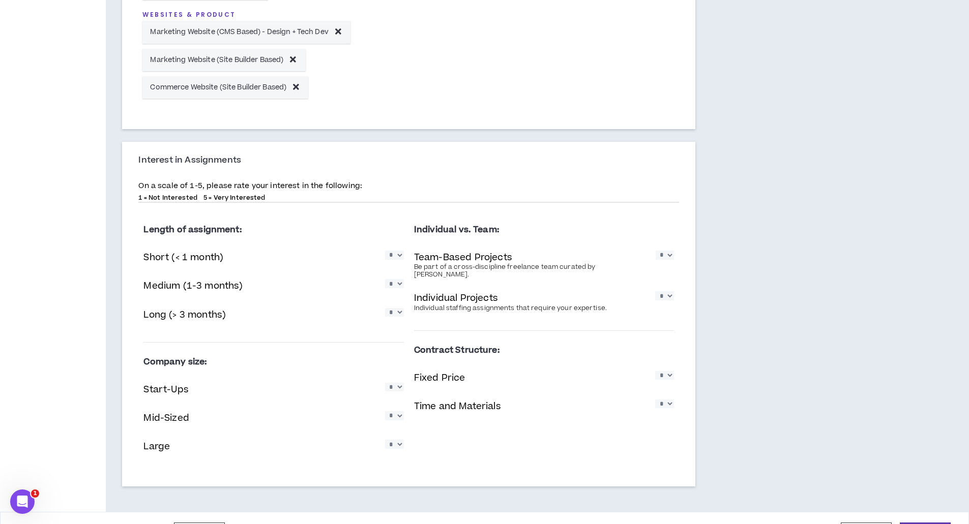
click at [667, 378] on div "Fixed Price * * * * *" at bounding box center [544, 379] width 260 height 21
click at [663, 375] on select "* * * * *" at bounding box center [664, 375] width 19 height 9
select select "*"
click at [655, 371] on select "* * * * *" at bounding box center [664, 375] width 19 height 9
click at [664, 424] on div "Contract Structure: Fixed Price * * * * * Time and Materials * * * * *" at bounding box center [544, 382] width 260 height 103
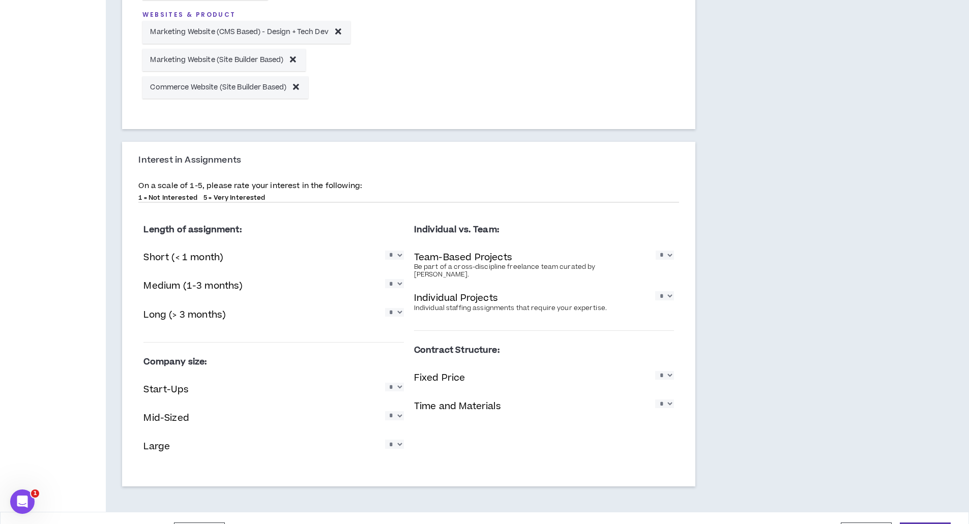
click at [669, 400] on select "* * * * *" at bounding box center [664, 404] width 19 height 9
select select "*"
click at [655, 400] on select "* * * * *" at bounding box center [664, 404] width 19 height 9
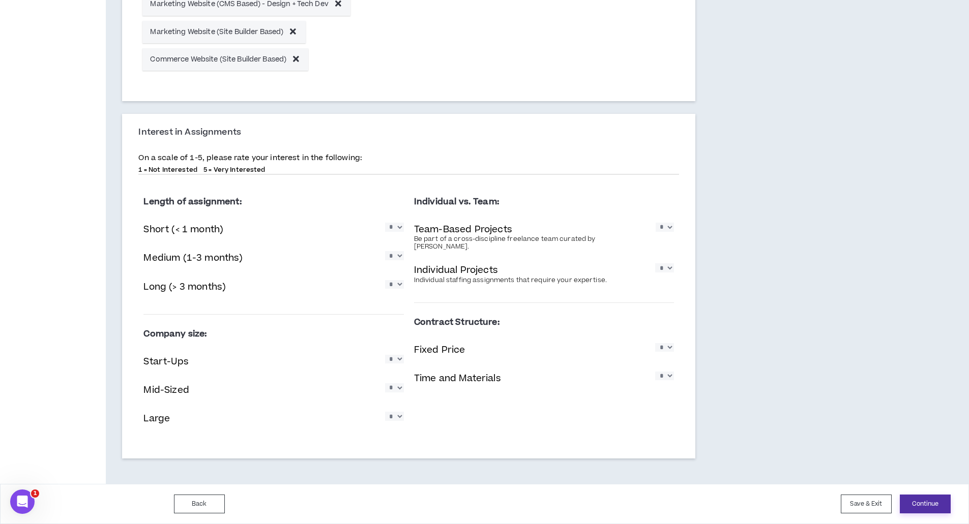
click at [915, 510] on button "Continue" at bounding box center [925, 504] width 51 height 19
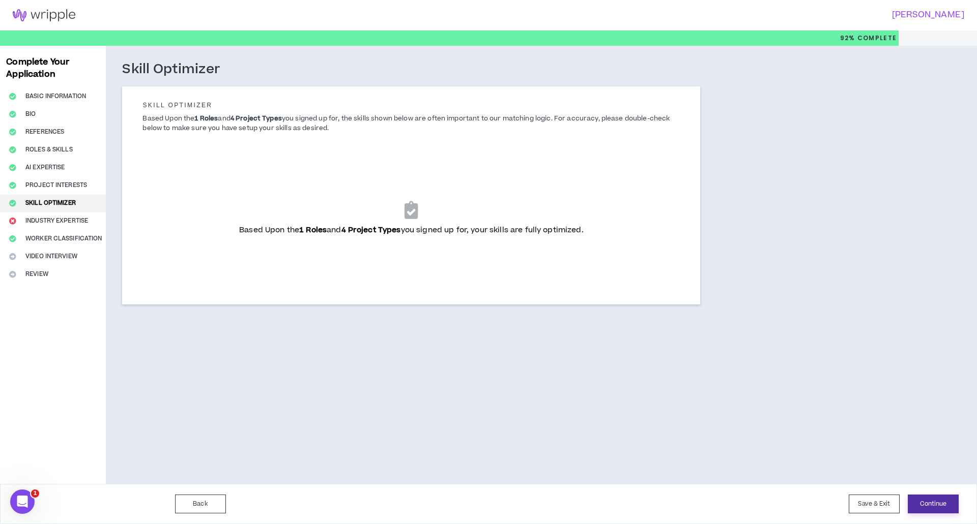
click at [937, 503] on button "Continue" at bounding box center [932, 504] width 51 height 19
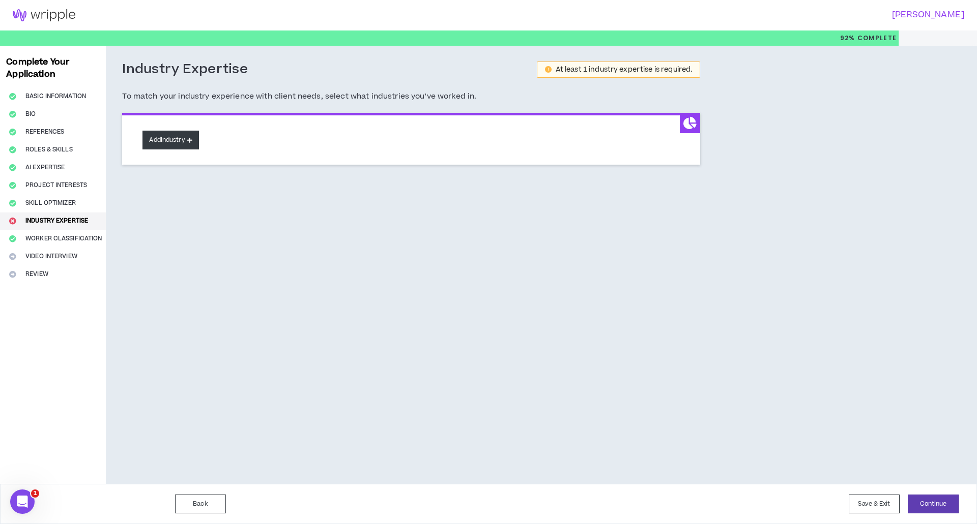
click at [167, 143] on button "Add Industry" at bounding box center [170, 140] width 56 height 19
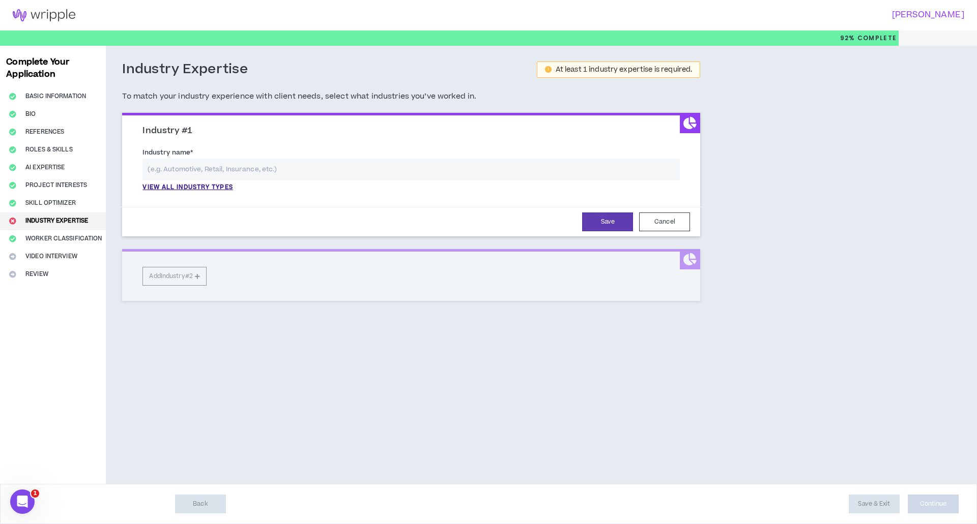
click at [174, 157] on label "Industry name *" at bounding box center [167, 152] width 50 height 16
click at [176, 166] on input "text" at bounding box center [410, 170] width 537 height 22
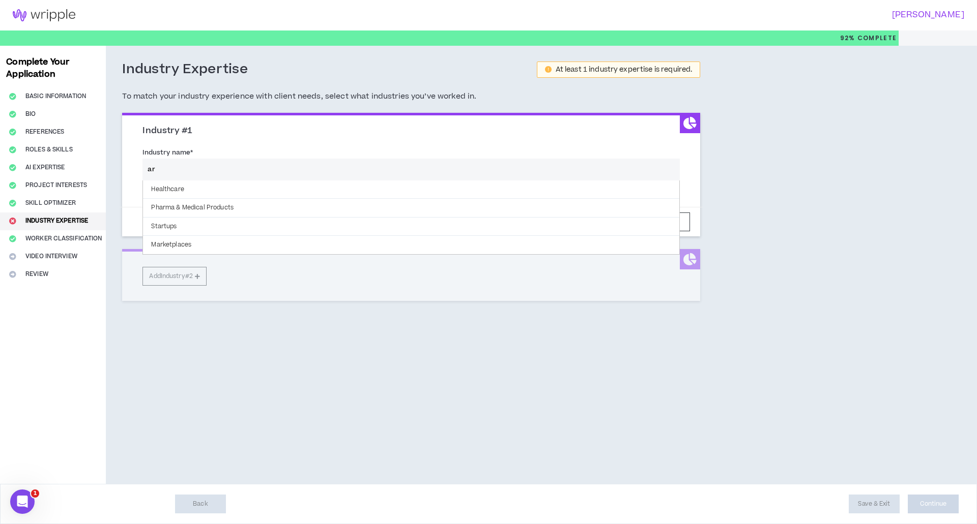
type input "a"
type input "e"
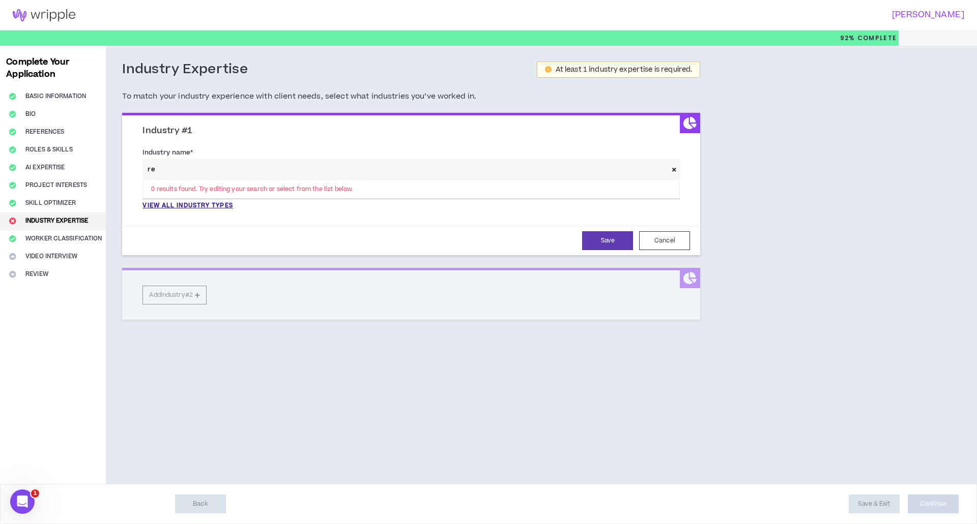
type input "r"
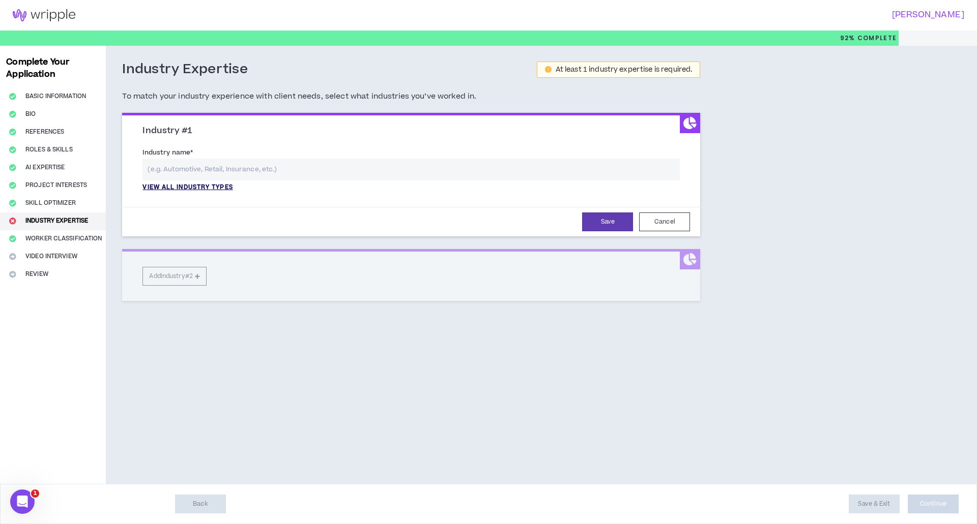
click at [177, 189] on p "View all industry types" at bounding box center [187, 187] width 90 height 9
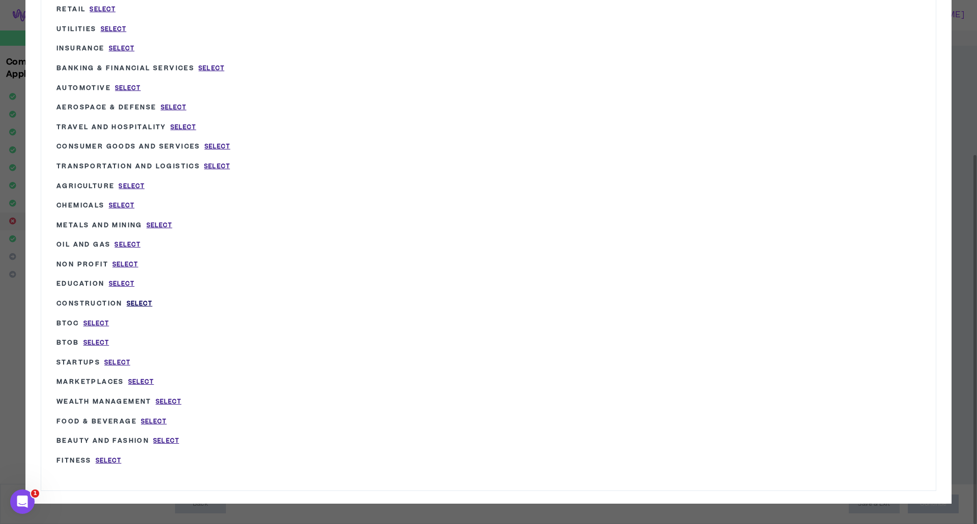
click at [138, 302] on span "Select" at bounding box center [140, 304] width 26 height 9
type input "Construction"
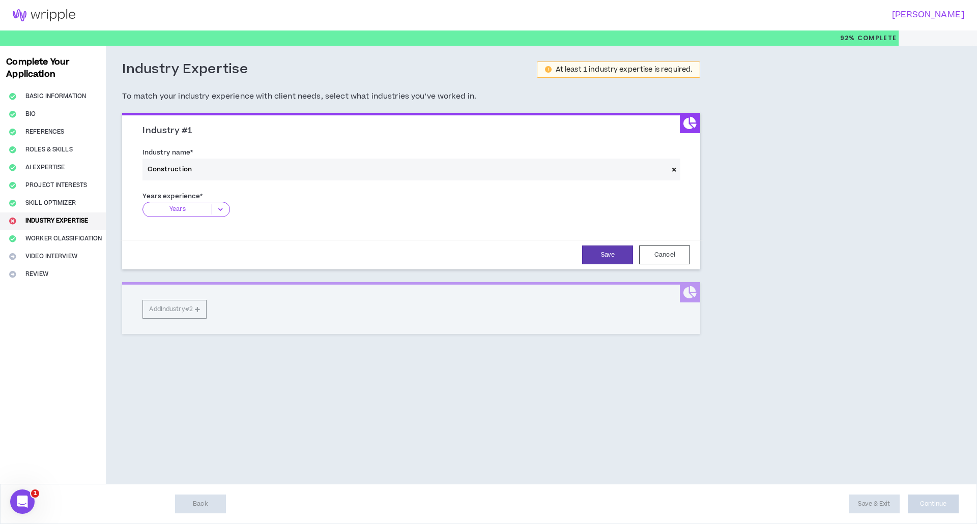
click at [227, 209] on icon at bounding box center [220, 209] width 17 height 10
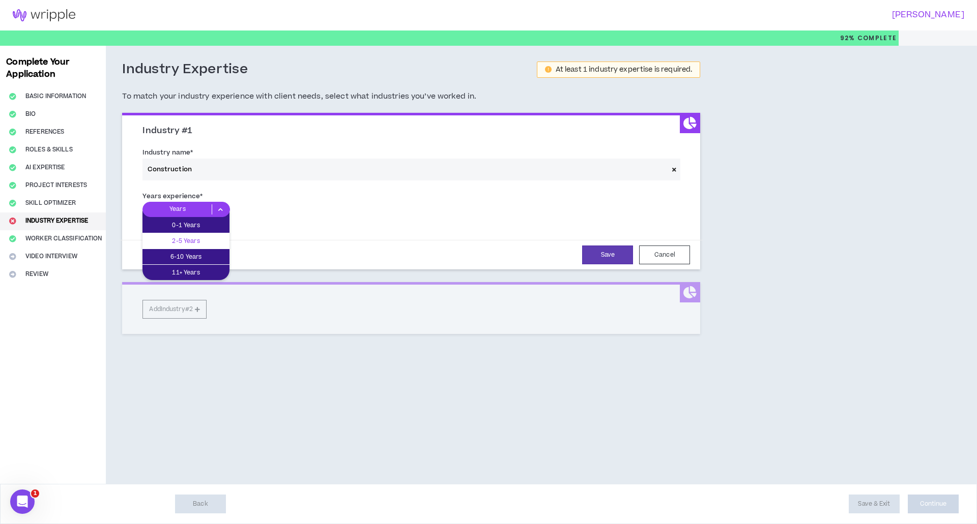
click at [199, 241] on p "2-5 Years" at bounding box center [185, 241] width 87 height 11
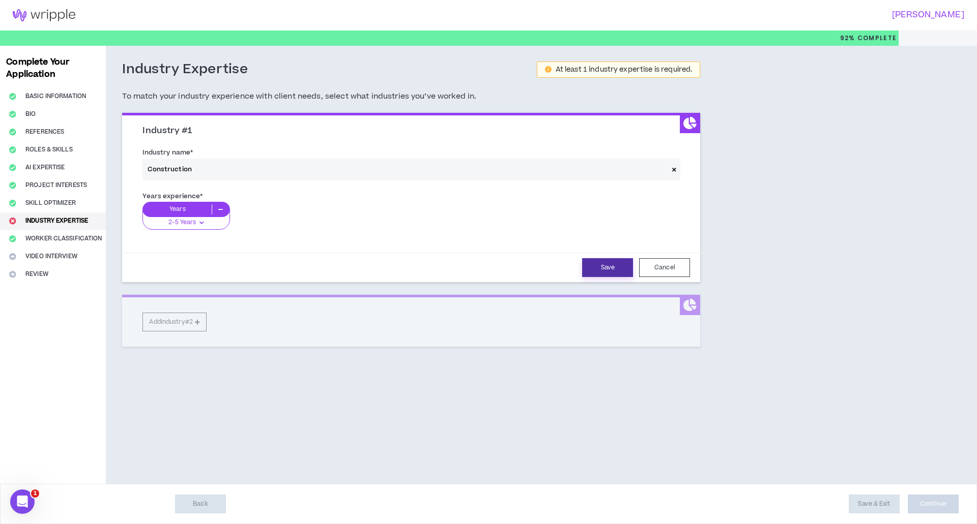
click at [600, 262] on button "Save" at bounding box center [607, 267] width 51 height 19
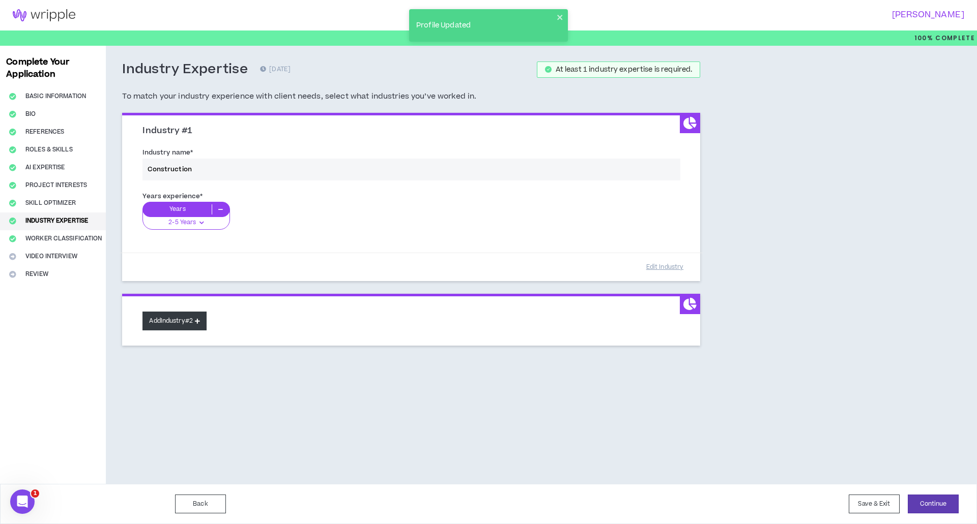
click at [197, 319] on button "Add Industry #2" at bounding box center [174, 321] width 64 height 19
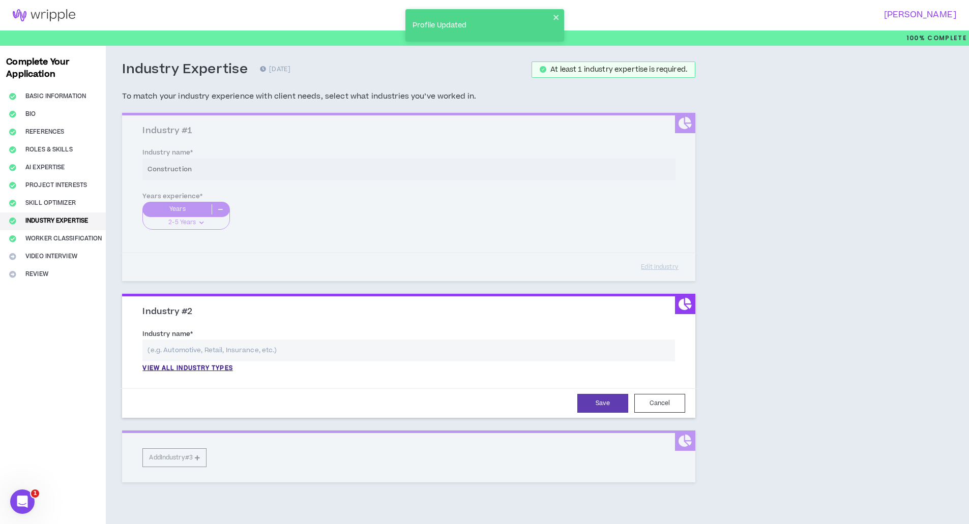
click at [687, 410] on div "Save Cancel" at bounding box center [409, 404] width 578 height 30
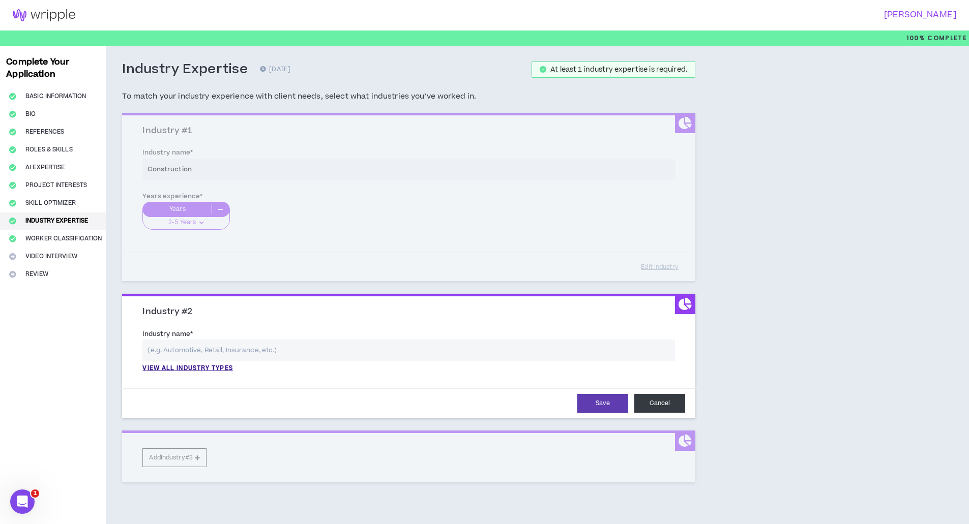
click at [653, 397] on button "Cancel" at bounding box center [659, 403] width 51 height 19
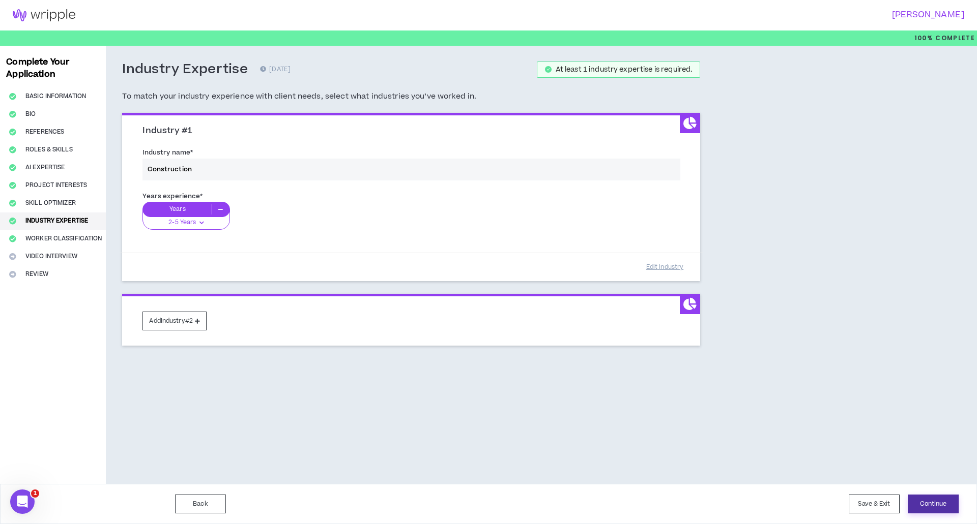
click at [944, 510] on button "Continue" at bounding box center [932, 504] width 51 height 19
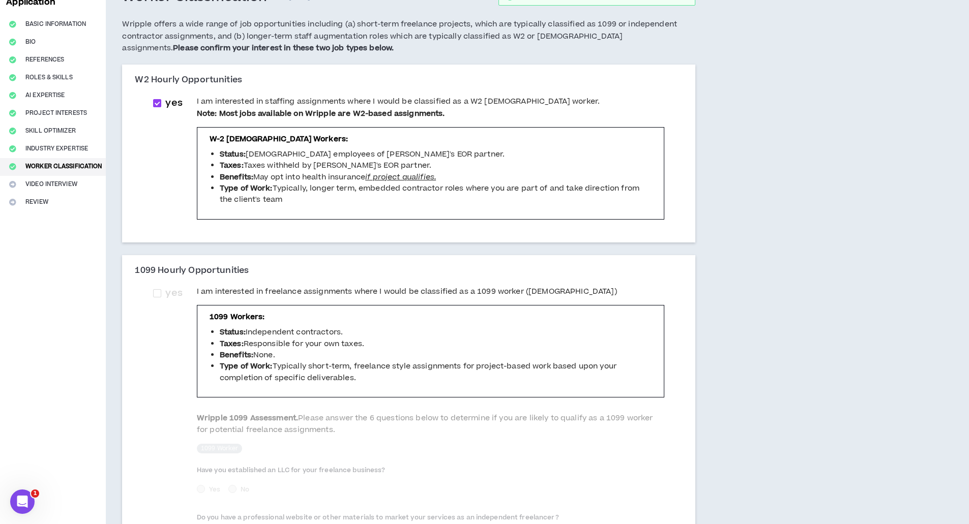
scroll to position [73, 0]
click at [173, 295] on span "yes" at bounding box center [173, 293] width 17 height 14
checkbox input "****"
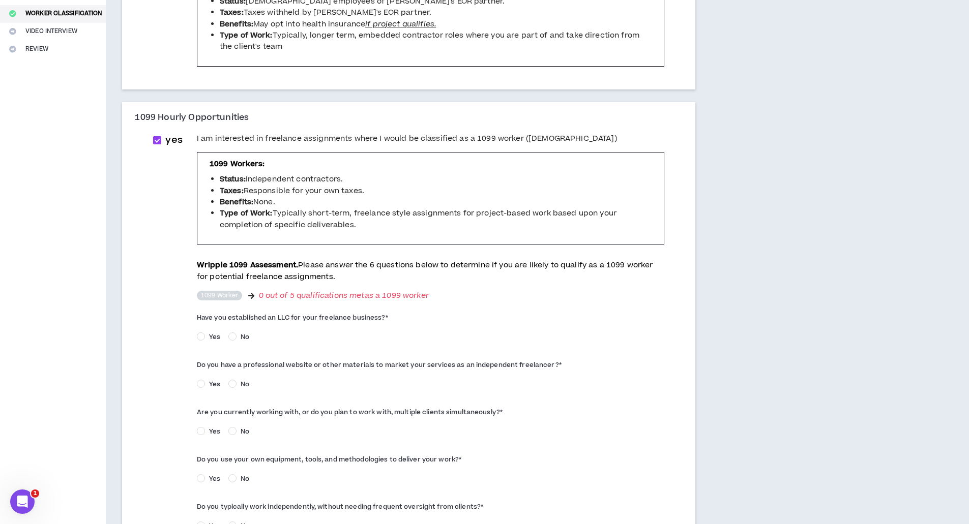
scroll to position [225, 0]
click at [247, 339] on span "No" at bounding box center [245, 337] width 17 height 9
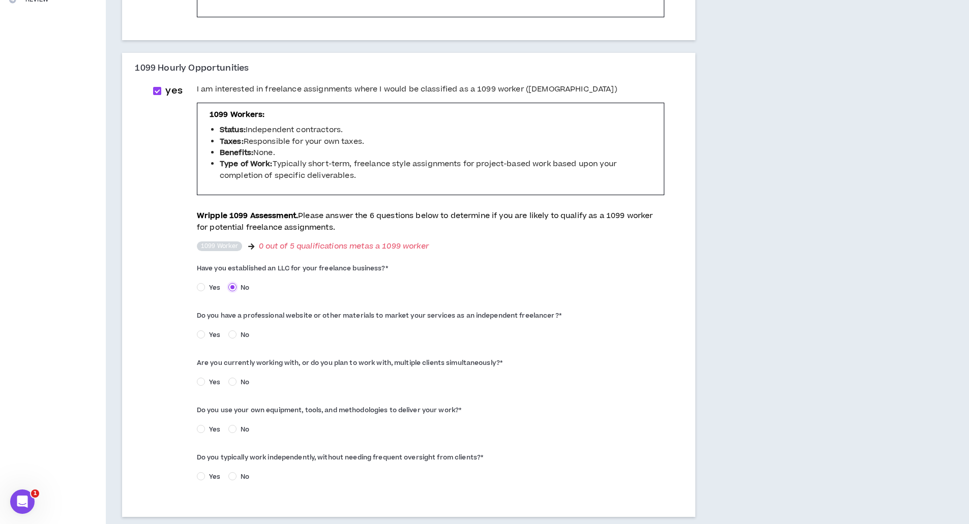
scroll to position [278, 0]
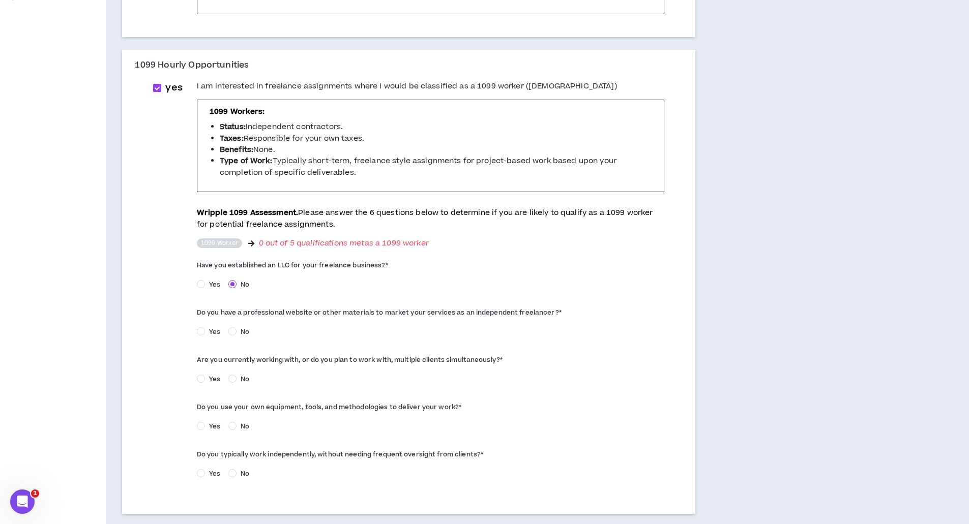
click at [219, 329] on span "Yes" at bounding box center [214, 332] width 19 height 9
click at [208, 378] on span "Yes" at bounding box center [214, 379] width 19 height 9
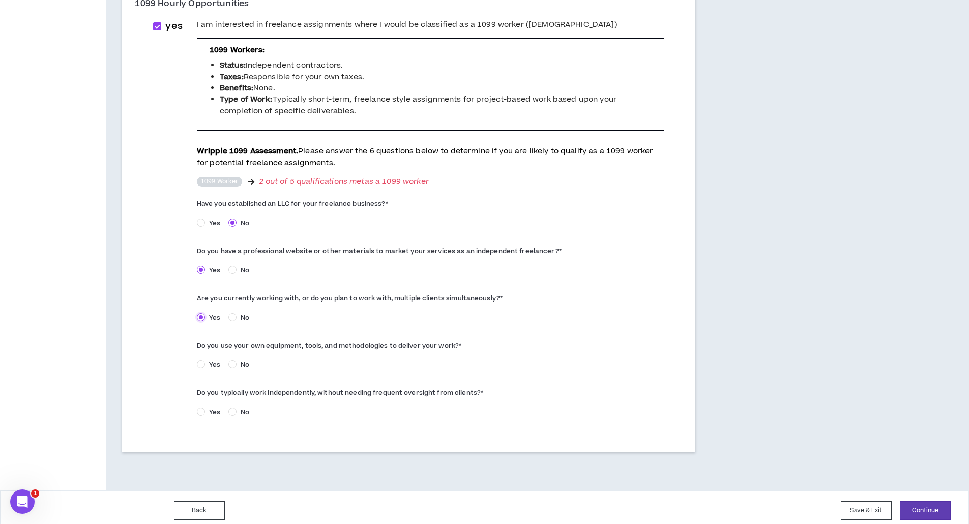
scroll to position [340, 0]
click at [211, 366] on span "Yes" at bounding box center [214, 364] width 19 height 9
click at [210, 410] on span "Yes" at bounding box center [214, 411] width 19 height 9
click at [524, 418] on div "Yes No" at bounding box center [430, 414] width 467 height 16
click at [209, 220] on span "Yes" at bounding box center [214, 222] width 19 height 9
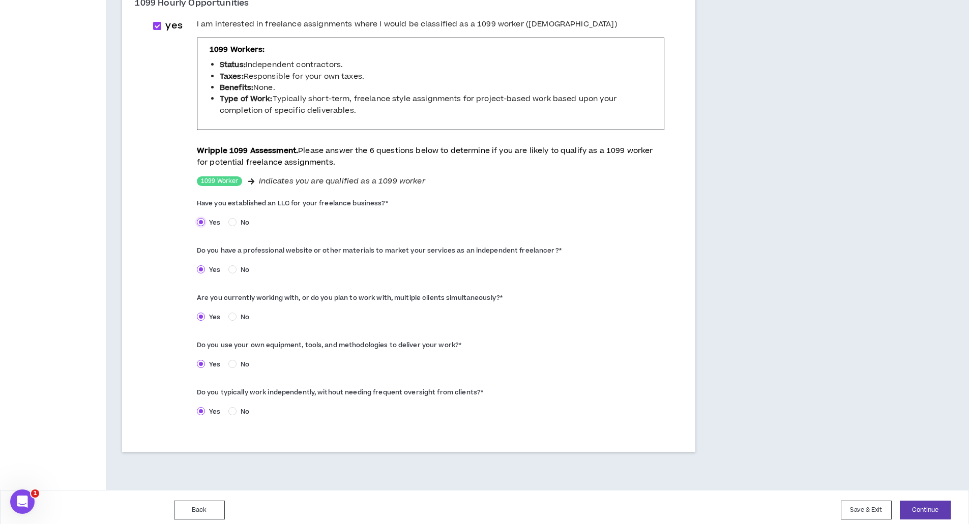
scroll to position [346, 0]
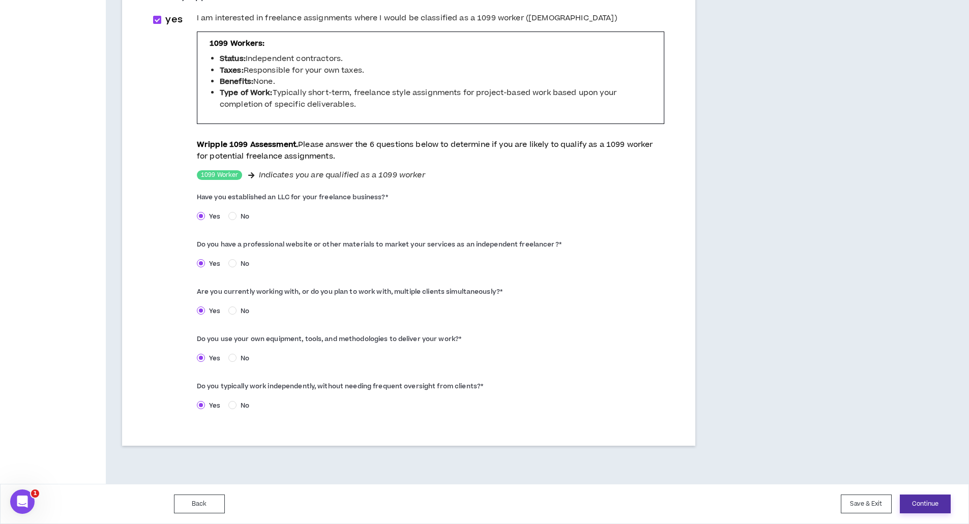
click at [916, 507] on button "Continue" at bounding box center [925, 504] width 51 height 19
